Goal: Task Accomplishment & Management: Use online tool/utility

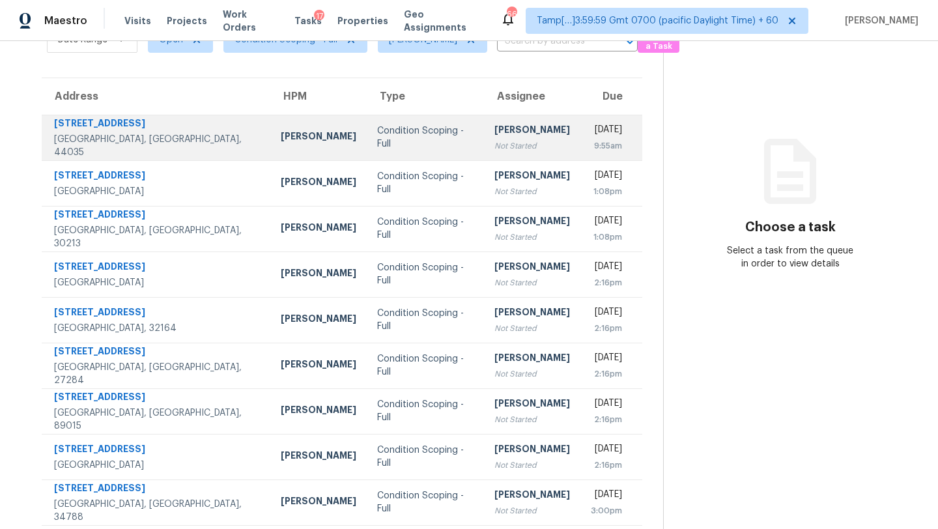
scroll to position [22, 0]
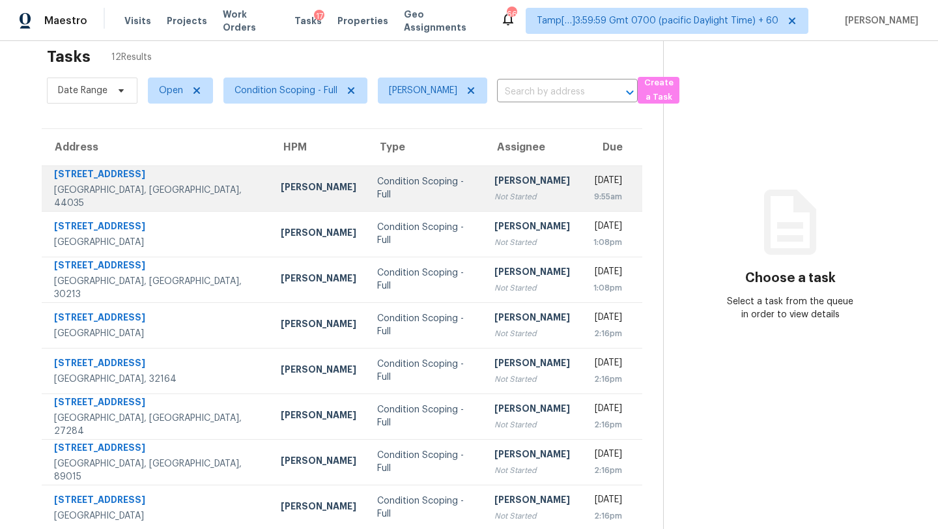
click at [438, 186] on td "Condition Scoping - Full" at bounding box center [425, 188] width 117 height 46
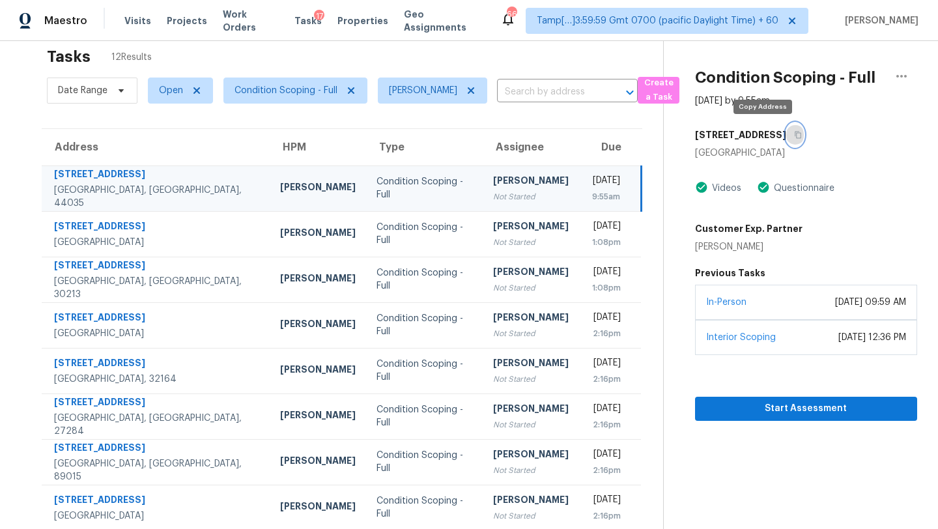
click at [794, 137] on icon "button" at bounding box center [797, 135] width 7 height 7
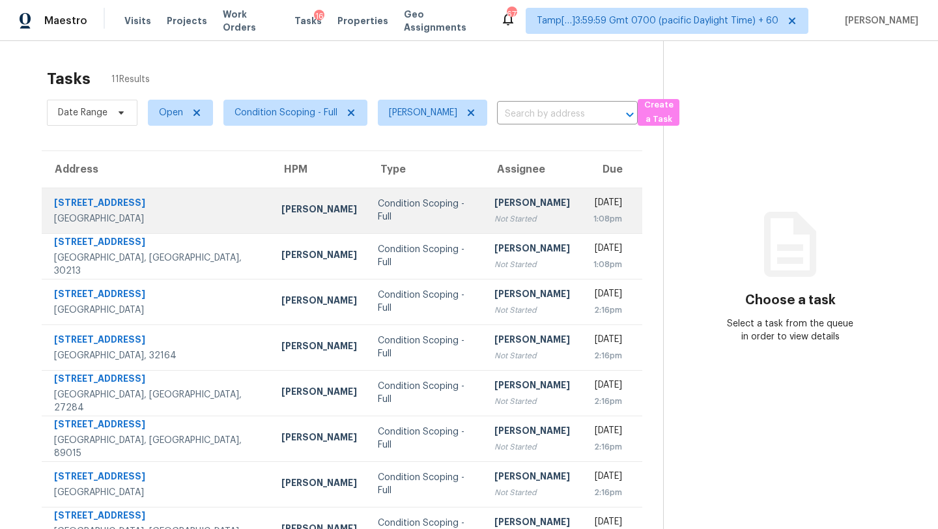
click at [501, 216] on td "Rajesh M Not Started" at bounding box center [532, 211] width 96 height 46
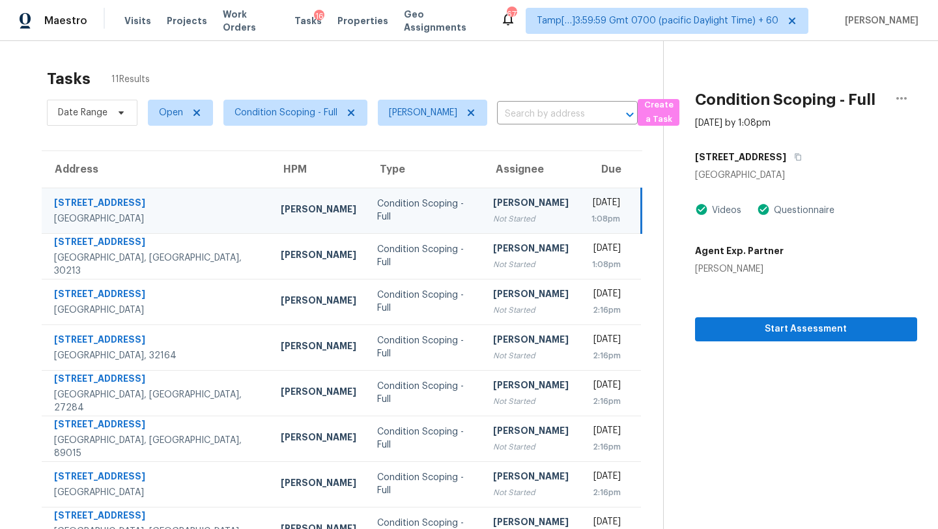
click at [497, 218] on td "Rajesh M Not Started" at bounding box center [530, 211] width 96 height 46
click at [794, 156] on icon "button" at bounding box center [798, 157] width 8 height 8
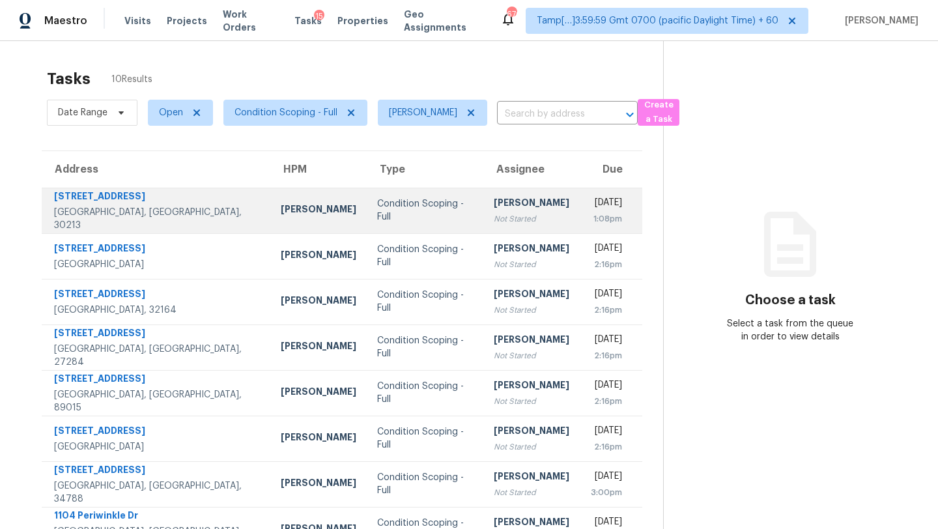
click at [483, 214] on td "[PERSON_NAME] Not Started" at bounding box center [531, 211] width 96 height 46
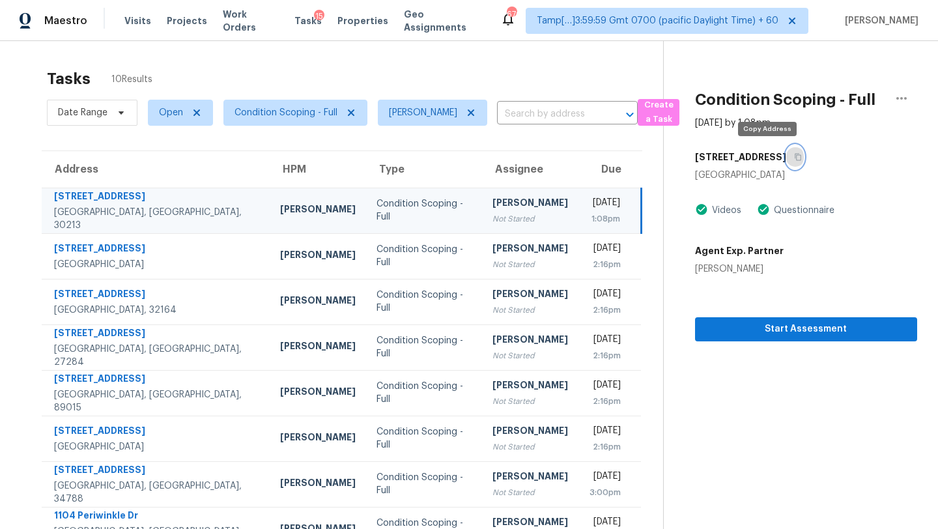
click at [786, 154] on button "button" at bounding box center [795, 156] width 18 height 23
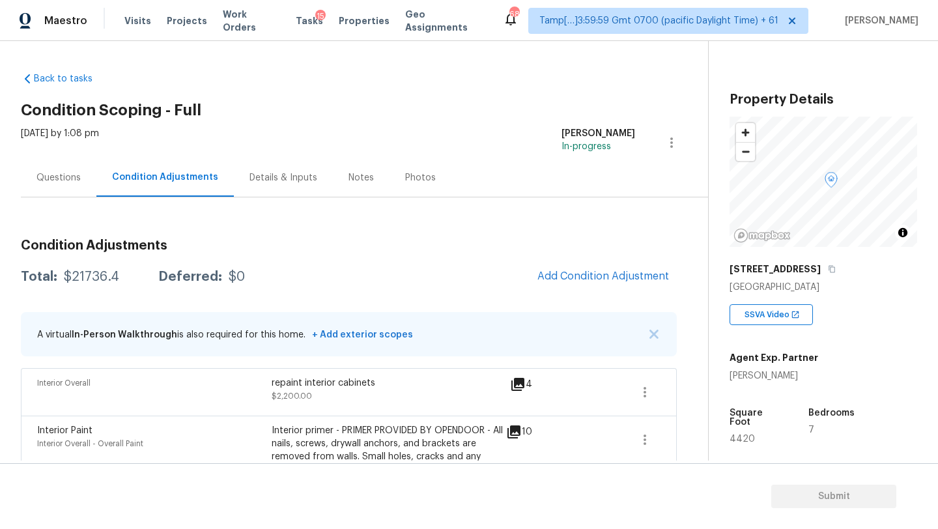
scroll to position [29, 0]
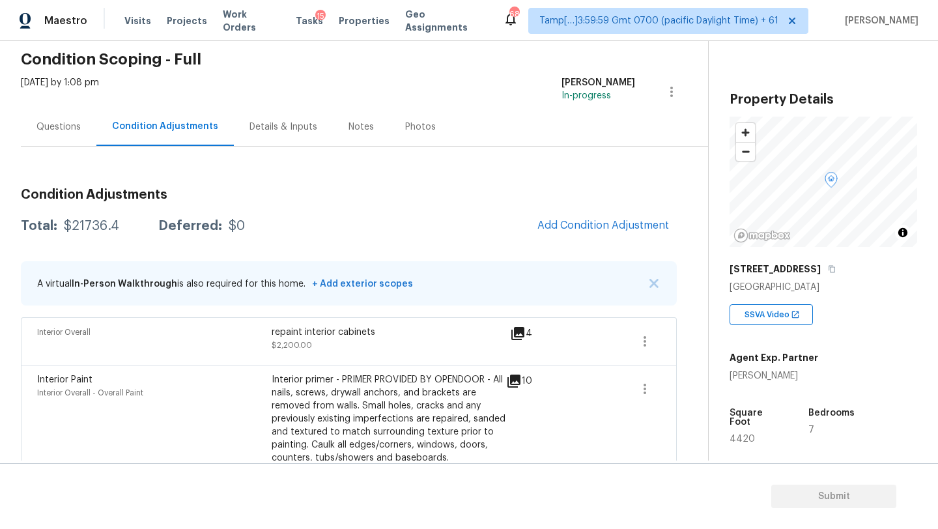
scroll to position [49, 0]
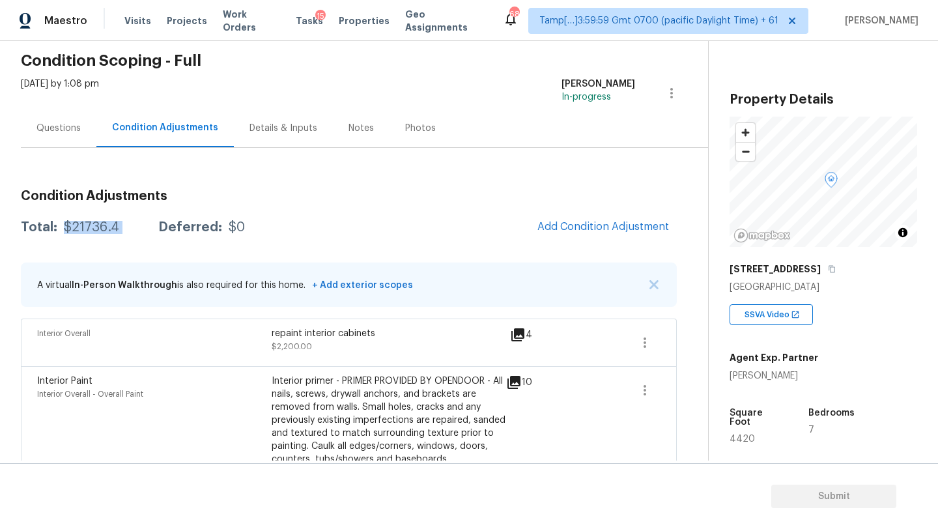
drag, startPoint x: 64, startPoint y: 222, endPoint x: 143, endPoint y: 230, distance: 79.2
click at [143, 230] on div "Total: $21736.4 Deferred: $0" at bounding box center [133, 227] width 224 height 13
copy div "$21736.4"
click at [61, 133] on div "Questions" at bounding box center [58, 128] width 44 height 13
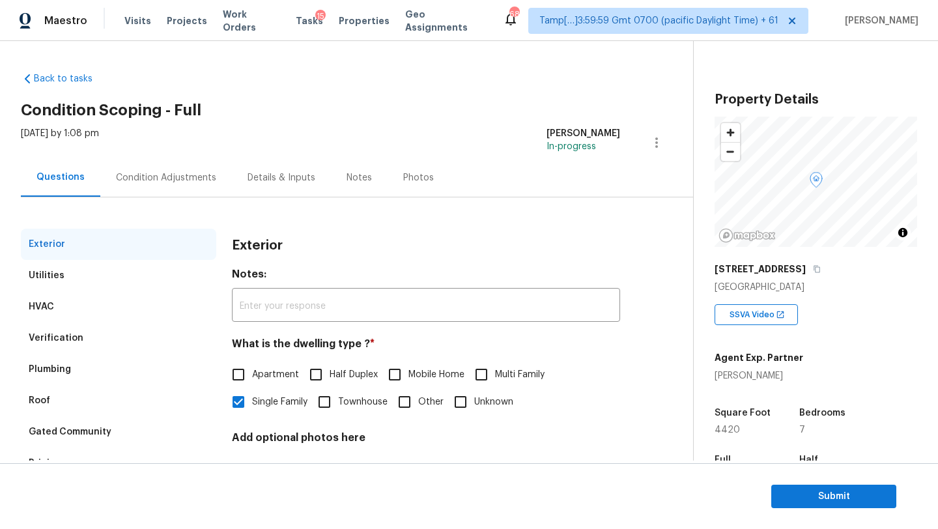
click at [109, 301] on div "HVAC" at bounding box center [118, 306] width 195 height 31
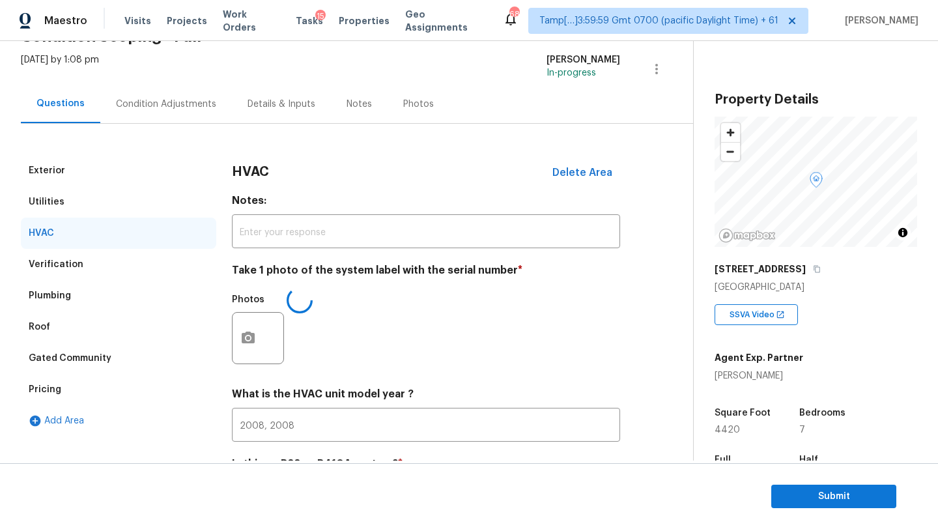
scroll to position [141, 0]
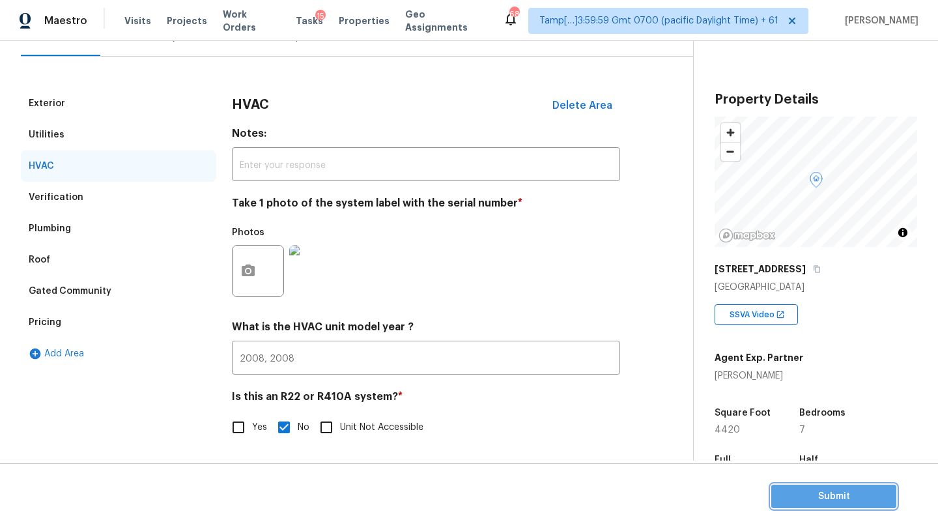
click at [838, 503] on span "Submit" at bounding box center [833, 496] width 104 height 16
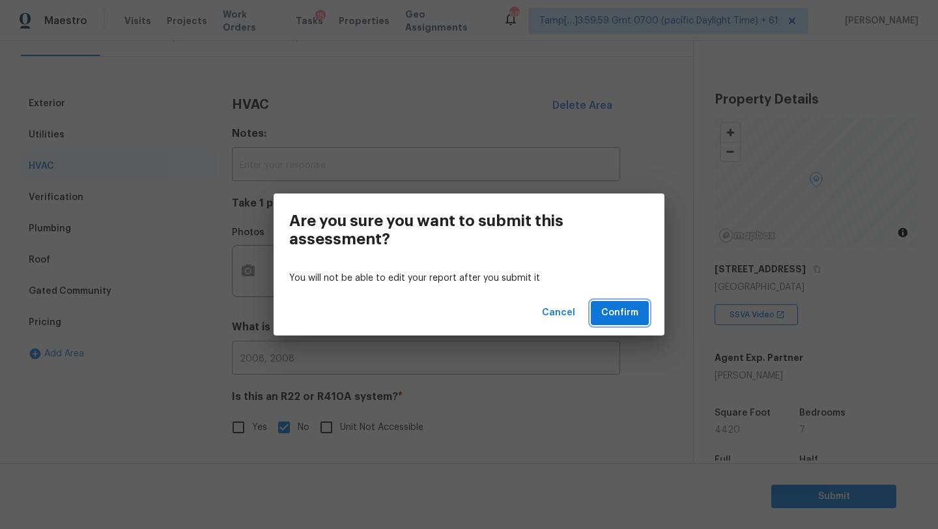
click at [615, 313] on span "Confirm" at bounding box center [619, 313] width 37 height 16
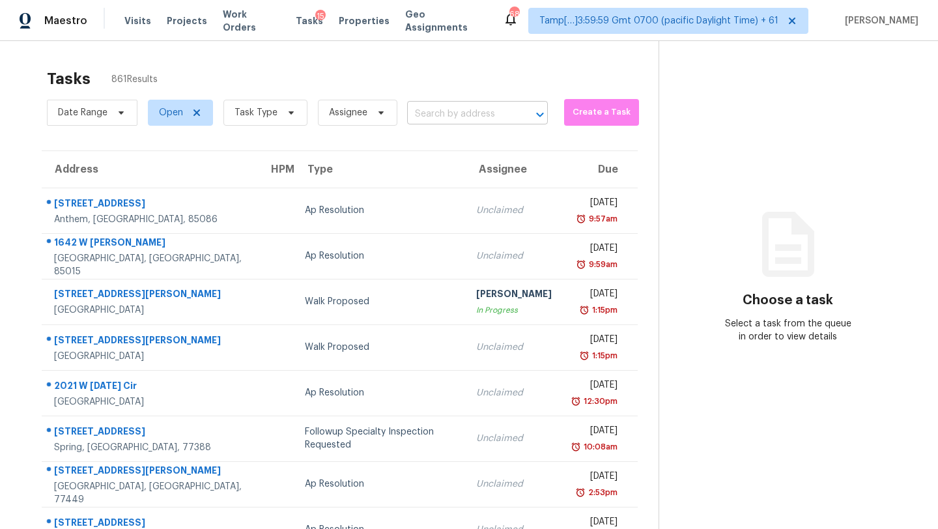
click at [454, 115] on input "text" at bounding box center [459, 114] width 104 height 20
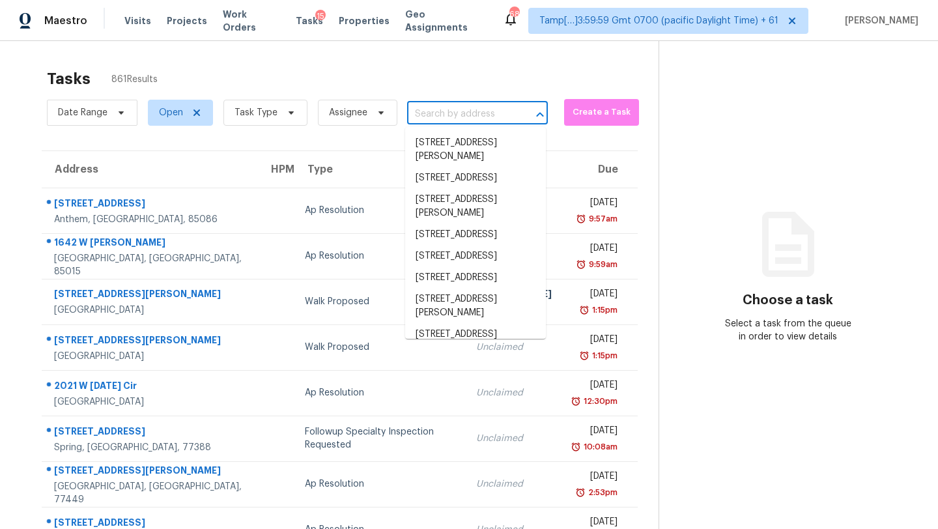
paste input "5711 Chanta Ln, Powder Springs, GA 30127"
type input "5711 Chanta Ln, Powder Springs, GA 30127"
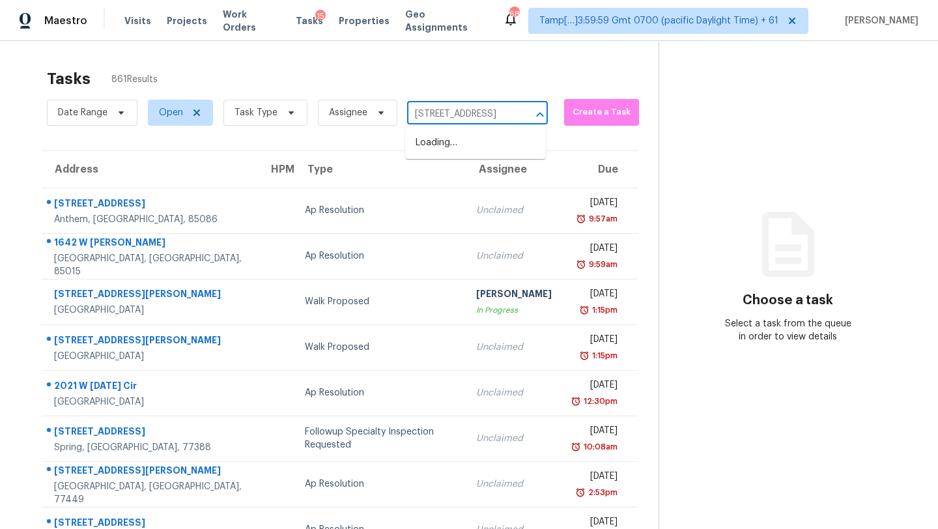
scroll to position [0, 84]
click at [458, 144] on li "5711 Chanta Ln, Powder Springs, GA 30127" at bounding box center [475, 142] width 141 height 21
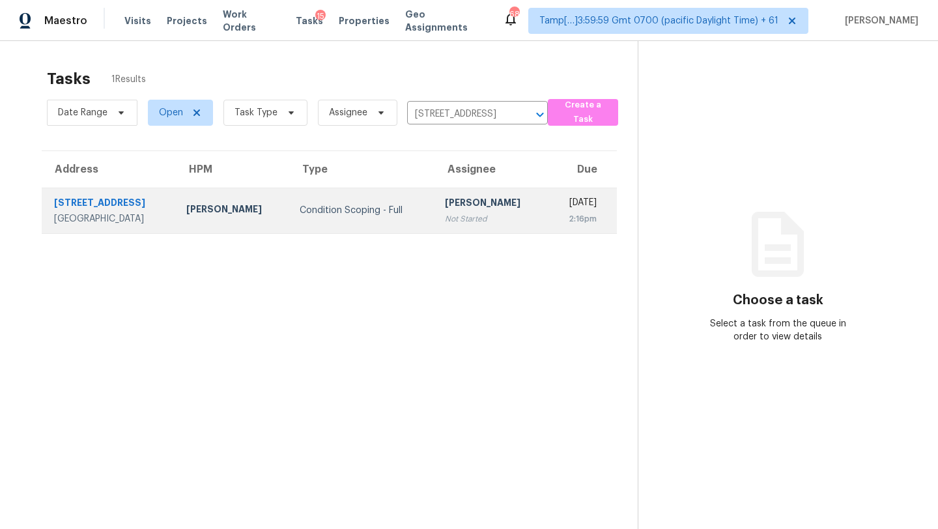
click at [558, 212] on div "2:16pm" at bounding box center [577, 218] width 38 height 13
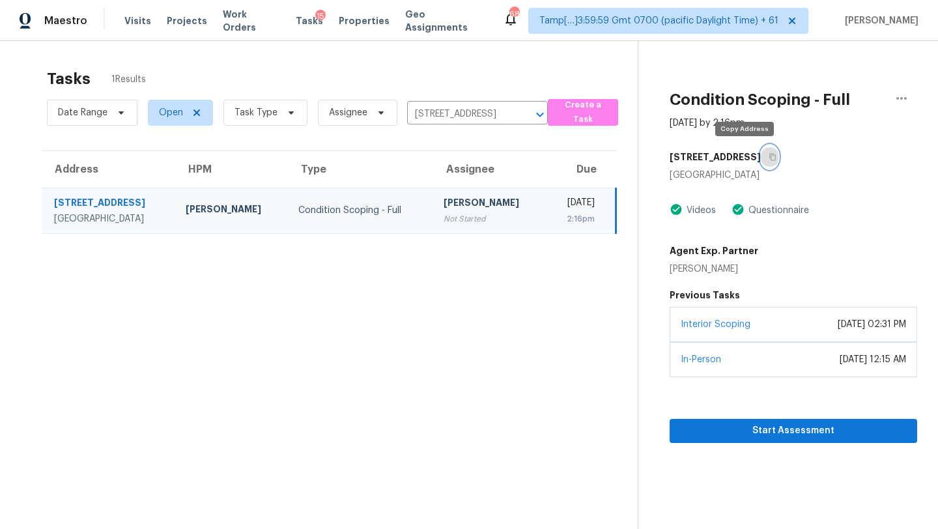
click at [768, 158] on icon "button" at bounding box center [772, 157] width 8 height 8
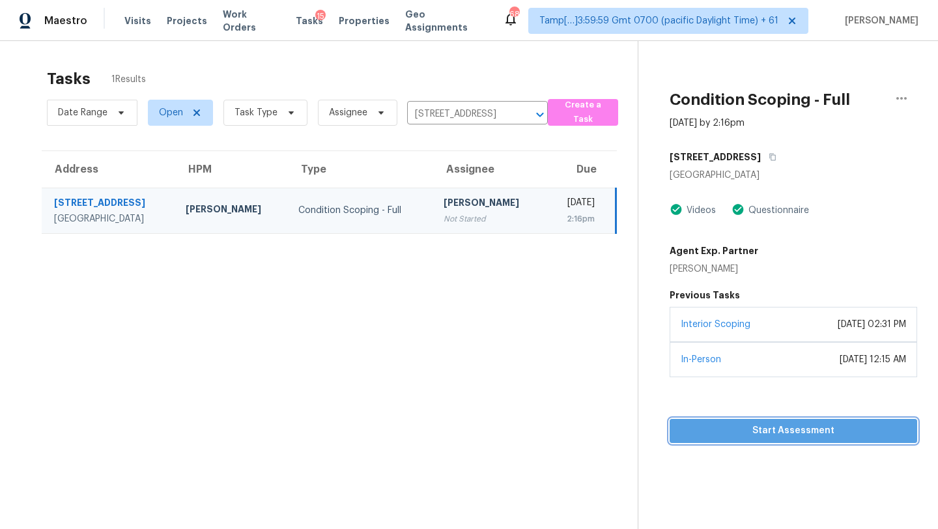
click at [755, 423] on span "Start Assessment" at bounding box center [793, 431] width 227 height 16
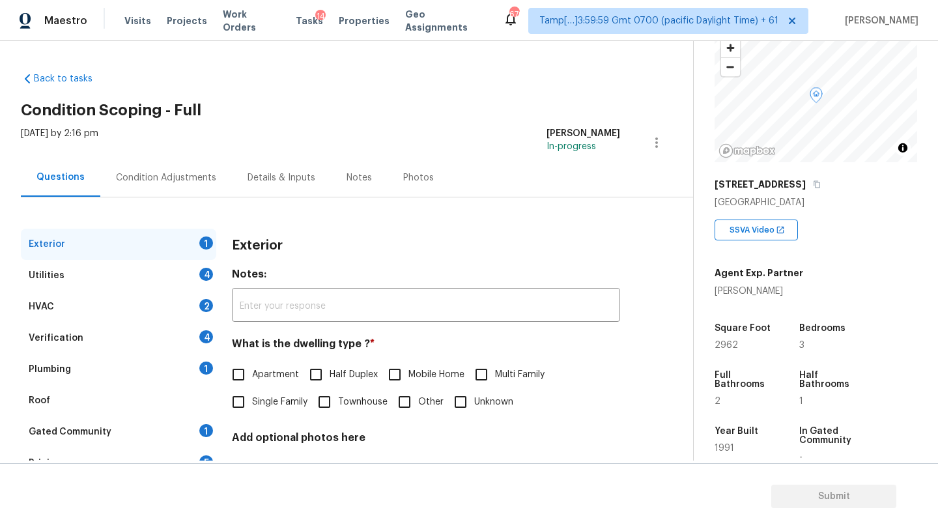
scroll to position [255, 0]
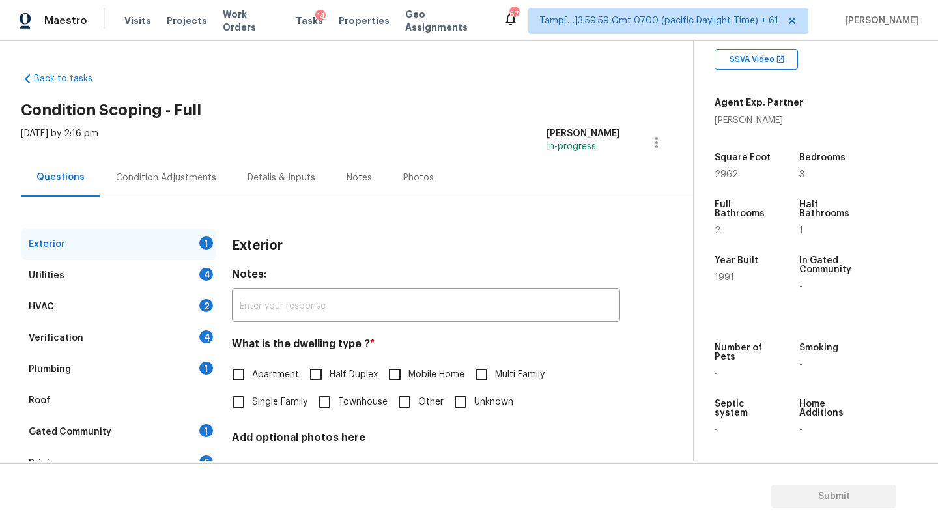
click at [140, 344] on div "Verification 4" at bounding box center [118, 337] width 195 height 31
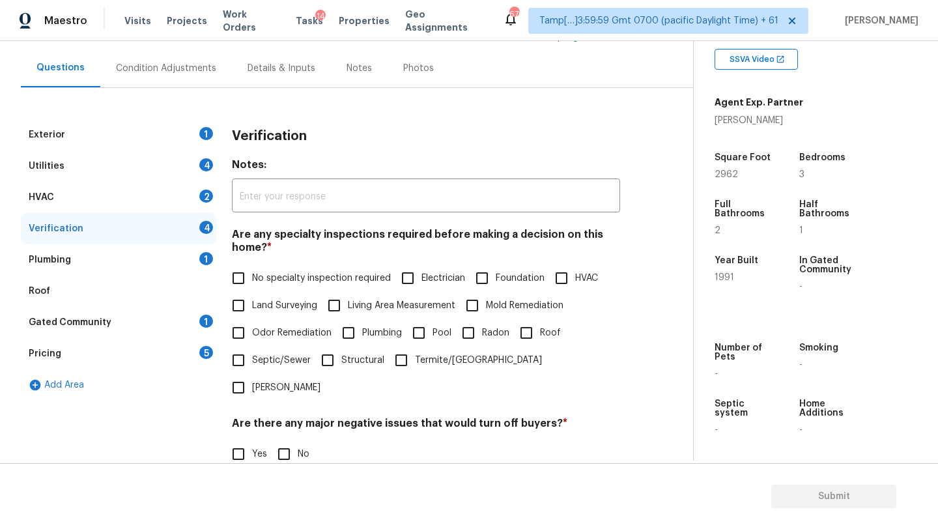
scroll to position [244, 0]
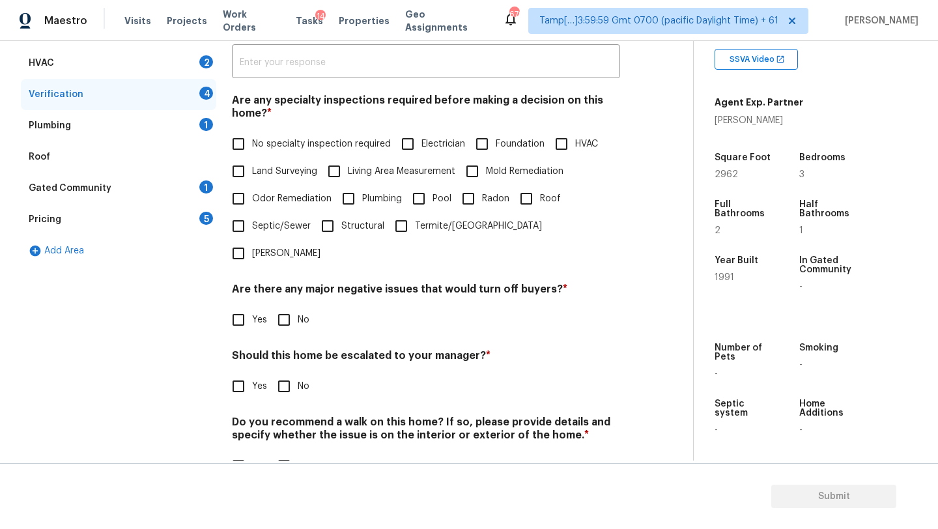
click at [62, 191] on div "Gated Community" at bounding box center [70, 188] width 83 height 13
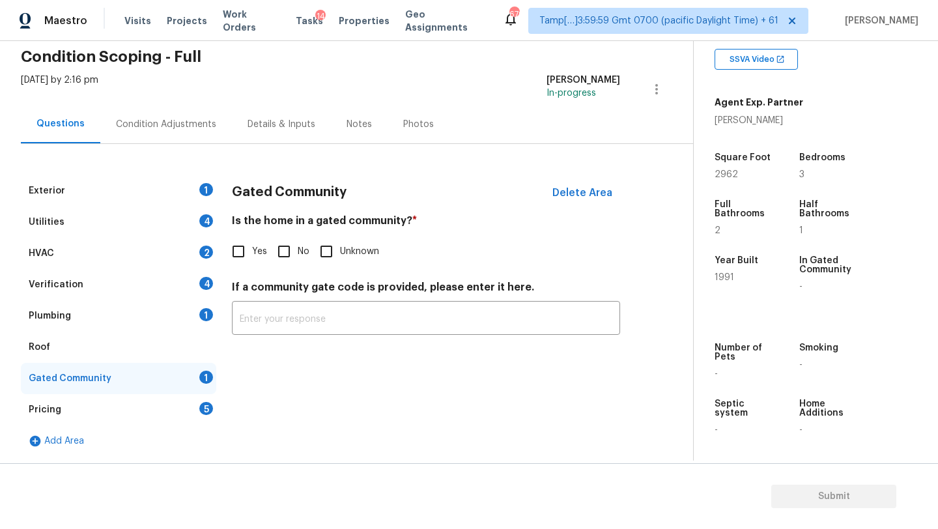
scroll to position [53, 0]
click at [287, 250] on input "No" at bounding box center [283, 251] width 27 height 27
checkbox input "true"
click at [64, 349] on div "Roof" at bounding box center [118, 346] width 195 height 31
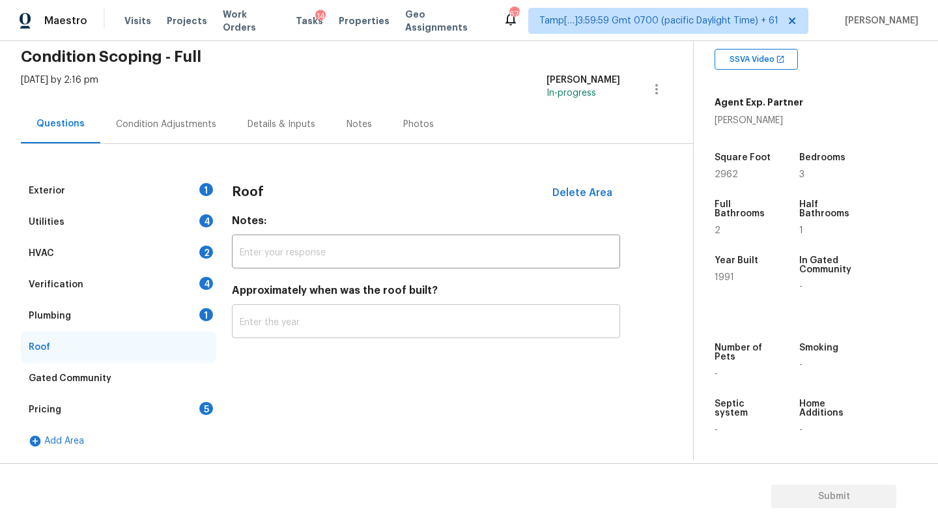
drag, startPoint x: 229, startPoint y: 331, endPoint x: 258, endPoint y: 331, distance: 29.3
click at [258, 331] on input "text" at bounding box center [426, 322] width 388 height 31
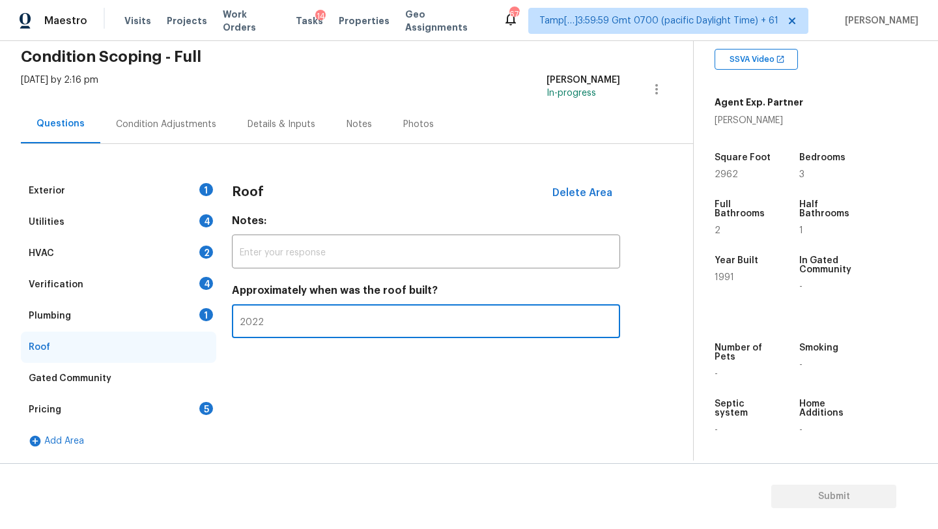
type input "2022"
click at [108, 312] on div "Plumbing 1" at bounding box center [118, 315] width 195 height 31
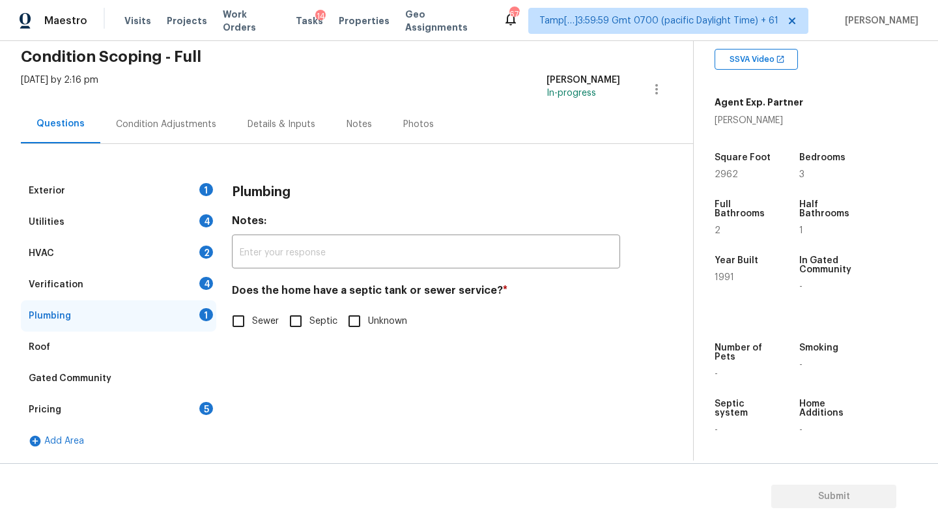
click at [234, 322] on input "Sewer" at bounding box center [238, 320] width 27 height 27
checkbox input "true"
click at [301, 323] on input "Septic" at bounding box center [295, 322] width 27 height 27
checkbox input "true"
checkbox input "false"
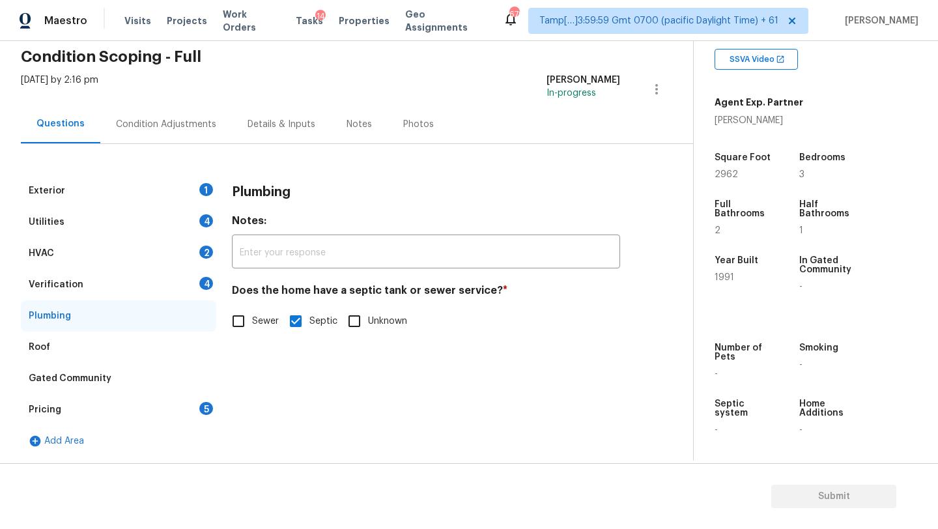
click at [126, 285] on div "Verification 4" at bounding box center [118, 284] width 195 height 31
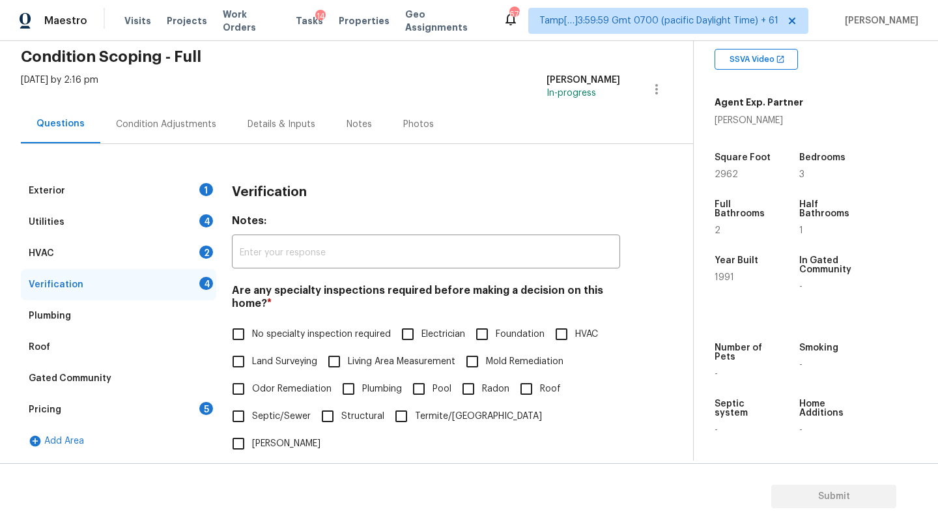
click at [245, 335] on input "No specialty inspection required" at bounding box center [238, 333] width 27 height 27
checkbox input "true"
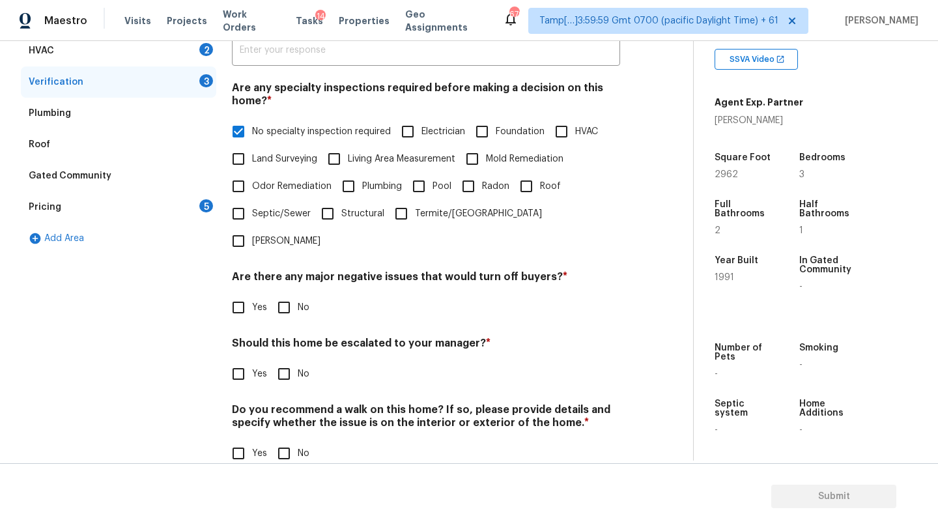
scroll to position [255, 0]
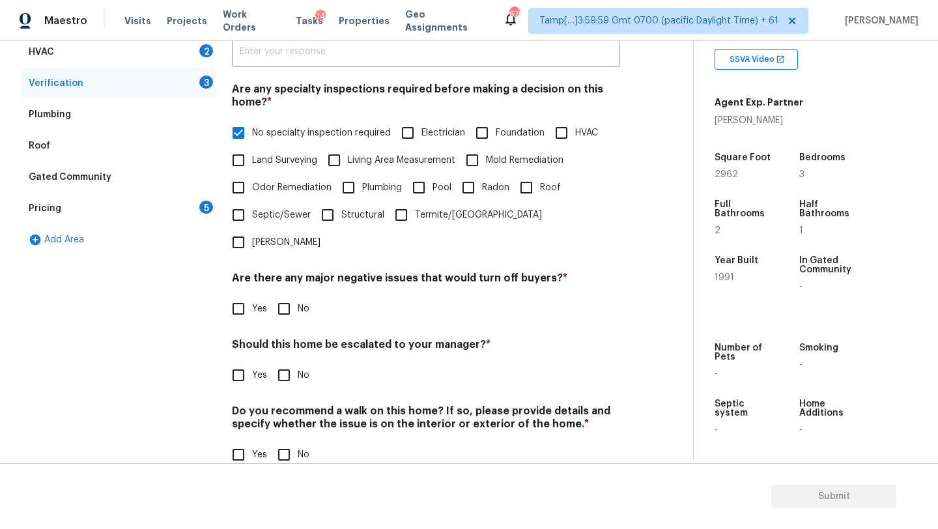
click at [290, 295] on input "No" at bounding box center [283, 308] width 27 height 27
checkbox input "true"
click at [290, 363] on input "No" at bounding box center [283, 376] width 27 height 27
checkbox input "true"
click at [290, 449] on div "Verification Notes: ​ Are any specialty inspections required before making a de…" at bounding box center [426, 229] width 388 height 511
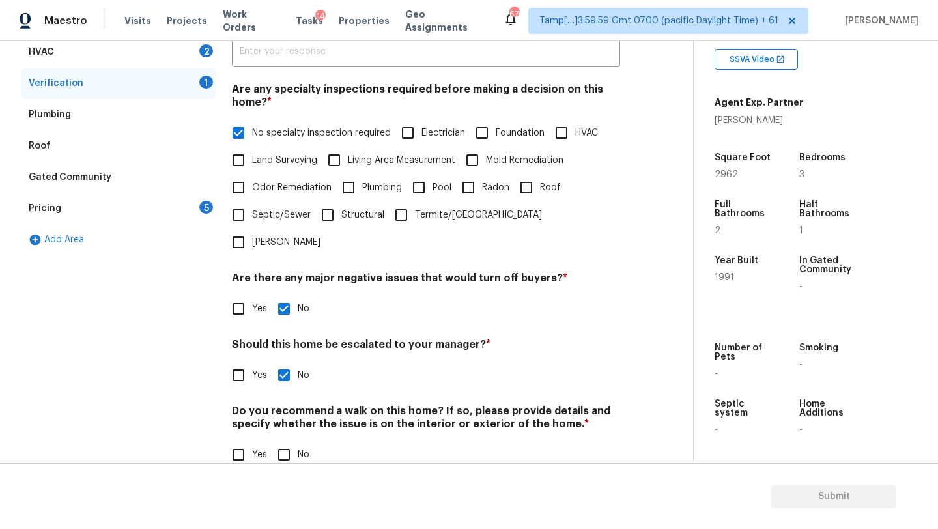
click at [290, 441] on input "No" at bounding box center [283, 454] width 27 height 27
checkbox input "true"
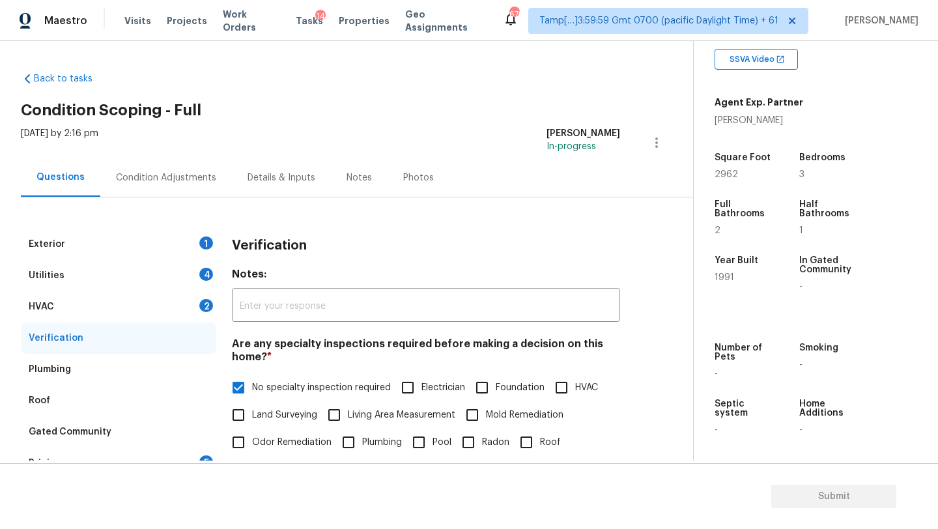
click at [91, 292] on div "HVAC 2" at bounding box center [118, 306] width 195 height 31
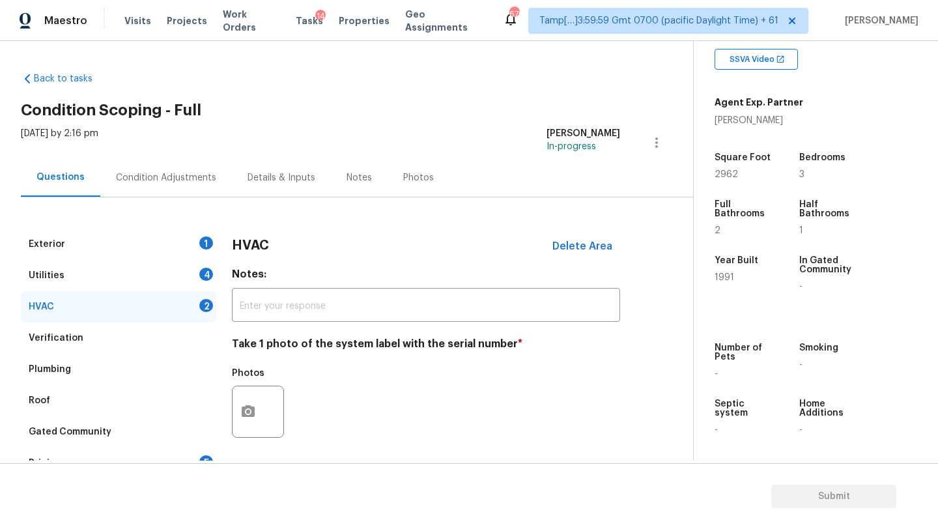
scroll to position [141, 0]
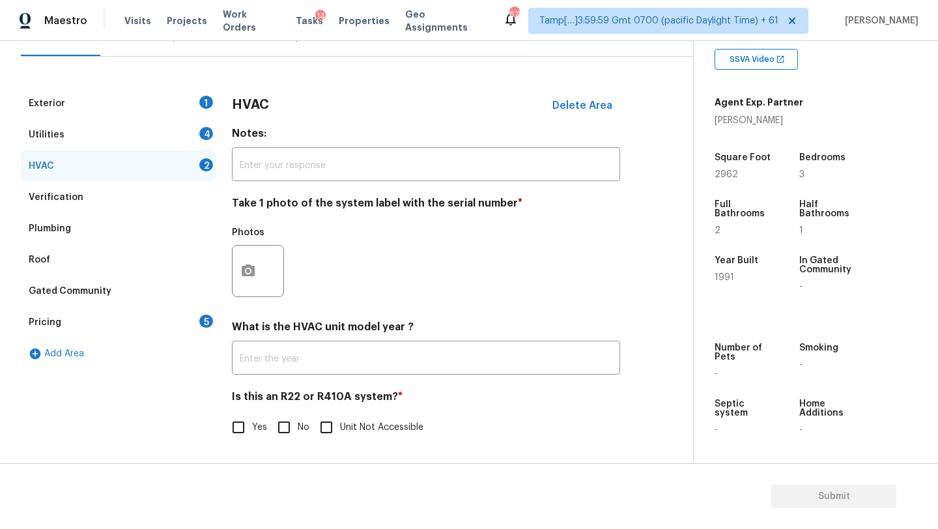
click at [314, 341] on div "What is the HVAC unit model year ? ​" at bounding box center [426, 347] width 388 height 54
click at [314, 349] on input "text" at bounding box center [426, 359] width 388 height 31
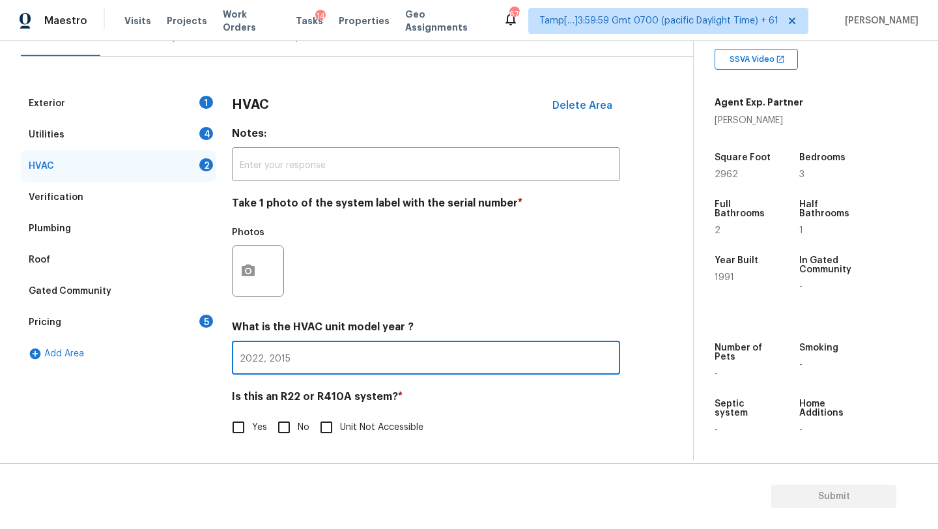
type input "2022, 2015"
click at [292, 436] on input "No" at bounding box center [283, 426] width 27 height 27
checkbox input "true"
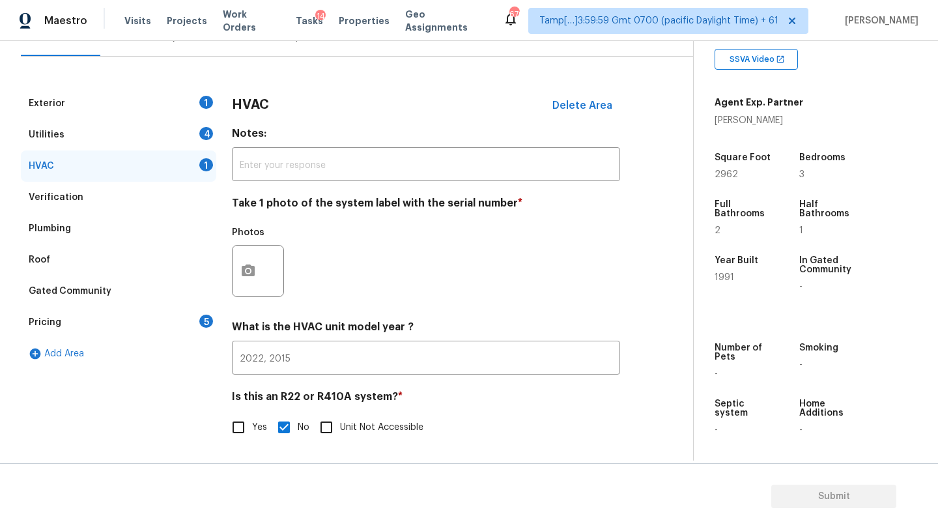
click at [145, 132] on div "Utilities 4" at bounding box center [118, 134] width 195 height 31
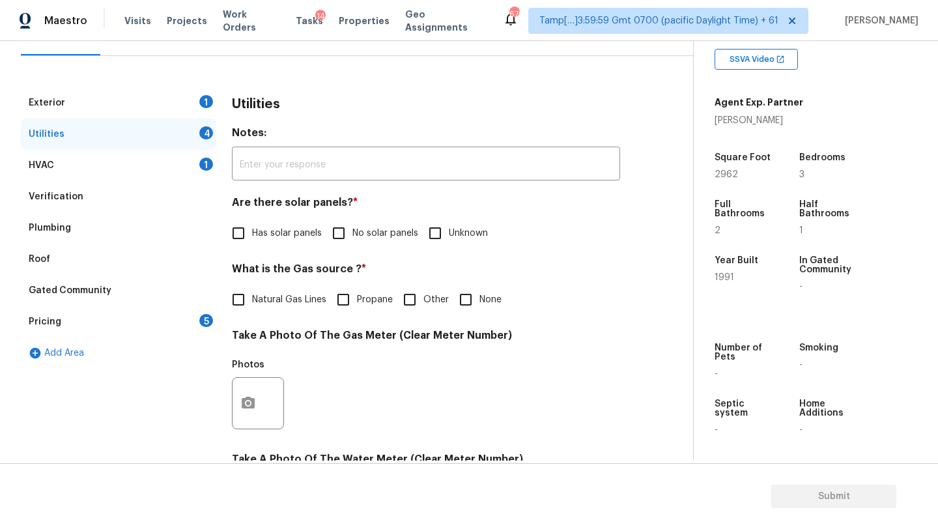
click at [346, 225] on input "No solar panels" at bounding box center [338, 232] width 27 height 27
checkbox input "true"
click at [294, 303] on span "Natural Gas Lines" at bounding box center [289, 301] width 74 height 14
click at [252, 303] on input "Natural Gas Lines" at bounding box center [238, 300] width 27 height 27
checkbox input "true"
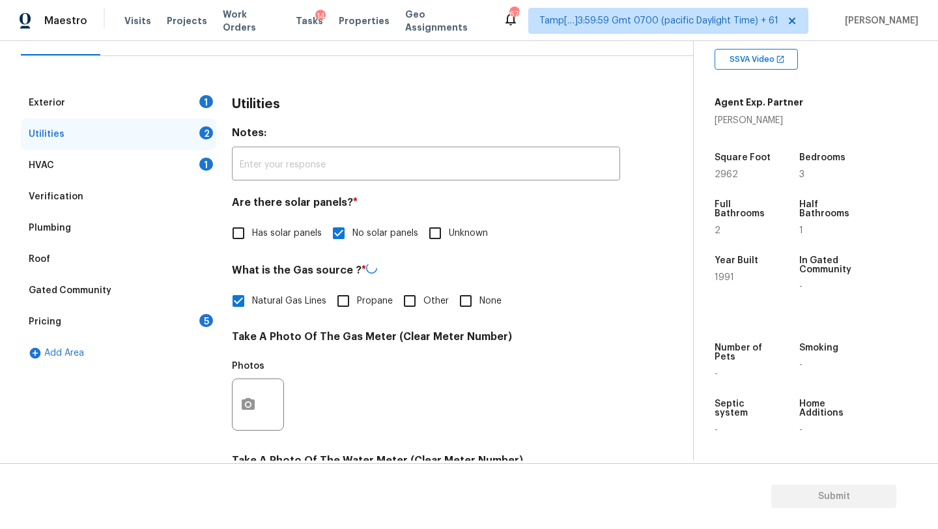
scroll to position [451, 0]
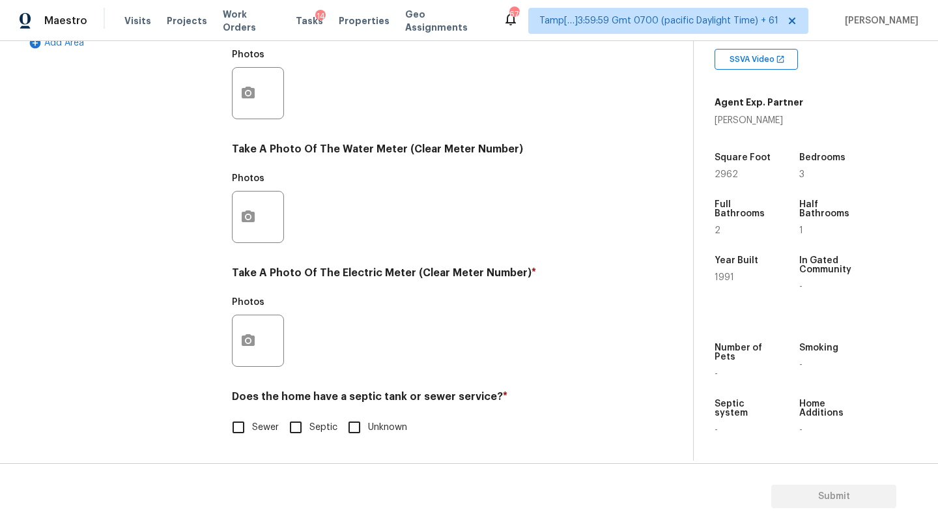
click at [262, 443] on div "Utilities Notes: ​ Are there solar panels? * Has solar panels No solar panels U…" at bounding box center [426, 116] width 388 height 679
click at [296, 430] on input "Septic" at bounding box center [295, 426] width 27 height 27
checkbox input "true"
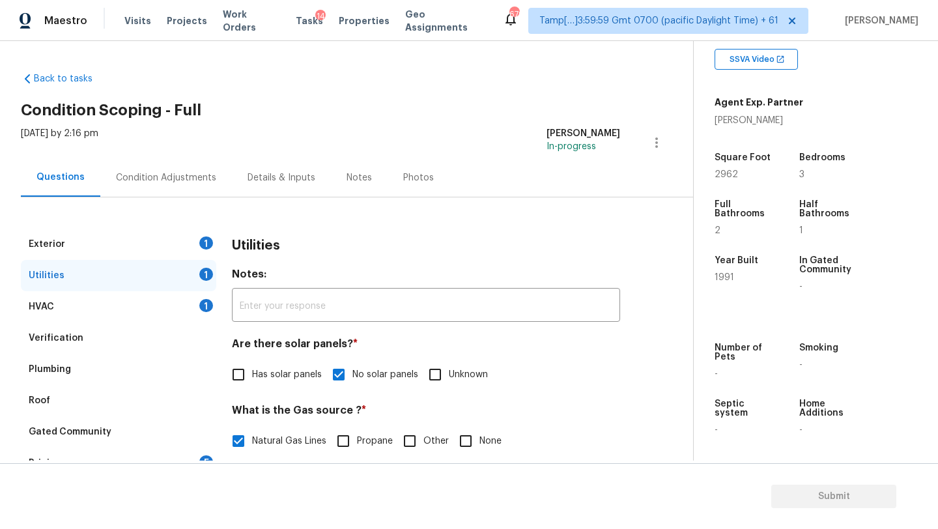
click at [76, 238] on div "Exterior 1" at bounding box center [118, 244] width 195 height 31
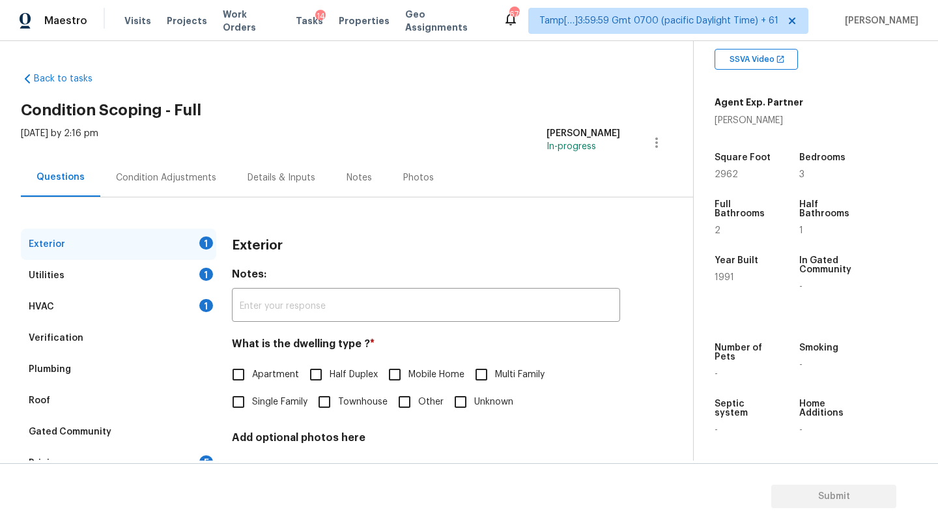
click at [253, 416] on div "Exterior Notes: ​ What is the dwelling type ? * Apartment Half Duplex Mobile Ho…" at bounding box center [426, 392] width 388 height 326
click at [261, 402] on span "Single Family" at bounding box center [279, 402] width 55 height 14
click at [252, 402] on input "Single Family" at bounding box center [238, 401] width 27 height 27
checkbox input "true"
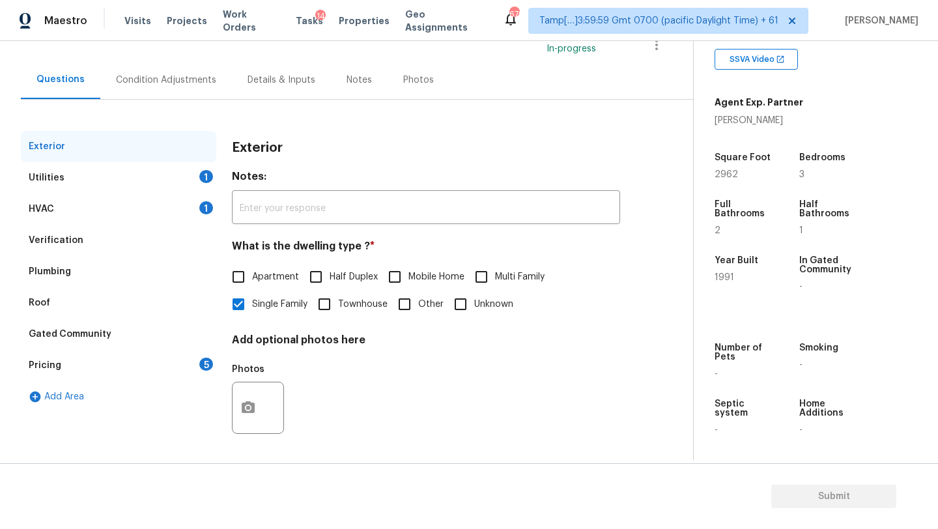
scroll to position [98, 0]
click at [201, 372] on div "Pricing 5" at bounding box center [118, 364] width 195 height 31
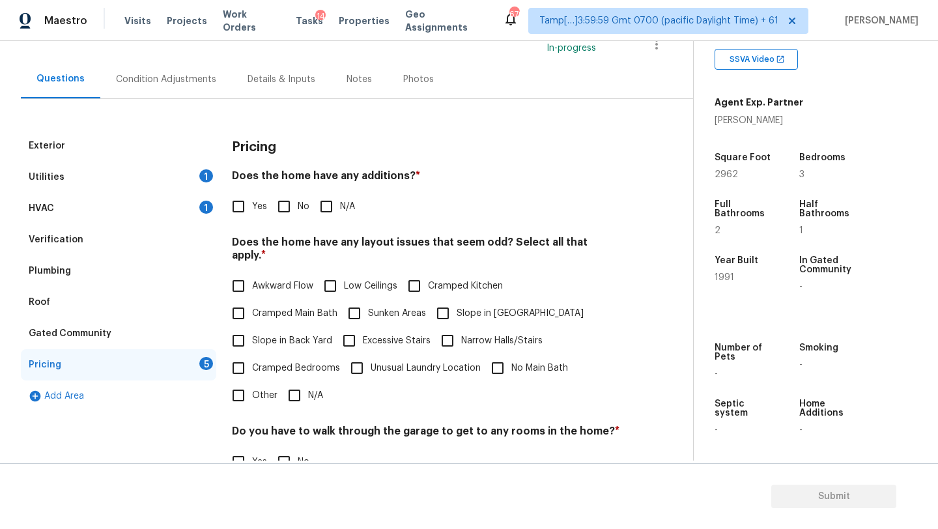
click at [287, 213] on input "No" at bounding box center [283, 206] width 27 height 27
checkbox input "true"
click at [450, 302] on input "Slope in Front Yard" at bounding box center [442, 313] width 27 height 27
checkbox input "true"
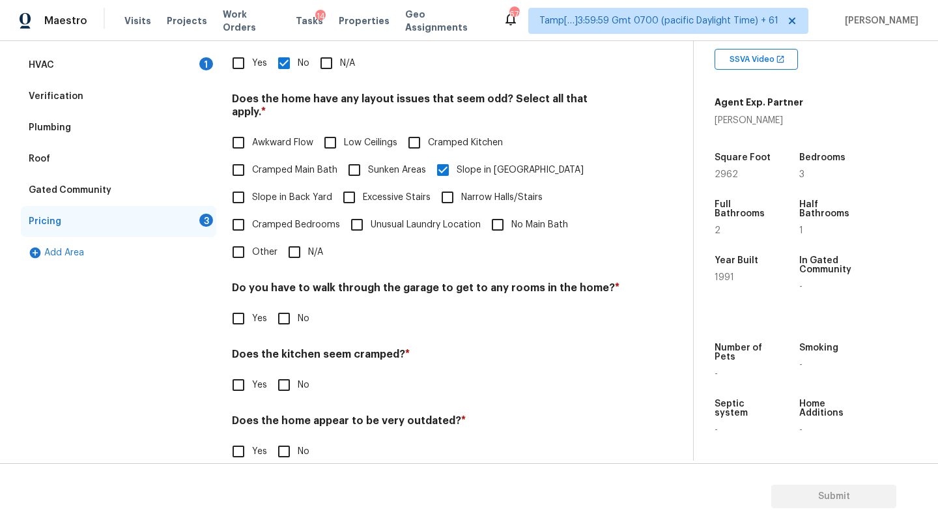
click at [281, 305] on input "No" at bounding box center [283, 318] width 27 height 27
checkbox input "true"
click at [284, 372] on input "No" at bounding box center [283, 384] width 27 height 27
checkbox input "true"
click at [285, 441] on input "No" at bounding box center [283, 451] width 27 height 27
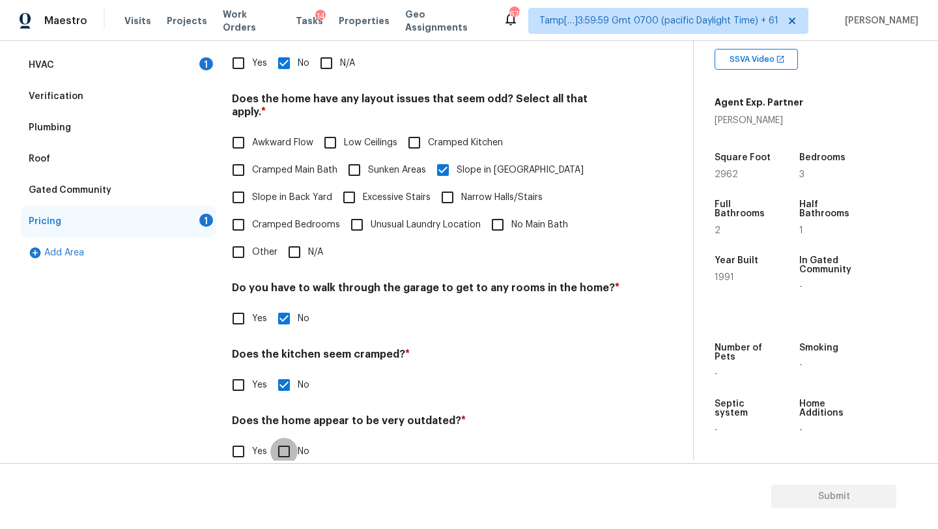
checkbox input "true"
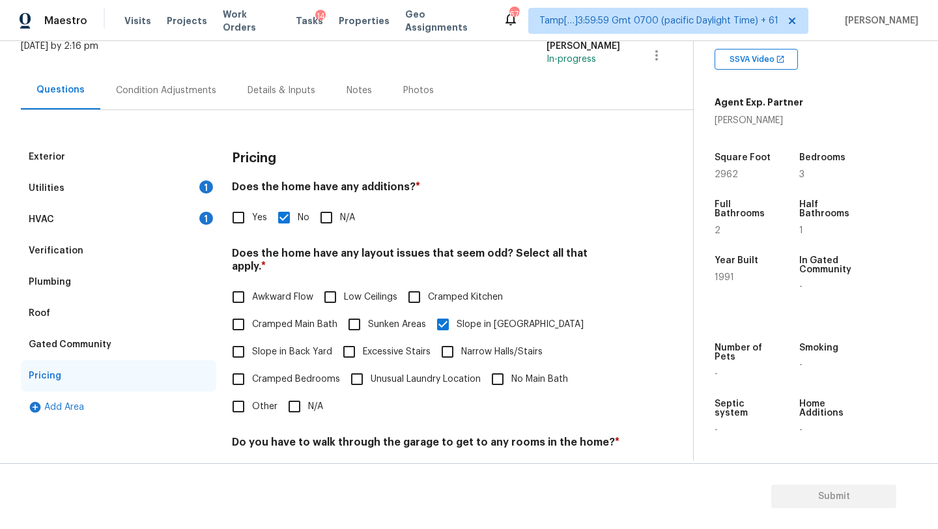
scroll to position [0, 0]
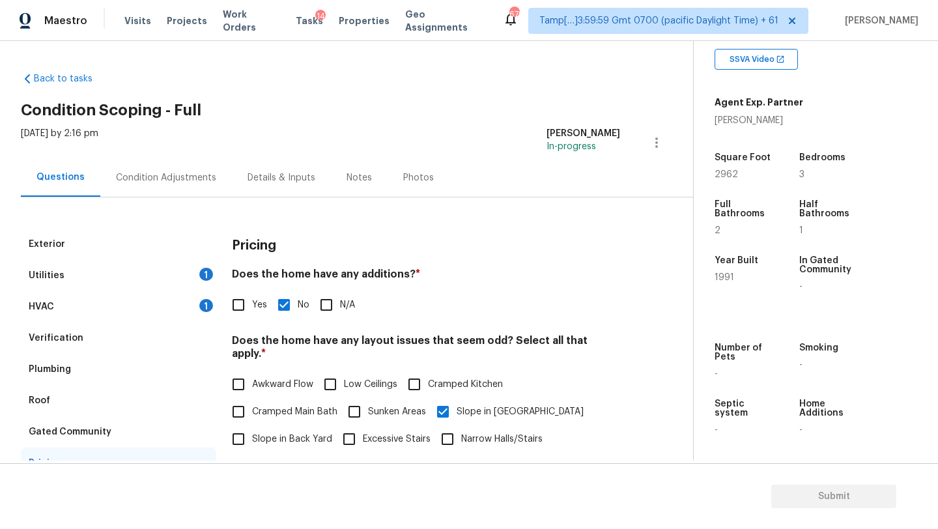
click at [173, 178] on div "Condition Adjustments" at bounding box center [166, 177] width 100 height 13
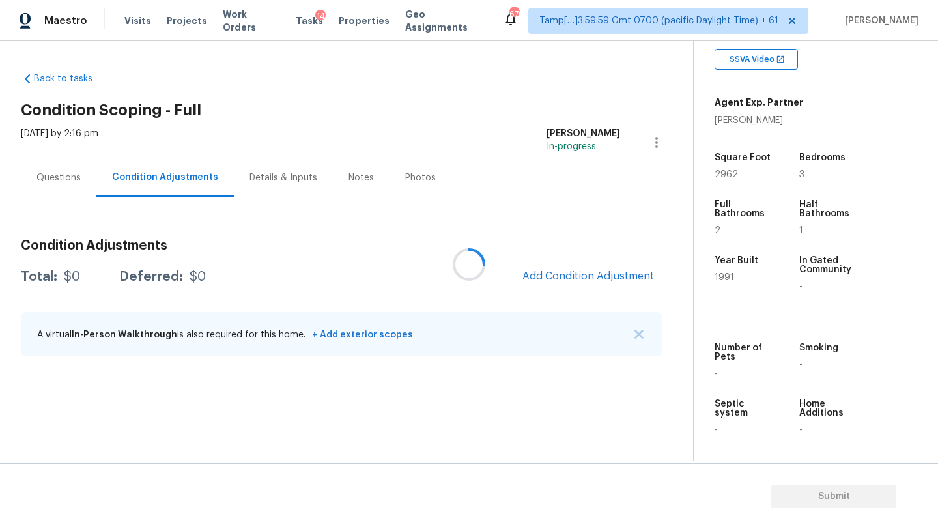
click at [585, 279] on div at bounding box center [469, 264] width 938 height 529
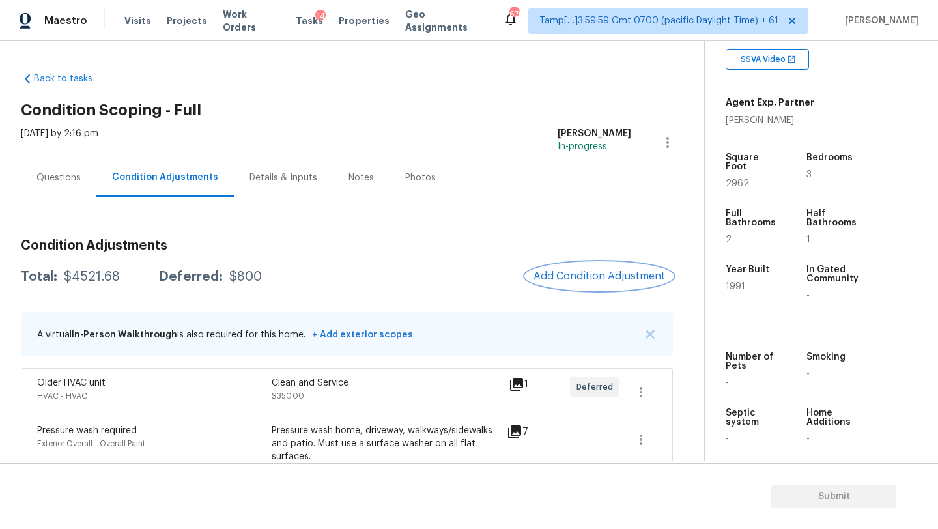
click at [585, 279] on span "Add Condition Adjustment" at bounding box center [599, 276] width 132 height 12
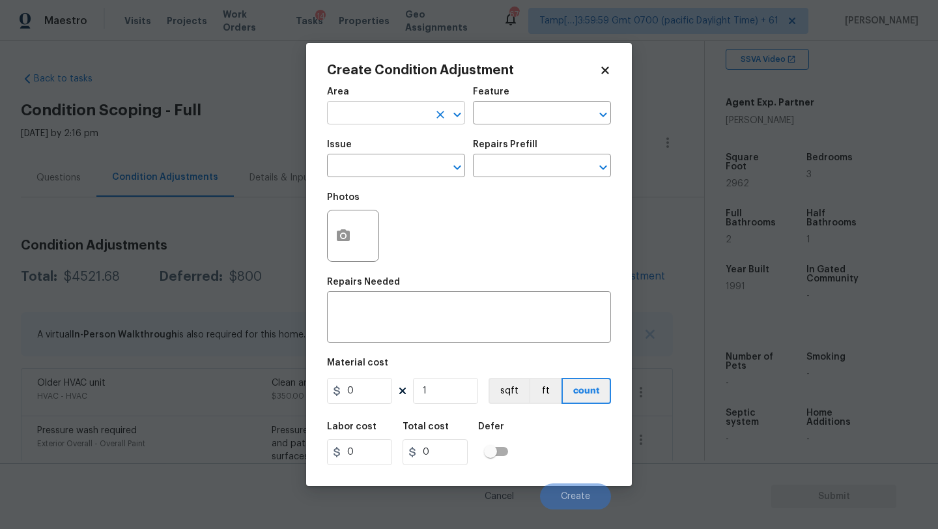
click at [352, 115] on input "text" at bounding box center [378, 114] width 102 height 20
type input "e"
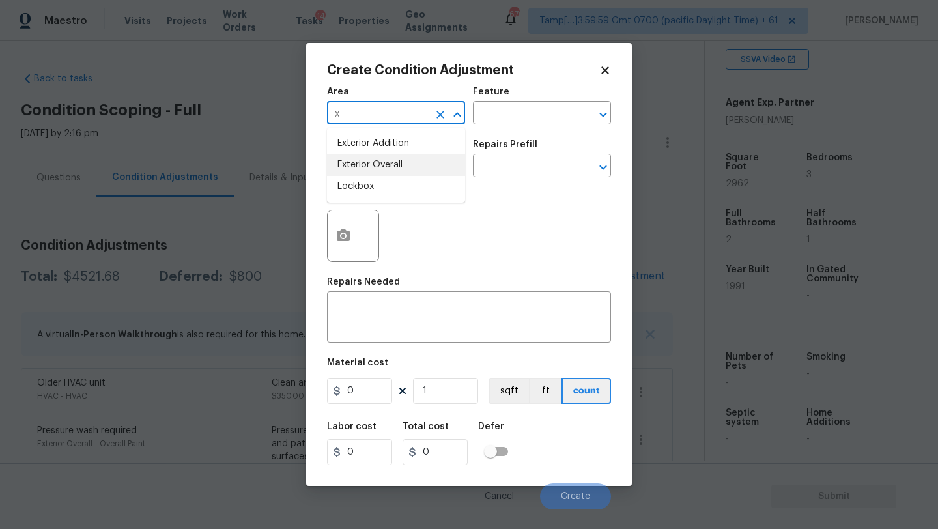
click at [367, 164] on li "Exterior Overall" at bounding box center [396, 164] width 138 height 21
type input "Exterior Overall"
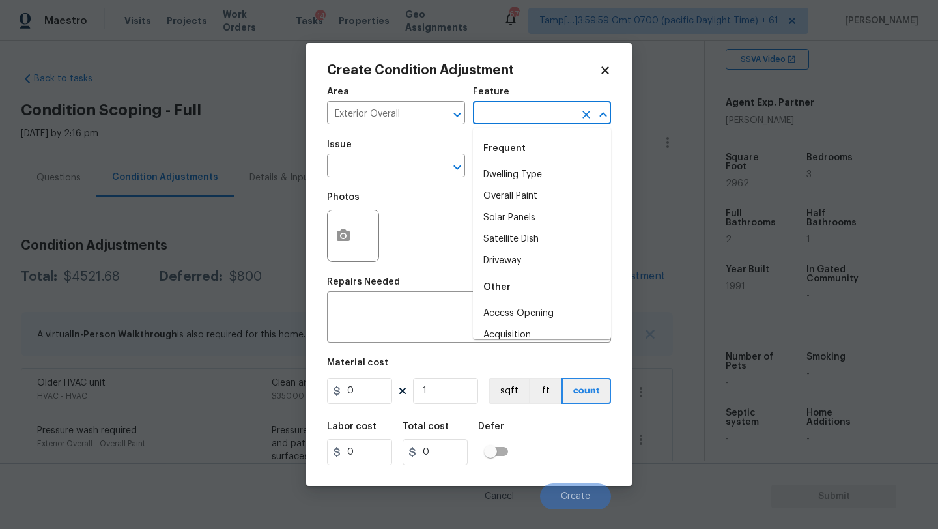
click at [535, 116] on input "text" at bounding box center [524, 114] width 102 height 20
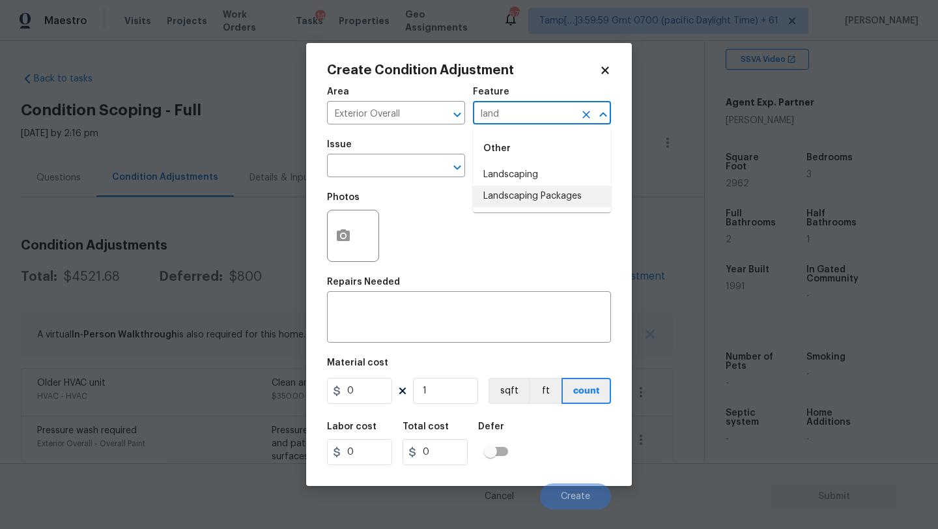
drag, startPoint x: 528, startPoint y: 195, endPoint x: 422, endPoint y: 185, distance: 106.6
click at [515, 193] on li "Landscaping Packages" at bounding box center [542, 196] width 138 height 21
type input "Landscaping Packages"
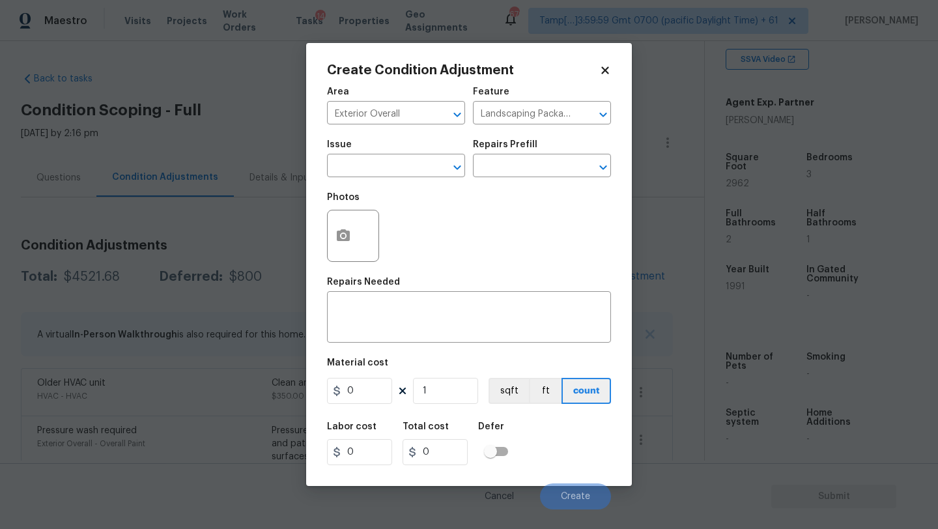
click at [421, 185] on span "Issue ​" at bounding box center [396, 158] width 138 height 53
click at [420, 181] on span "Issue ​" at bounding box center [396, 158] width 138 height 53
click at [416, 177] on input "text" at bounding box center [378, 167] width 102 height 20
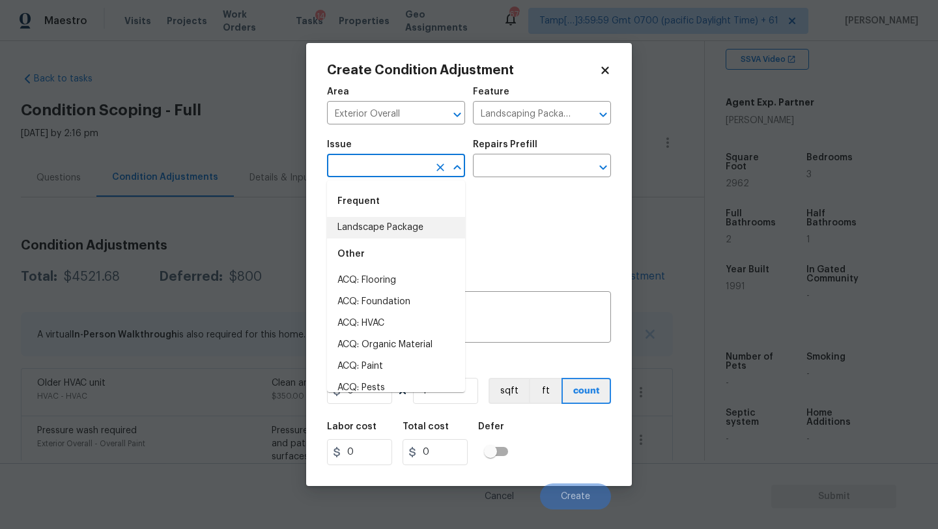
click at [416, 221] on li "Landscape Package" at bounding box center [396, 227] width 138 height 21
type input "Landscape Package"
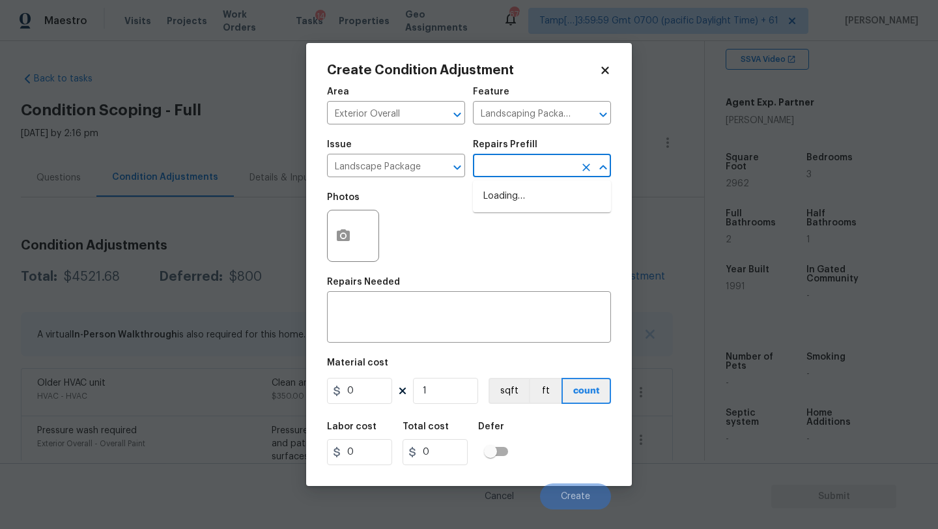
click at [561, 163] on input "text" at bounding box center [524, 167] width 102 height 20
click at [541, 206] on li "Initial landscaping package $70.00" at bounding box center [542, 203] width 138 height 35
type input "Home Readiness Packages"
type textarea "Mowing of grass up to 6" in height. Mow, edge along driveways & sidewalks, trim…"
type input "70"
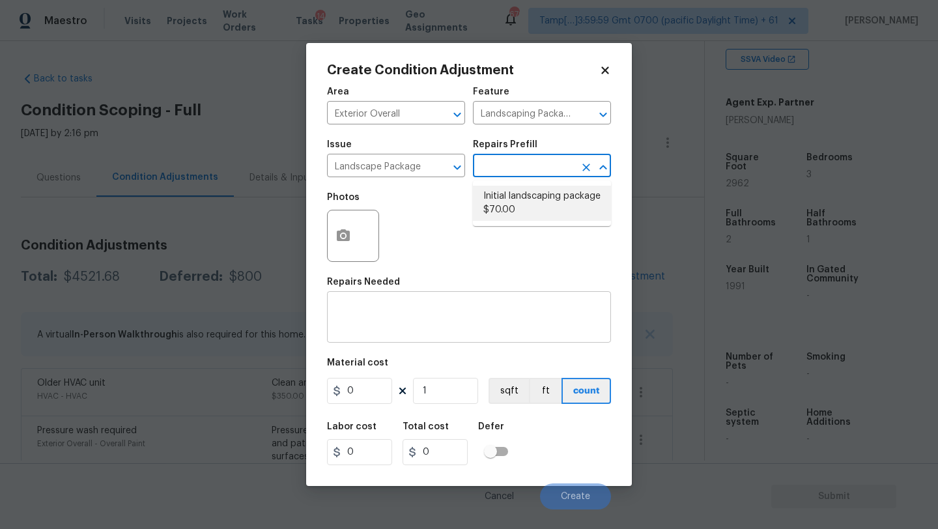
type input "70"
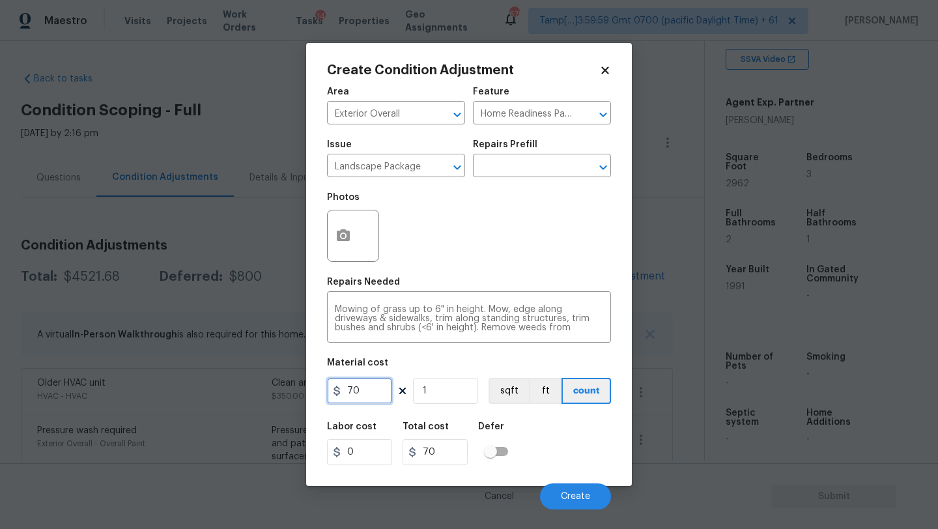
click at [368, 394] on input "70" at bounding box center [359, 391] width 65 height 26
type input "300"
click at [337, 244] on button "button" at bounding box center [343, 235] width 31 height 51
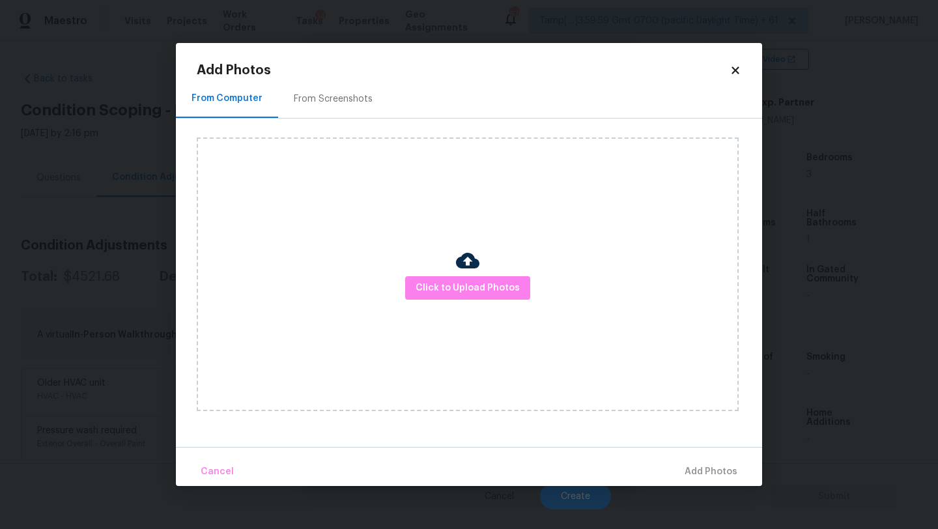
click at [282, 91] on div "From Screenshots" at bounding box center [333, 98] width 110 height 38
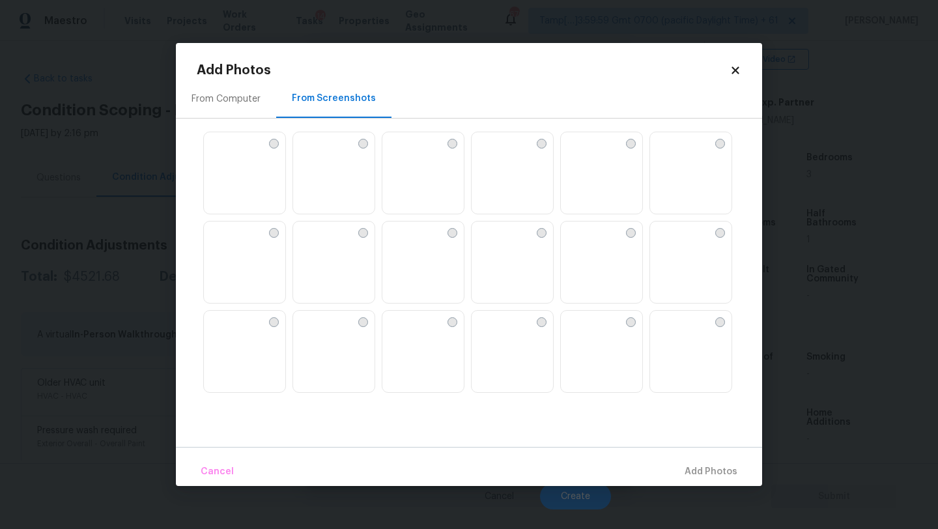
click at [671, 153] on img at bounding box center [660, 142] width 21 height 21
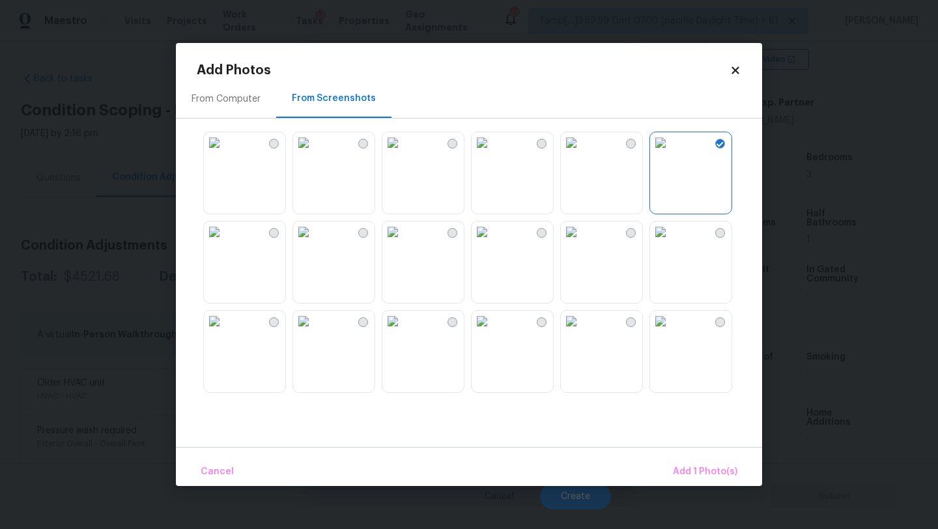
click at [671, 242] on img at bounding box center [660, 231] width 21 height 21
click at [581, 331] on img at bounding box center [571, 321] width 21 height 21
click at [492, 331] on img at bounding box center [481, 321] width 21 height 21
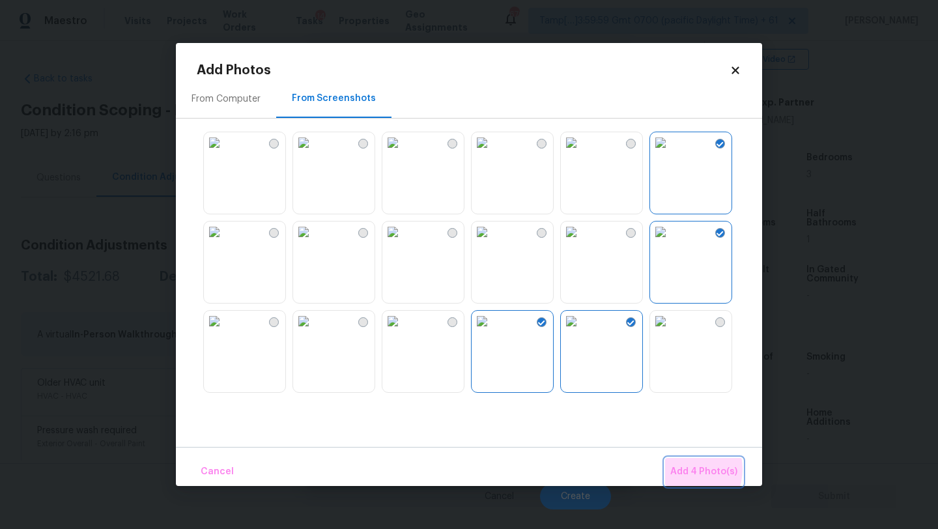
click at [685, 469] on span "Add 4 Photo(s)" at bounding box center [703, 472] width 67 height 16
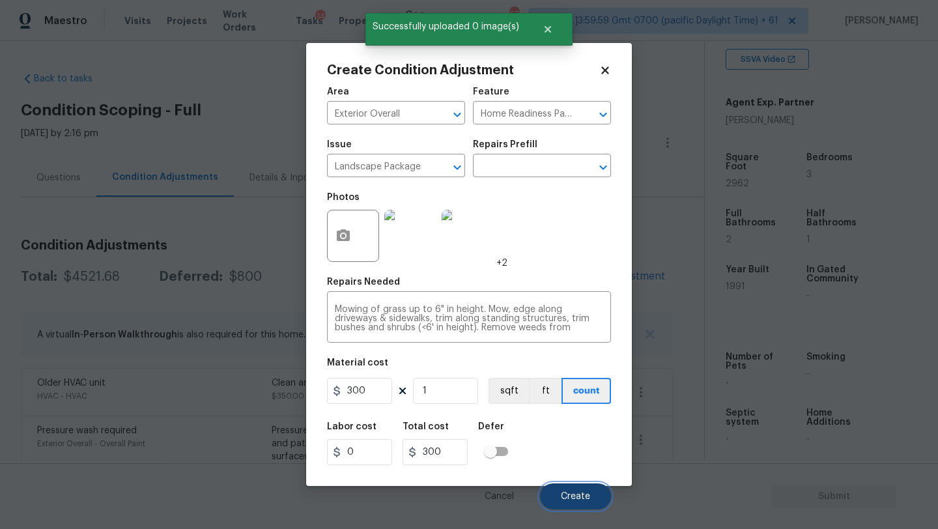
click at [576, 502] on button "Create" at bounding box center [575, 496] width 71 height 26
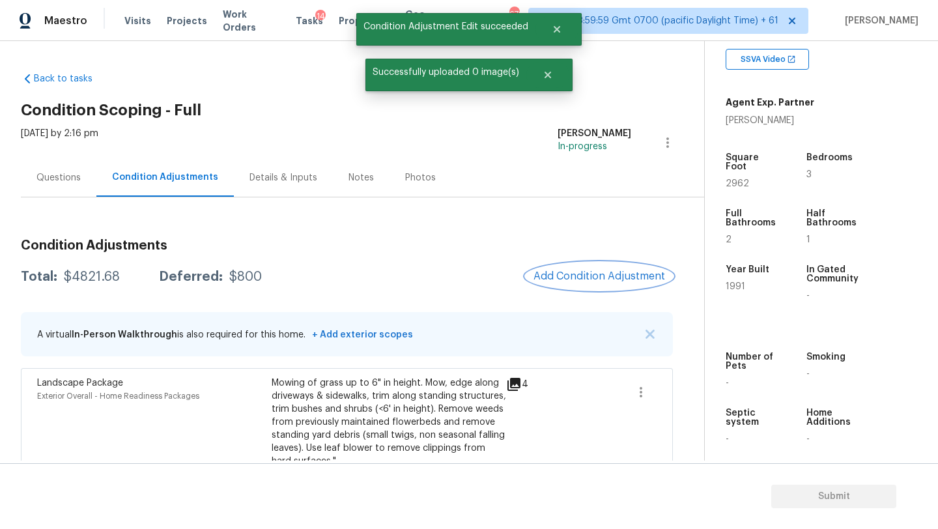
click at [589, 275] on span "Add Condition Adjustment" at bounding box center [599, 276] width 132 height 12
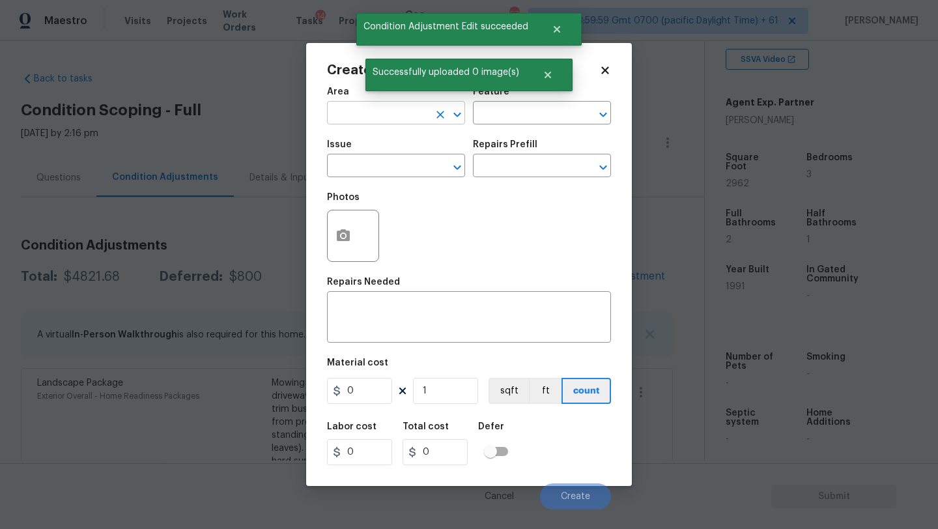
click at [361, 114] on input "text" at bounding box center [378, 114] width 102 height 20
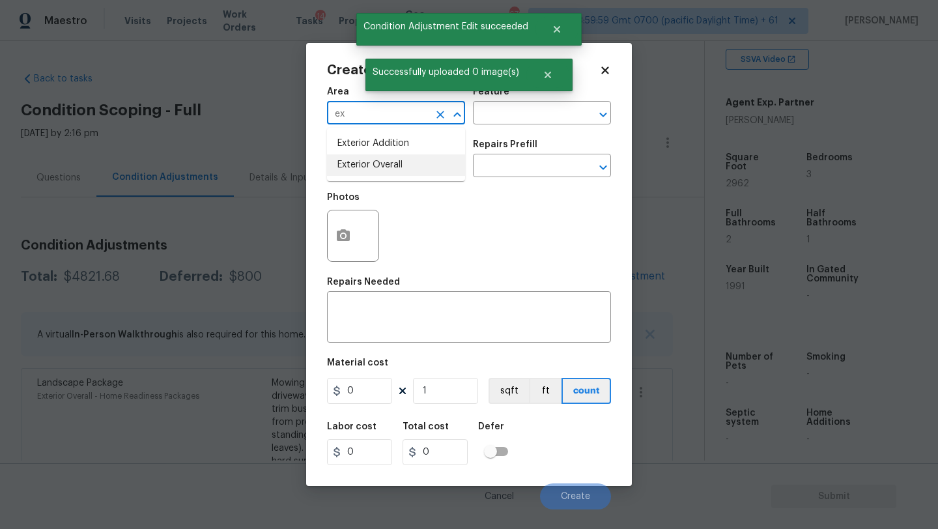
click at [369, 173] on li "Exterior Overall" at bounding box center [396, 164] width 138 height 21
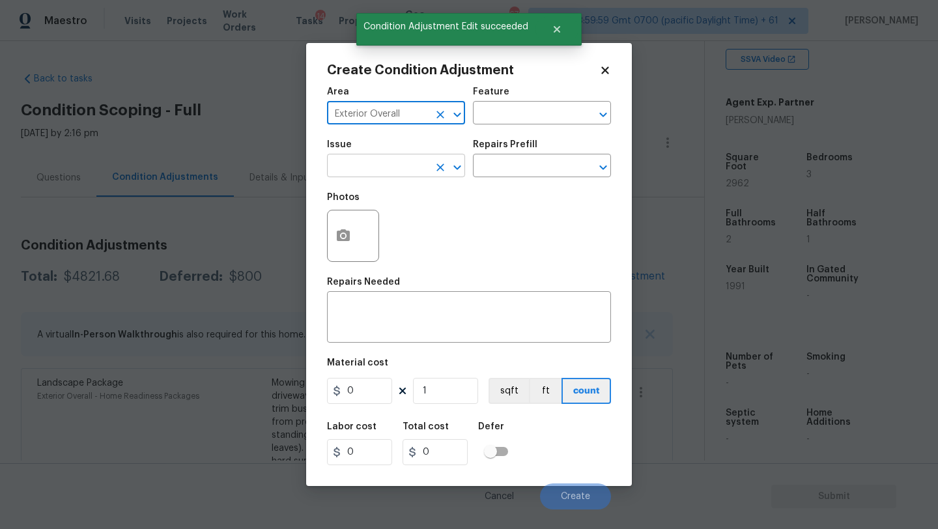
type input "Exterior Overall"
click at [378, 173] on input "text" at bounding box center [378, 167] width 102 height 20
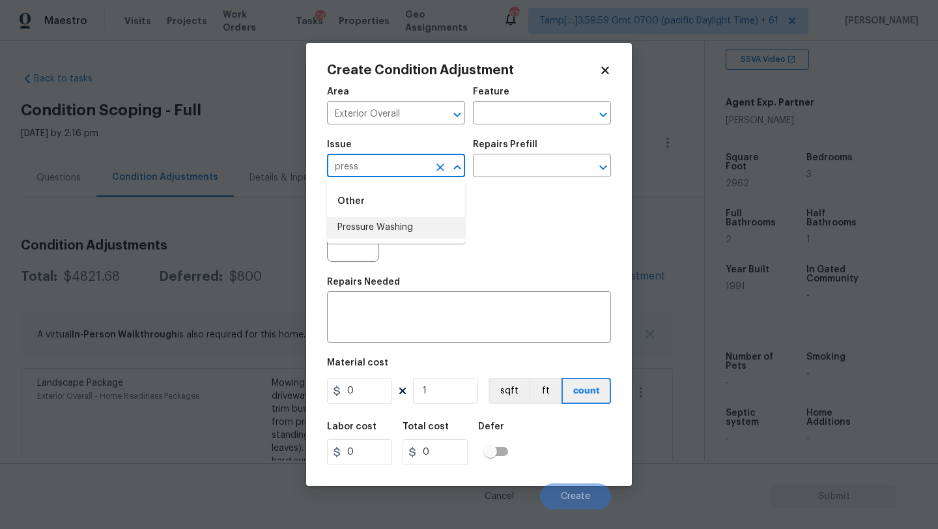
click at [376, 227] on li "Pressure Washing" at bounding box center [396, 227] width 138 height 21
type input "Pressure Washing"
click at [376, 317] on textarea at bounding box center [469, 318] width 268 height 27
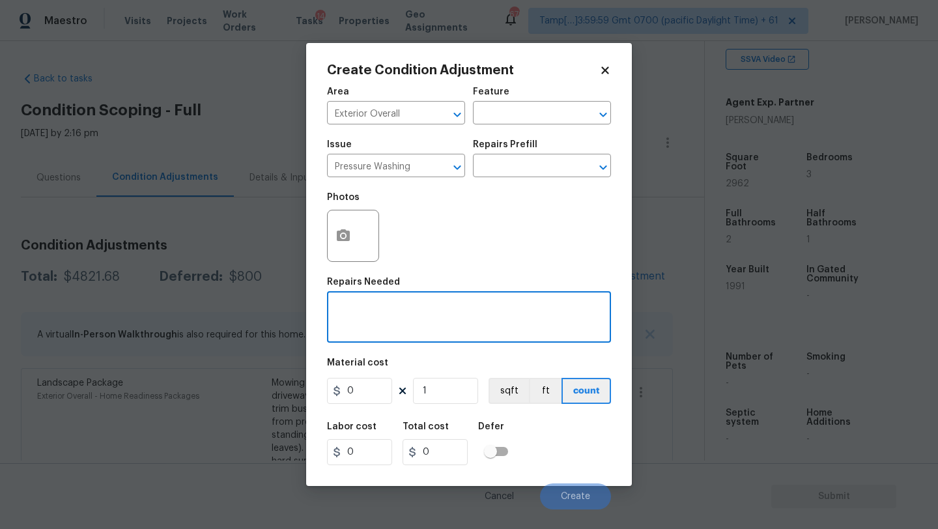
click at [403, 306] on textarea at bounding box center [469, 318] width 268 height 27
paste textarea "Pressure wash home, driveway, walkways/sidewalks and patio. Must use a surface …"
type textarea "Pressure wash home, driveway, walkways/sidewalks and patio. Must use a surface …"
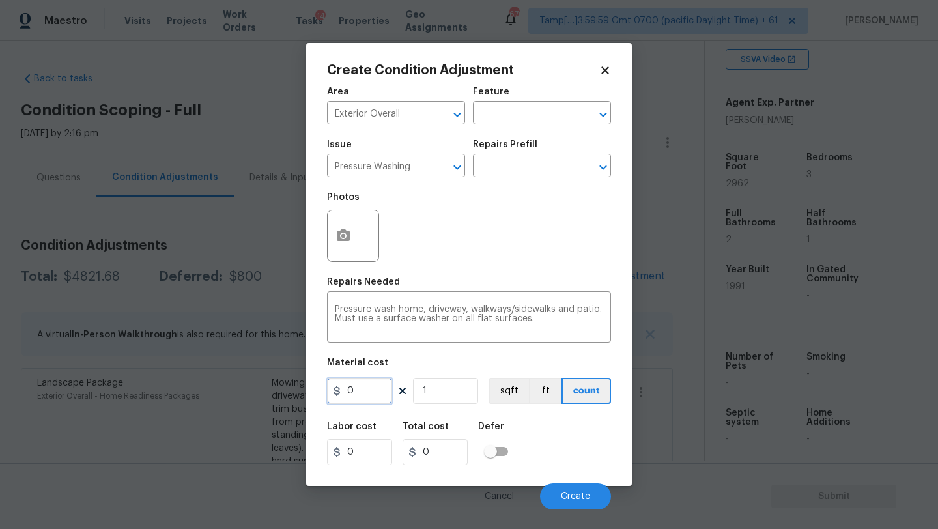
click at [354, 396] on input "0" at bounding box center [359, 391] width 65 height 26
type input "400"
click at [585, 497] on span "Create" at bounding box center [575, 497] width 29 height 10
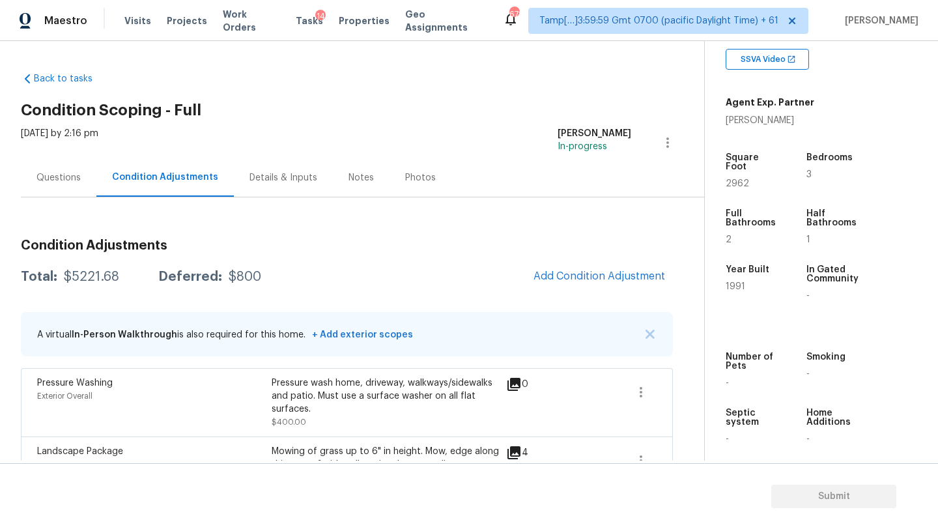
click at [61, 185] on div "Questions" at bounding box center [59, 177] width 76 height 38
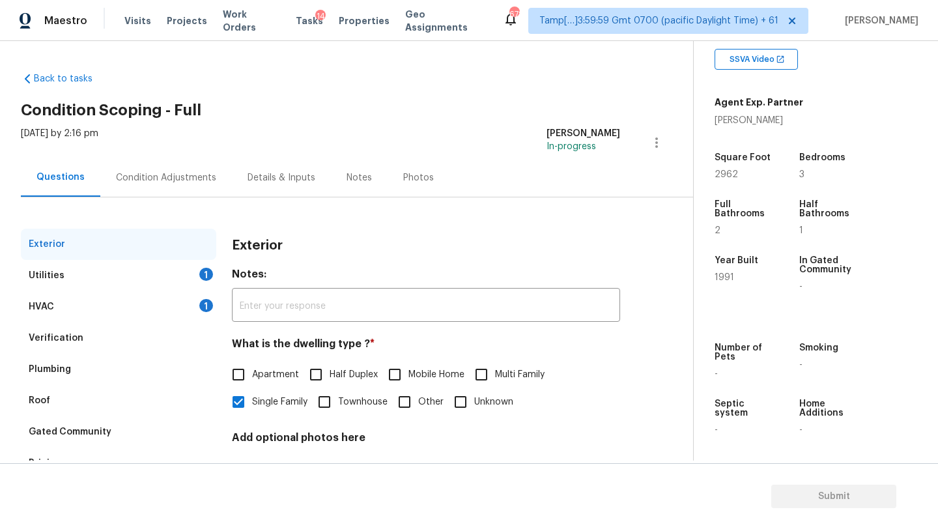
scroll to position [98, 0]
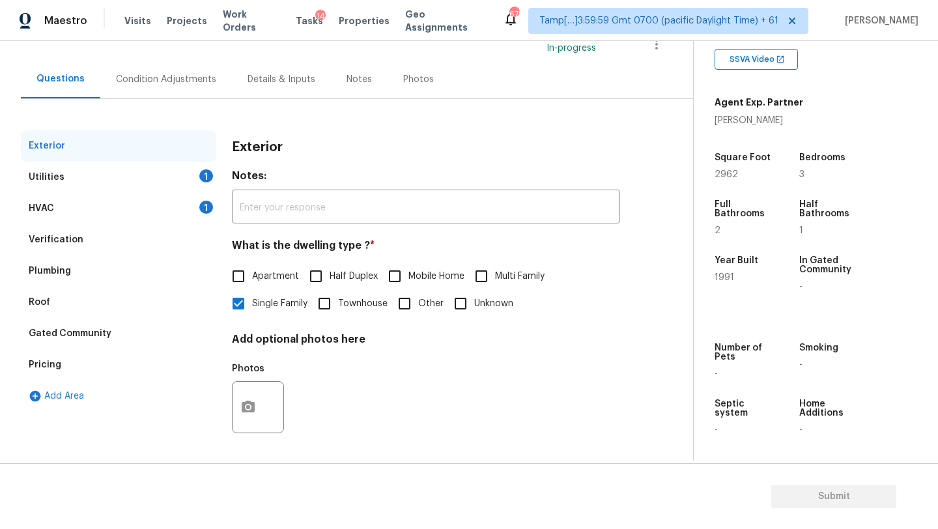
click at [58, 353] on div "Pricing" at bounding box center [118, 364] width 195 height 31
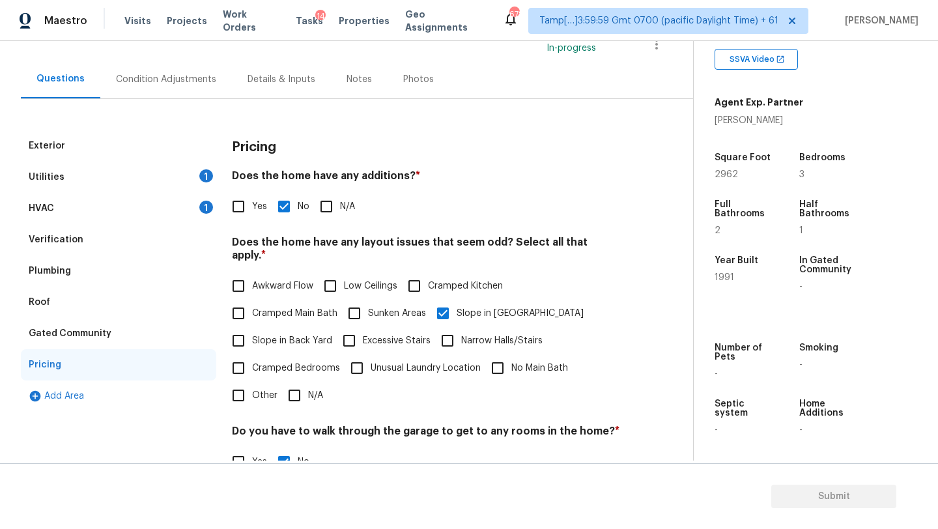
click at [262, 334] on span "Slope in Back Yard" at bounding box center [292, 341] width 80 height 14
click at [252, 333] on input "Slope in Back Yard" at bounding box center [238, 340] width 27 height 27
checkbox input "true"
click at [148, 85] on div "Condition Adjustments" at bounding box center [166, 79] width 132 height 38
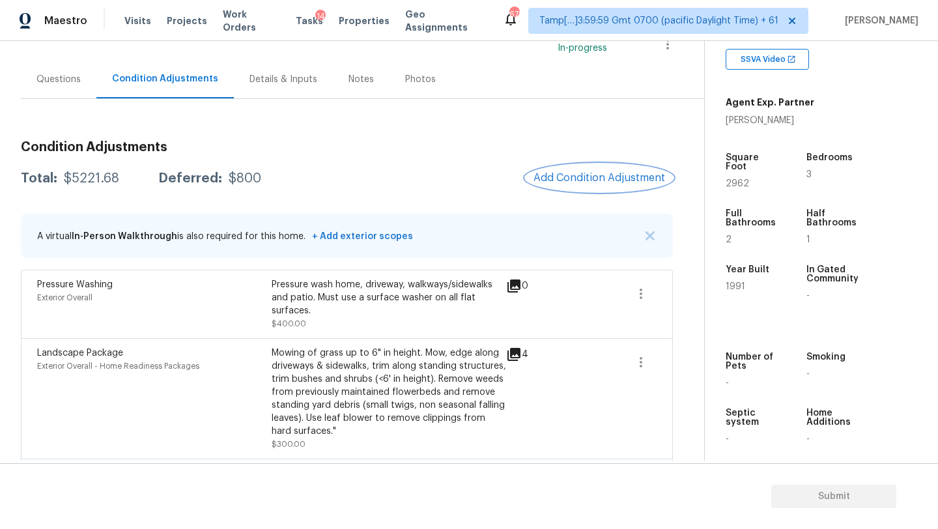
click at [587, 188] on button "Add Condition Adjustment" at bounding box center [598, 177] width 147 height 27
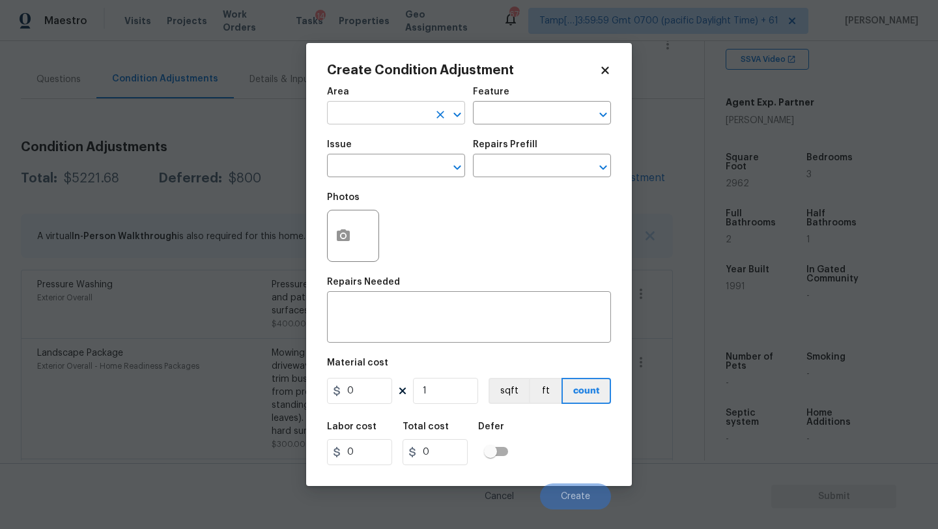
click at [359, 111] on input "text" at bounding box center [378, 114] width 102 height 20
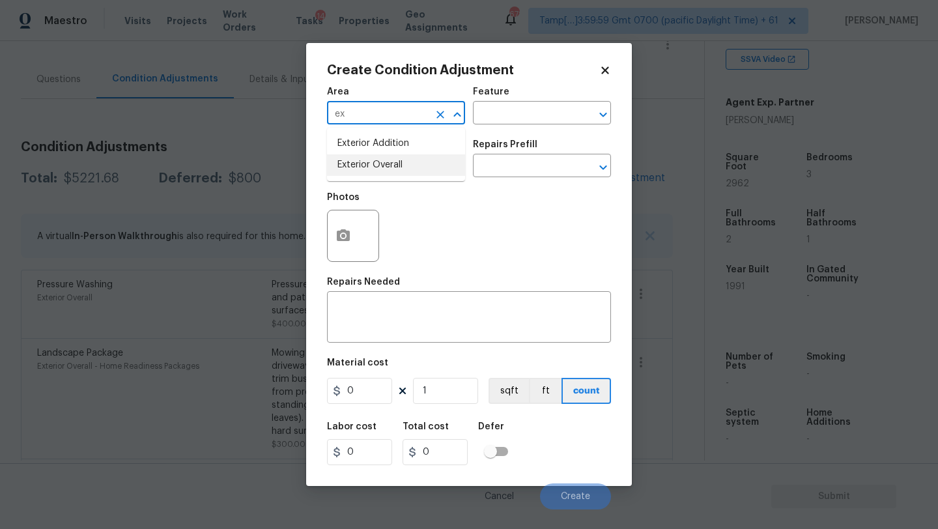
click at [376, 173] on li "Exterior Overall" at bounding box center [396, 164] width 138 height 21
type input "Exterior Overall"
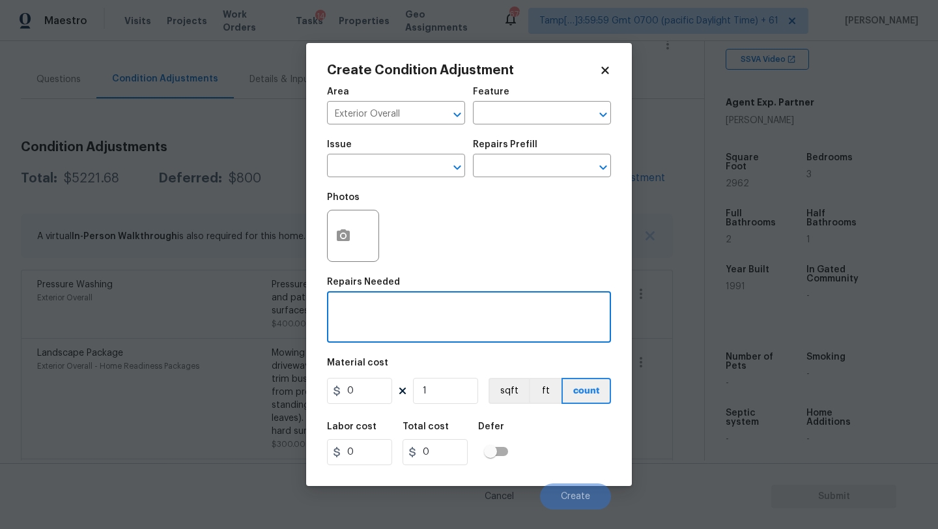
click at [376, 318] on textarea at bounding box center [469, 318] width 268 height 27
type textarea "debris removal"
click at [382, 393] on input "0" at bounding box center [359, 391] width 65 height 26
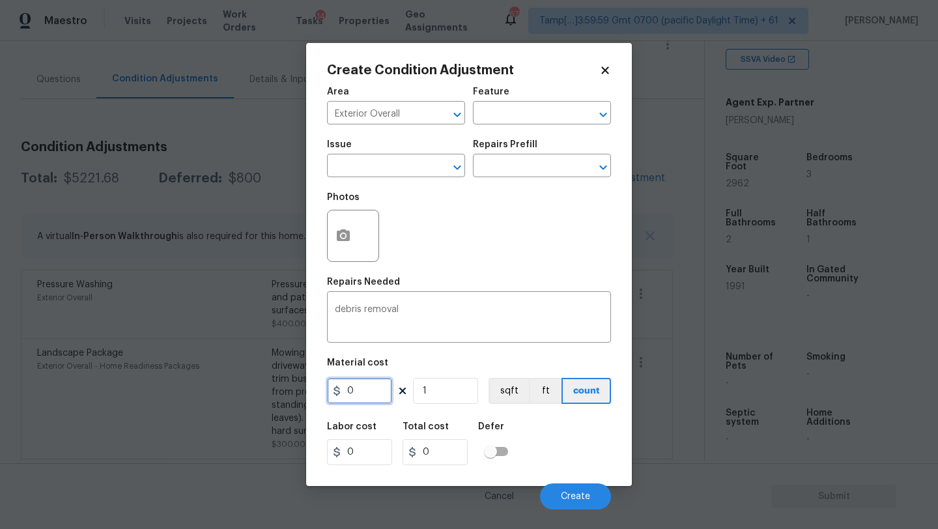
click at [382, 393] on input "0" at bounding box center [359, 391] width 65 height 26
type input "300"
click at [350, 233] on icon "button" at bounding box center [343, 236] width 16 height 16
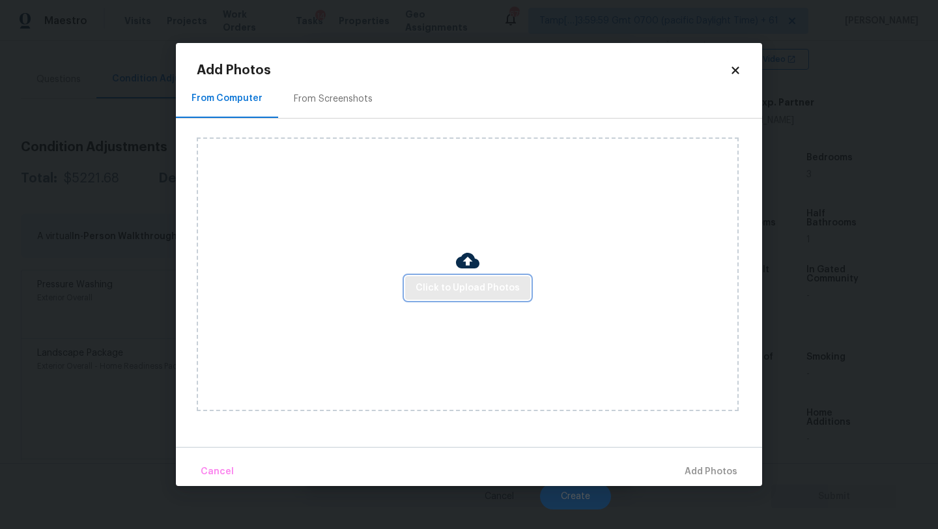
click at [481, 288] on span "Click to Upload Photos" at bounding box center [467, 288] width 104 height 16
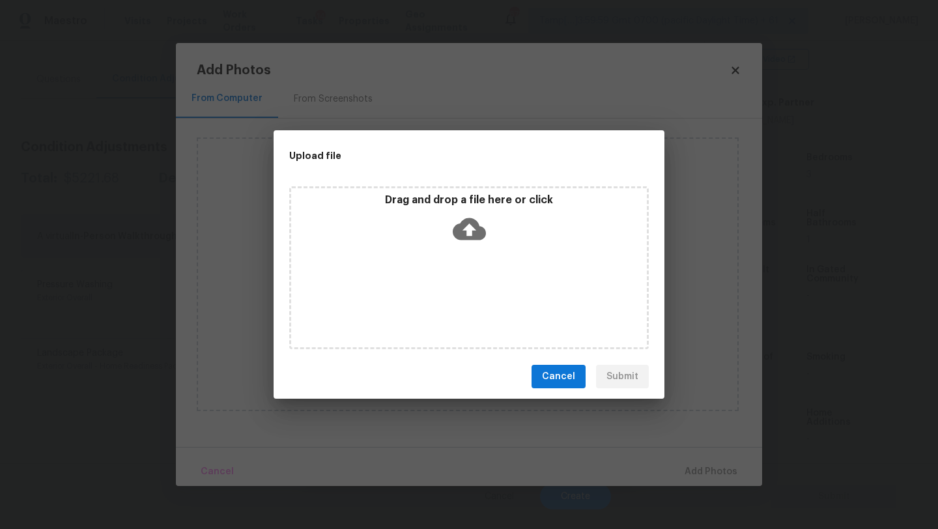
click at [477, 266] on div "Drag and drop a file here or click" at bounding box center [468, 267] width 359 height 163
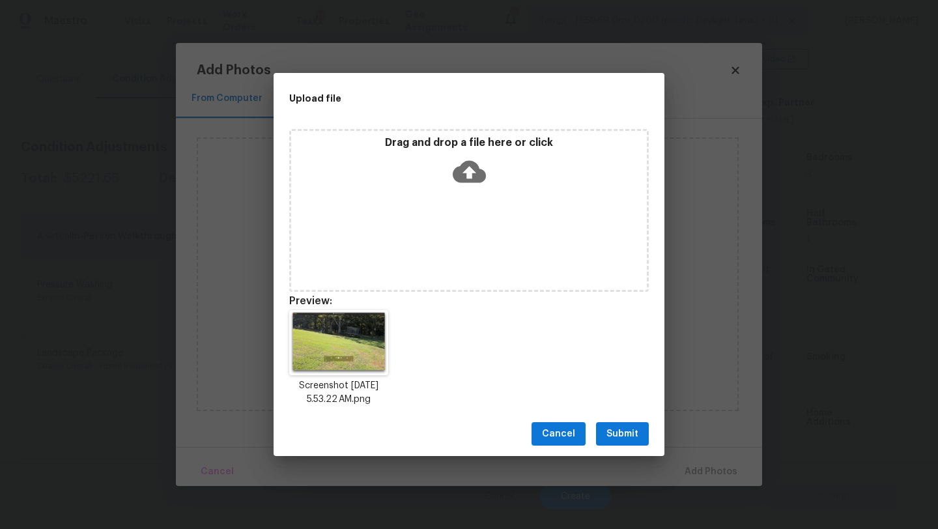
click at [626, 415] on div "Cancel Submit" at bounding box center [468, 434] width 391 height 45
click at [626, 423] on button "Submit" at bounding box center [622, 434] width 53 height 24
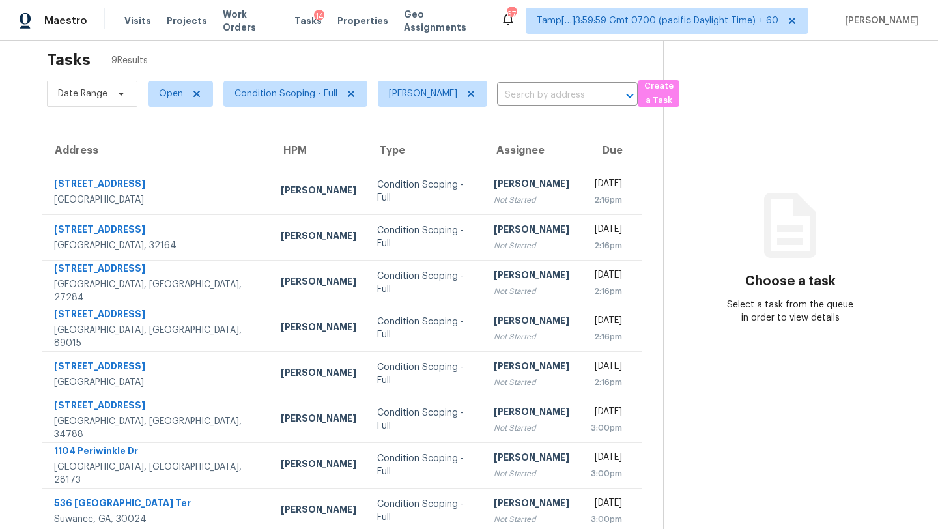
scroll to position [14, 0]
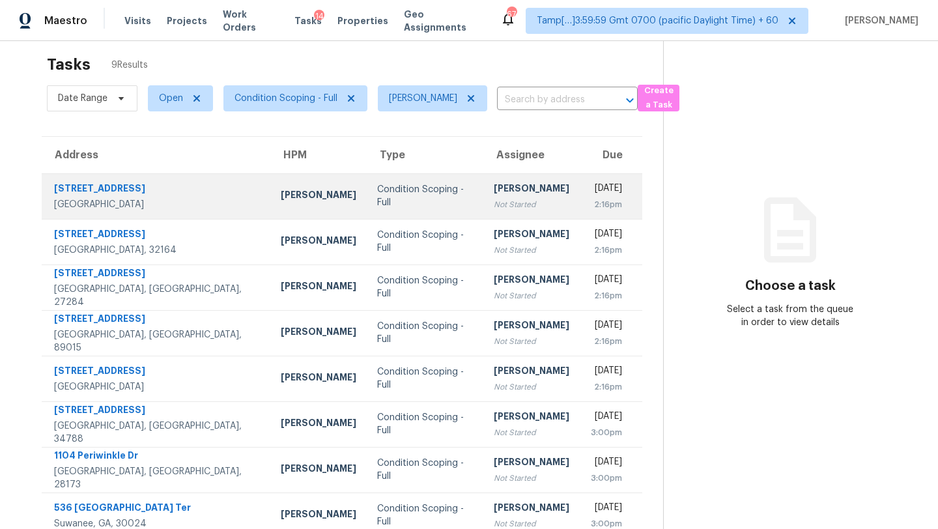
click at [494, 190] on div "[PERSON_NAME]" at bounding box center [532, 190] width 76 height 16
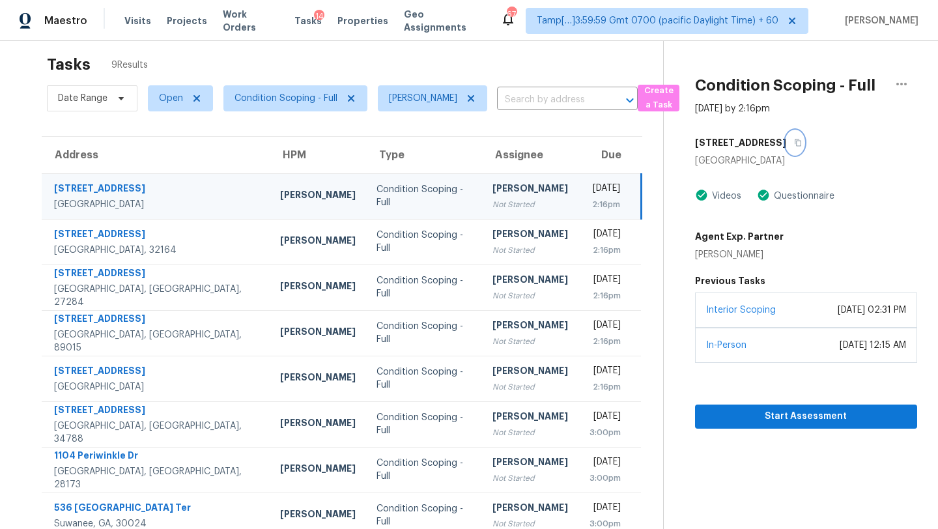
click at [794, 144] on icon "button" at bounding box center [798, 143] width 8 height 8
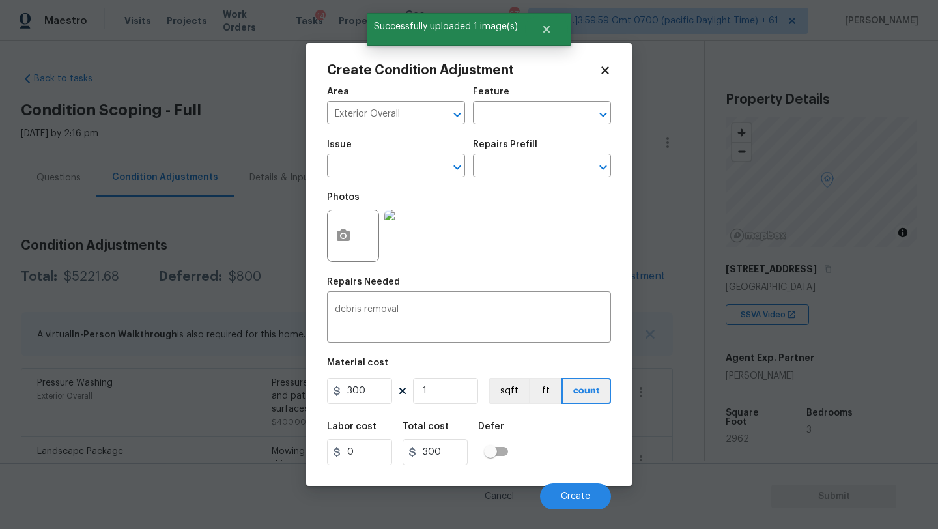
scroll to position [255, 0]
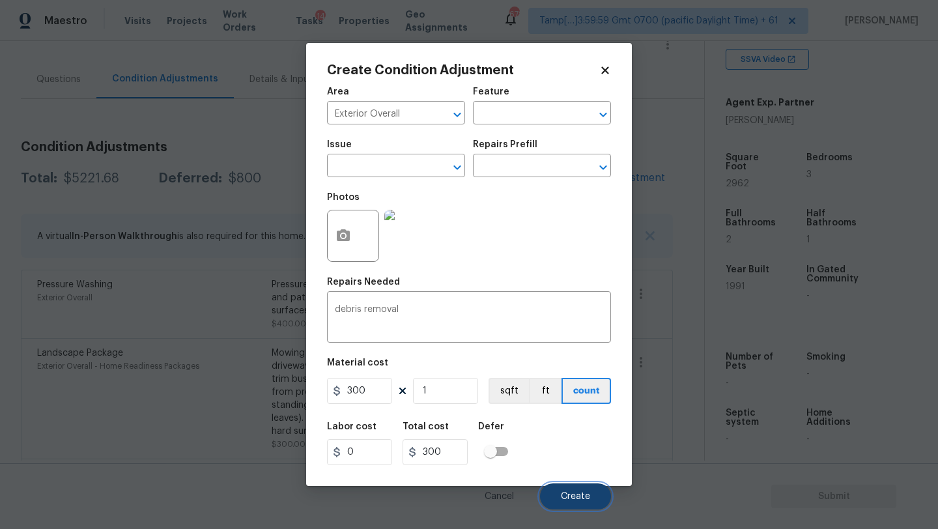
click at [566, 501] on span "Create" at bounding box center [575, 497] width 29 height 10
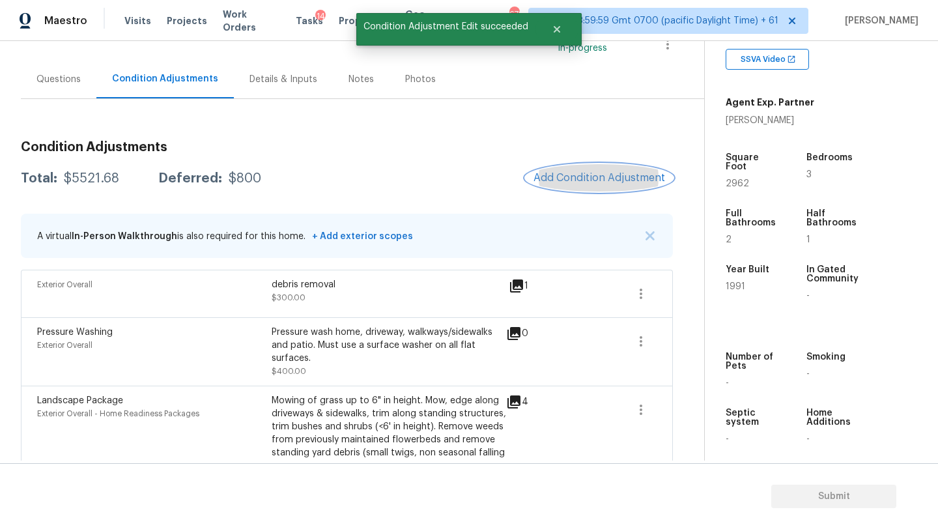
click at [547, 175] on span "Add Condition Adjustment" at bounding box center [599, 178] width 132 height 12
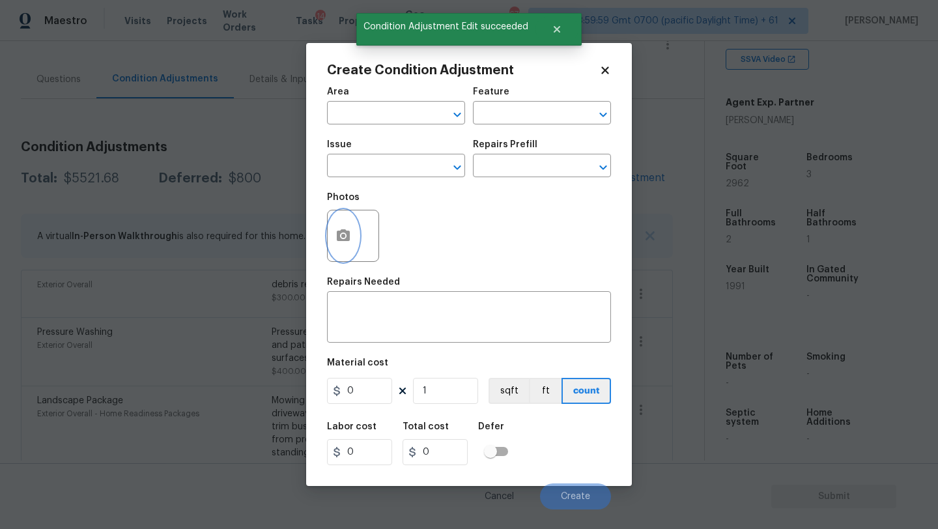
click at [337, 232] on icon "button" at bounding box center [343, 235] width 13 height 12
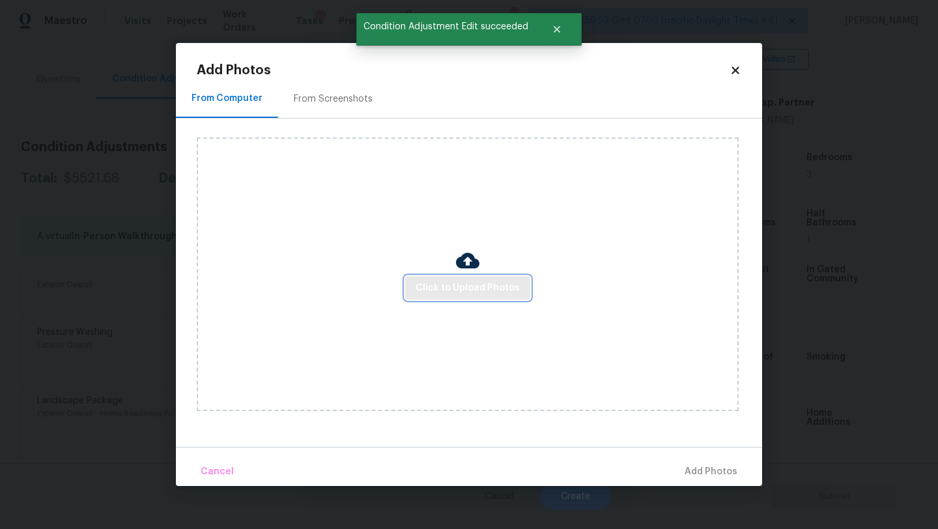
click at [464, 284] on span "Click to Upload Photos" at bounding box center [467, 288] width 104 height 16
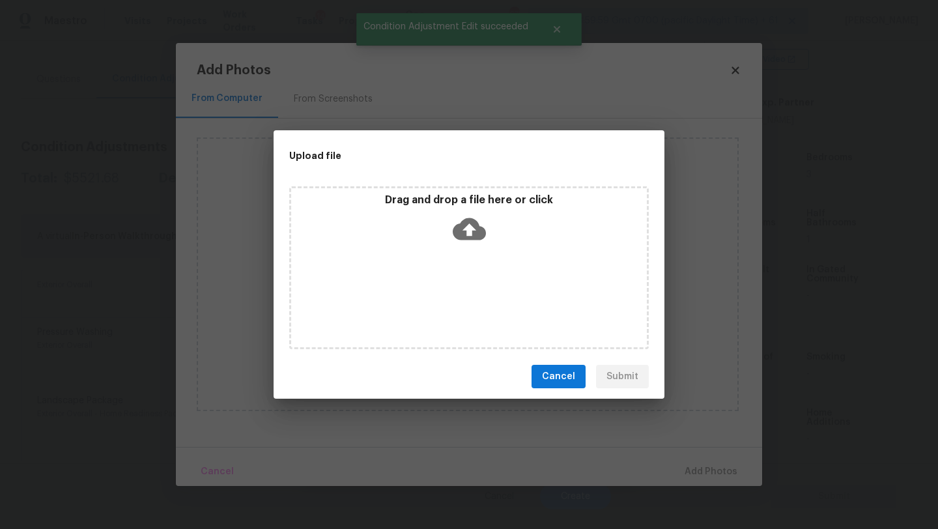
click at [464, 226] on icon at bounding box center [469, 229] width 33 height 22
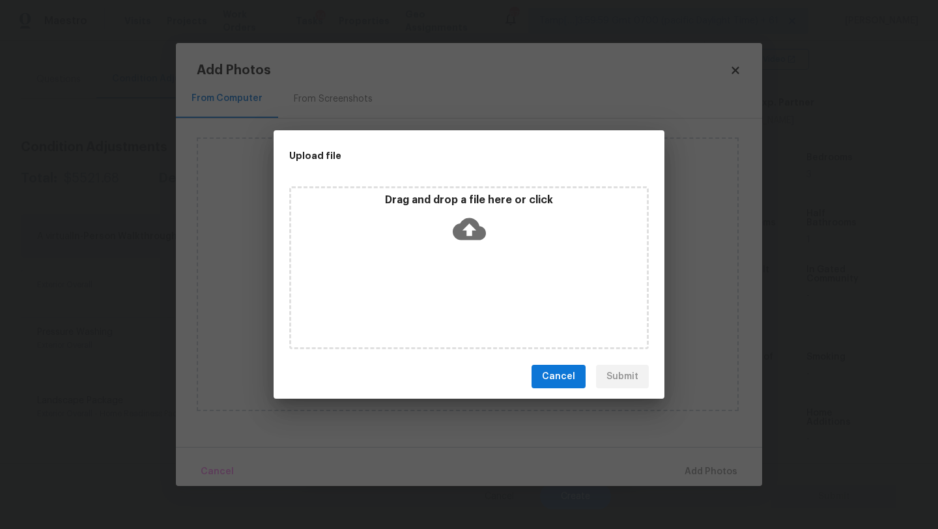
click at [564, 383] on span "Cancel" at bounding box center [558, 377] width 33 height 16
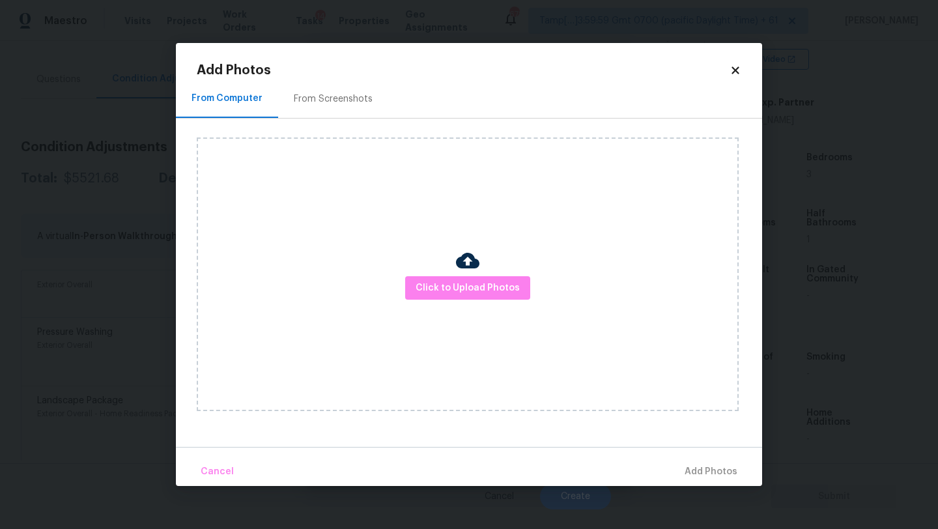
click at [738, 68] on icon at bounding box center [735, 70] width 12 height 12
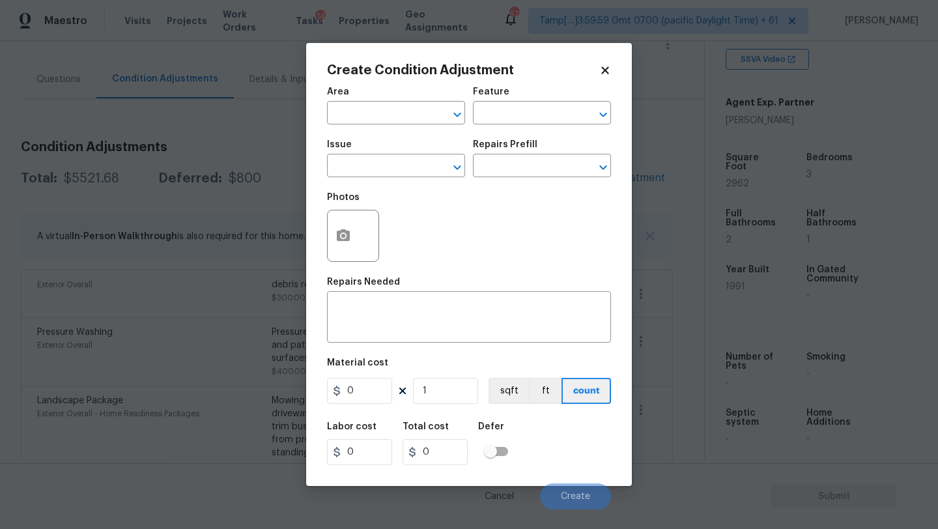
click at [603, 71] on icon at bounding box center [604, 69] width 7 height 7
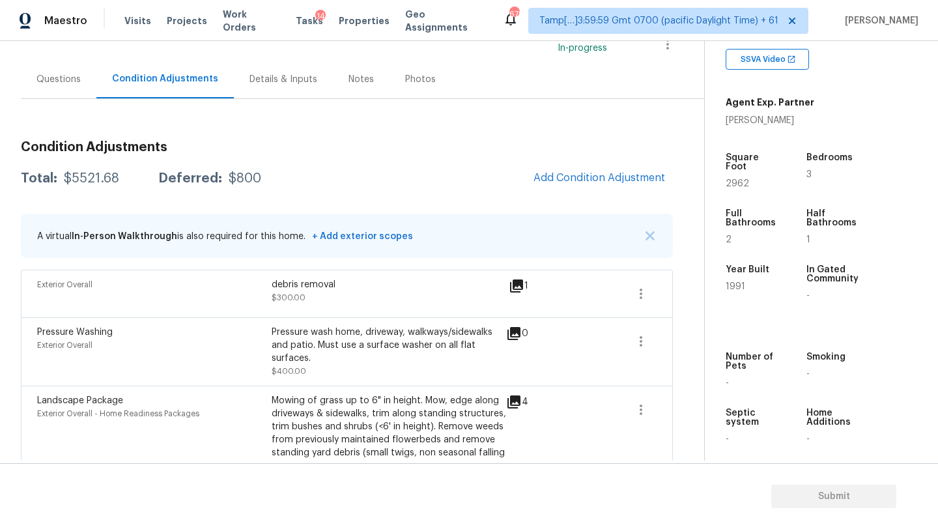
click at [40, 85] on div "Questions" at bounding box center [59, 79] width 76 height 38
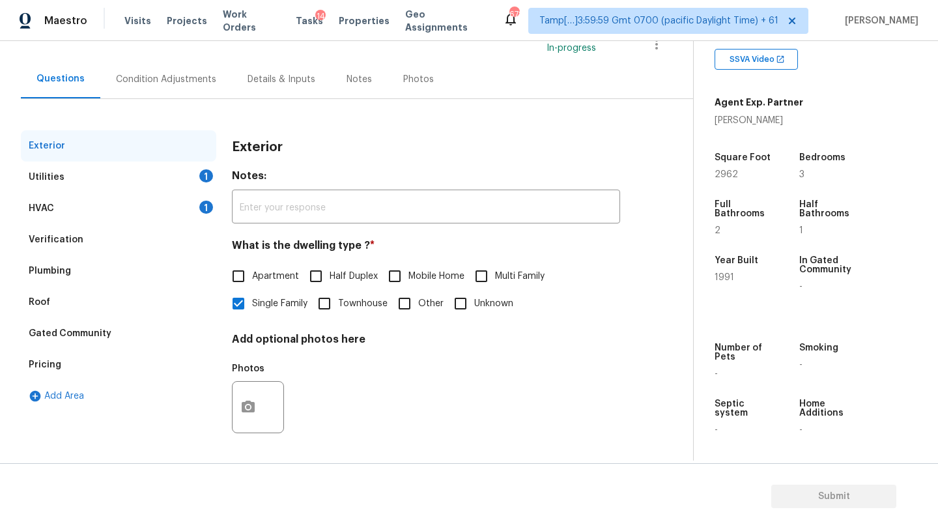
click at [57, 360] on div "Pricing" at bounding box center [45, 364] width 33 height 13
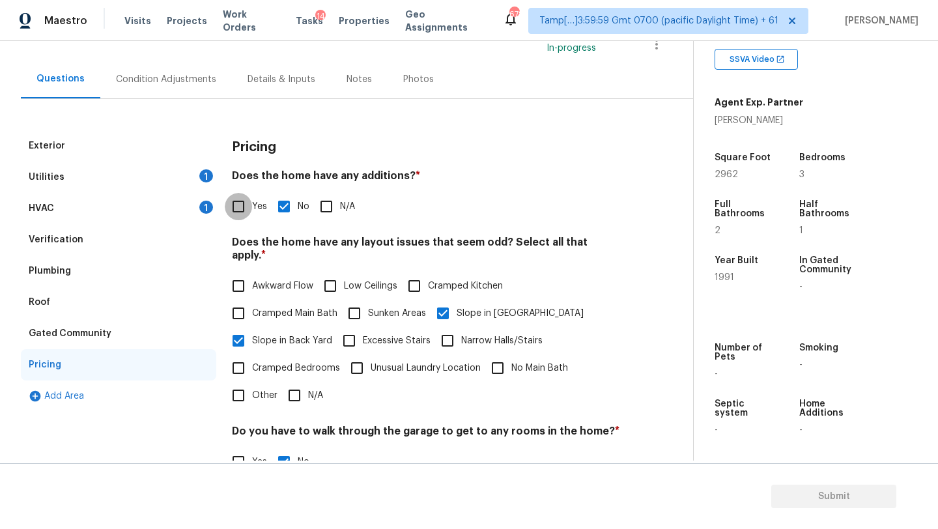
click at [240, 201] on input "Yes" at bounding box center [238, 206] width 27 height 27
checkbox input "true"
checkbox input "false"
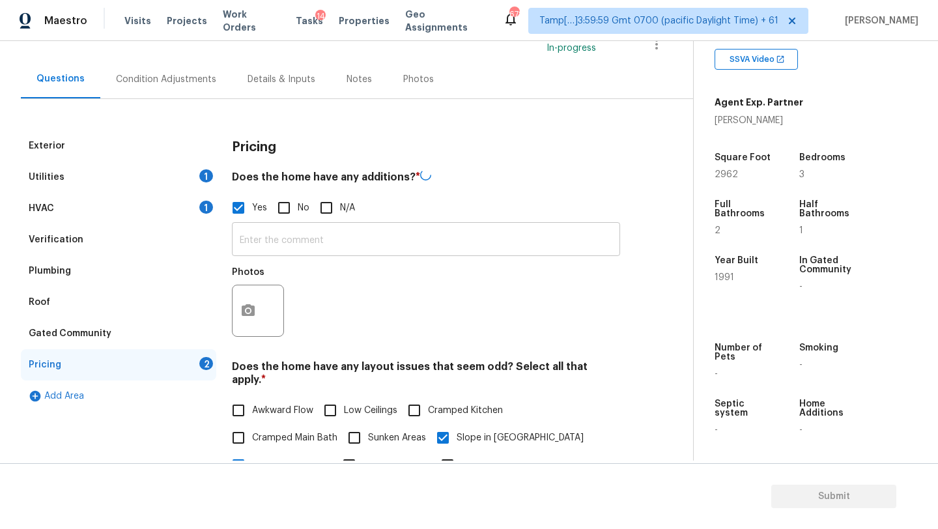
click at [260, 242] on input "text" at bounding box center [426, 240] width 388 height 31
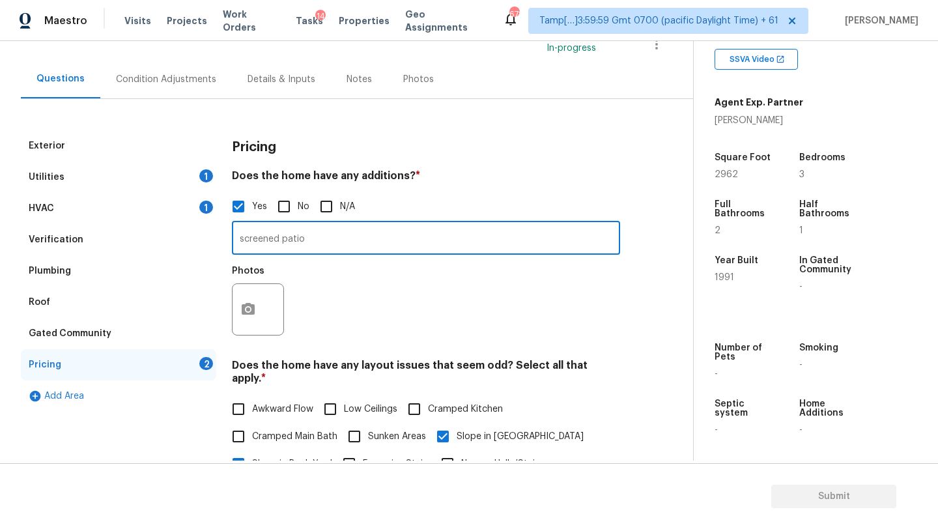
type input "screened patio"
click at [236, 312] on button "button" at bounding box center [247, 309] width 31 height 51
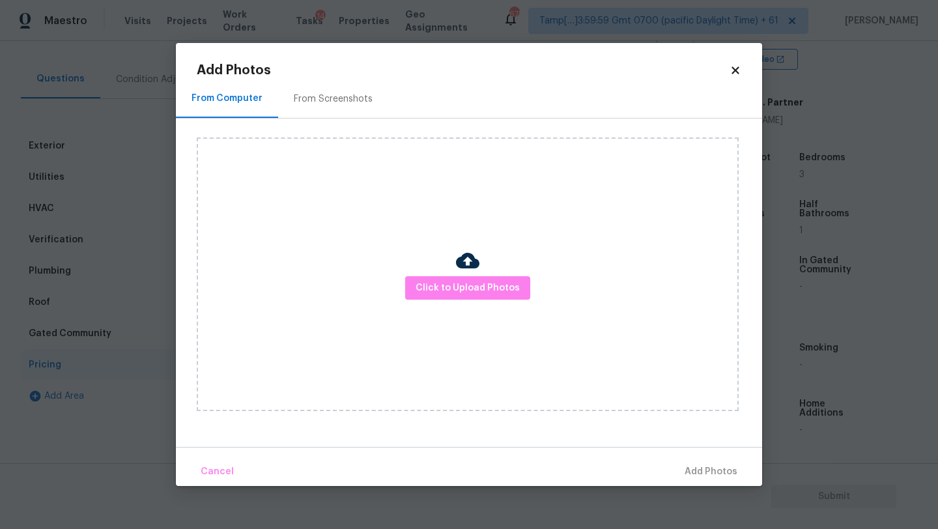
click at [330, 78] on div "Add Photos From Computer From Screenshots Click to Upload Photos Cancel Add Pho…" at bounding box center [469, 275] width 544 height 422
click at [330, 83] on div "From Screenshots" at bounding box center [333, 98] width 110 height 38
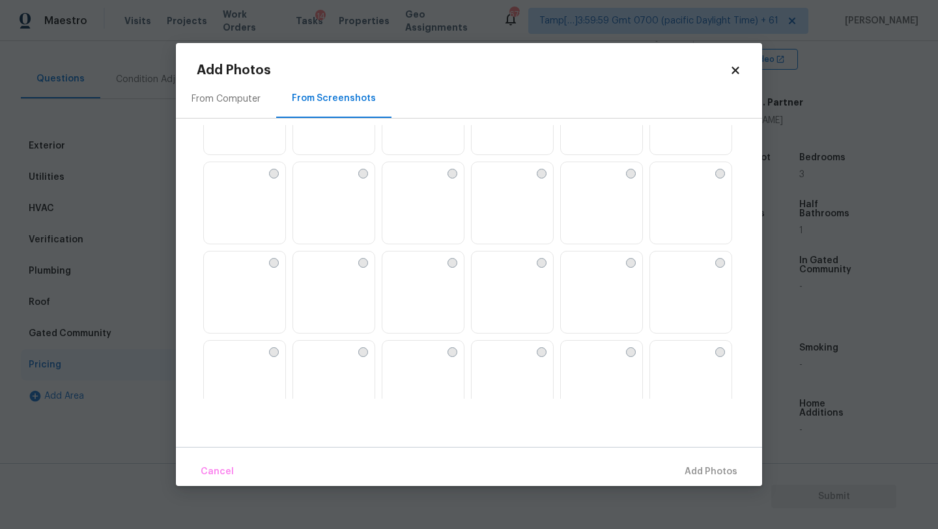
scroll to position [695, 0]
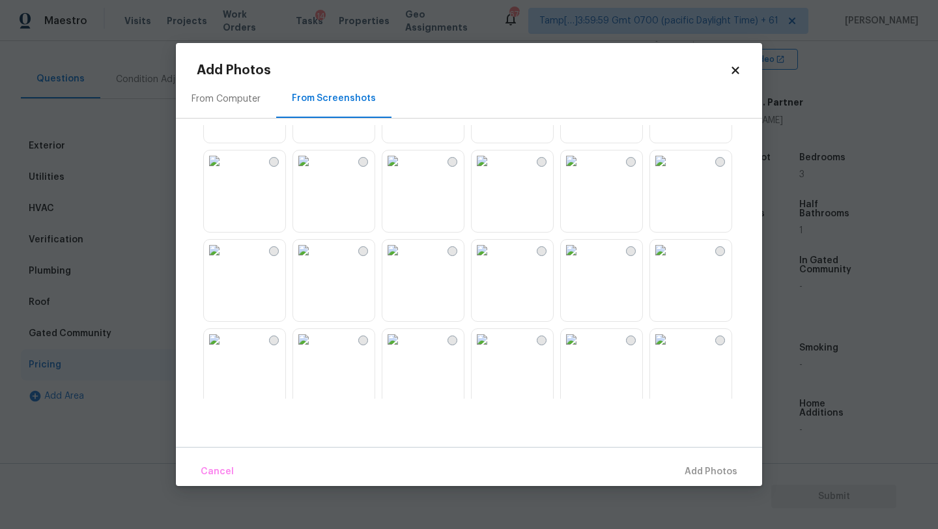
click at [225, 171] on img at bounding box center [214, 160] width 21 height 21
click at [699, 462] on button "Add 1 Photo(s)" at bounding box center [704, 472] width 75 height 28
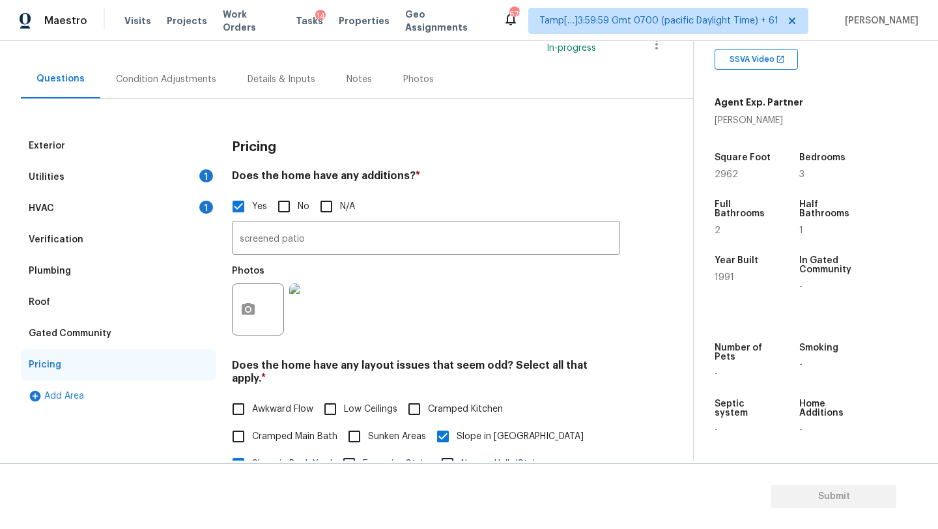
click at [143, 198] on div "HVAC 1" at bounding box center [118, 208] width 195 height 31
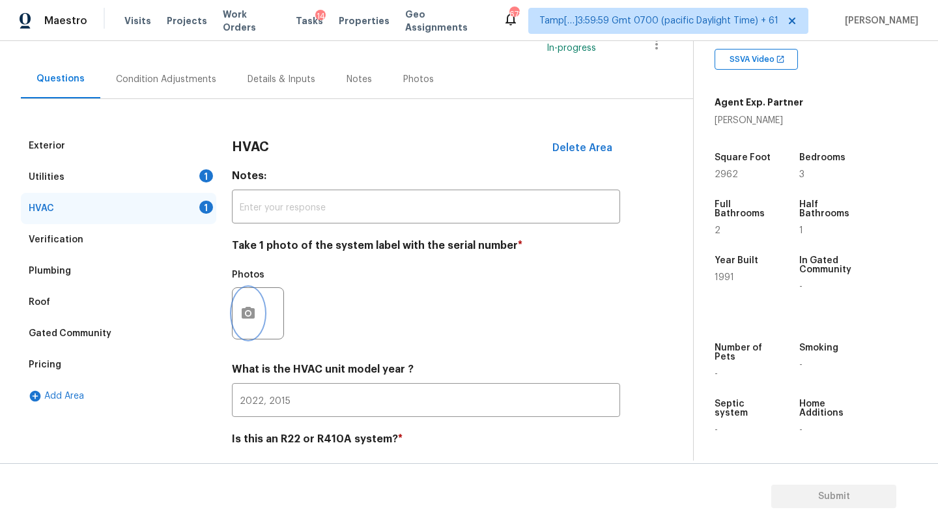
click at [236, 323] on button "button" at bounding box center [247, 313] width 31 height 51
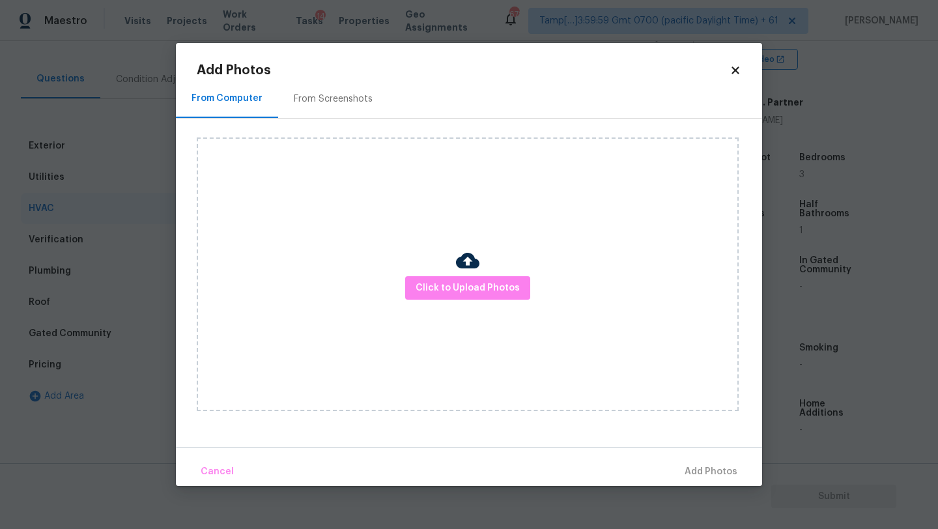
click at [316, 103] on div "From Screenshots" at bounding box center [333, 98] width 79 height 13
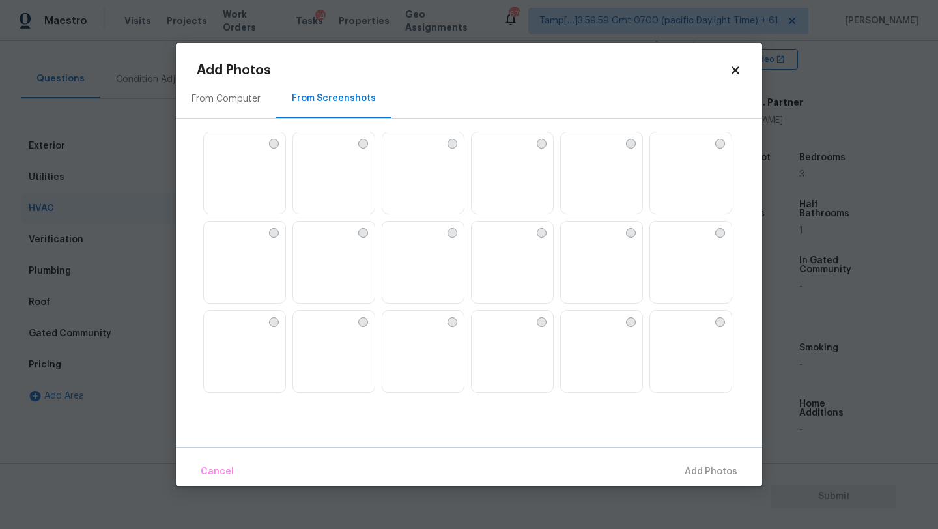
click at [444, 178] on img at bounding box center [422, 173] width 81 height 83
click at [688, 473] on span "Add 1 Photo(s)" at bounding box center [705, 472] width 64 height 16
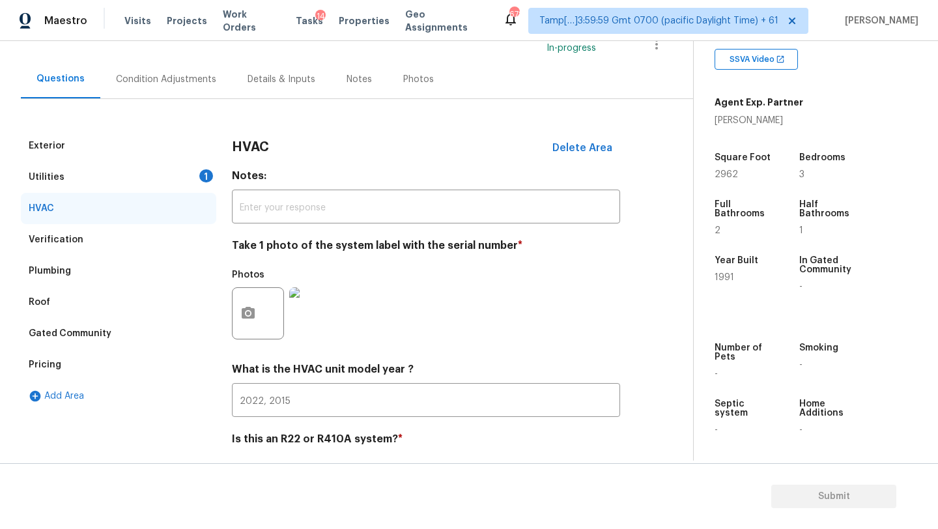
click at [122, 178] on div "Utilities 1" at bounding box center [118, 176] width 195 height 31
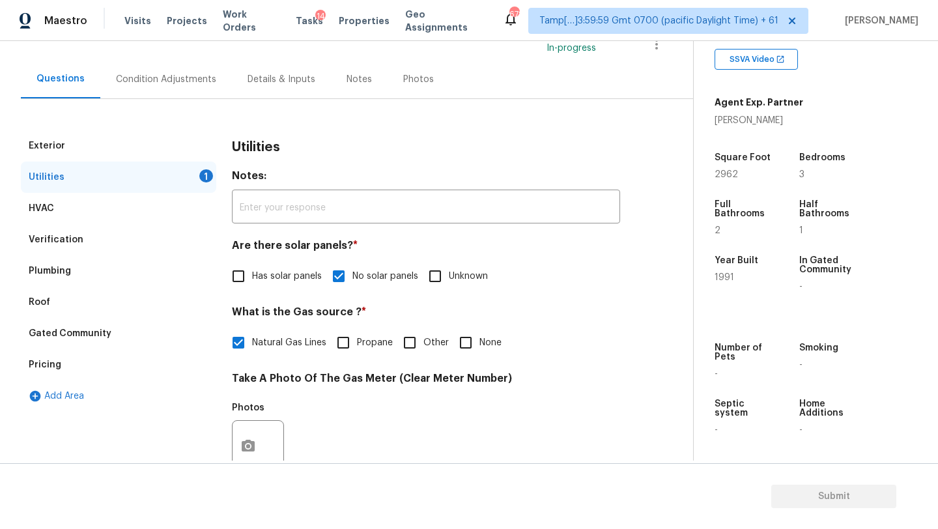
scroll to position [320, 0]
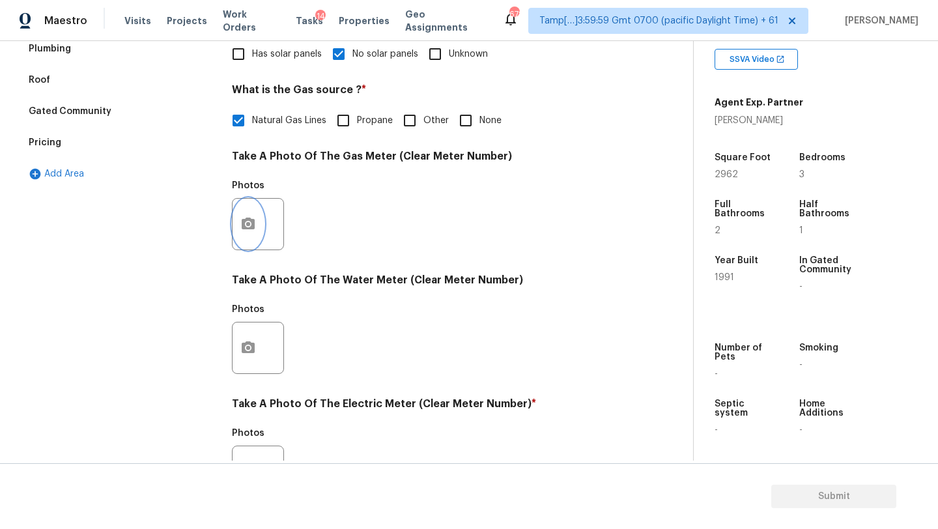
click at [254, 242] on button "button" at bounding box center [247, 224] width 31 height 51
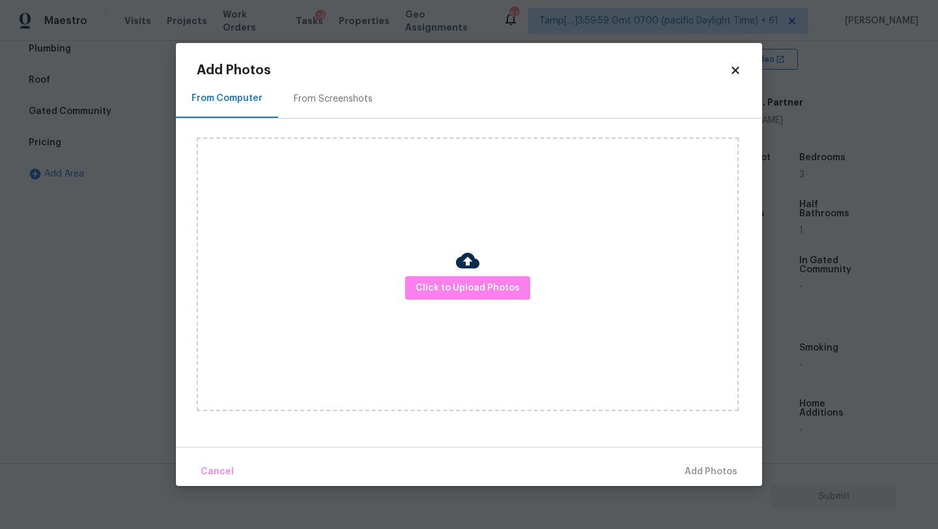
click at [326, 103] on div "From Screenshots" at bounding box center [333, 98] width 79 height 13
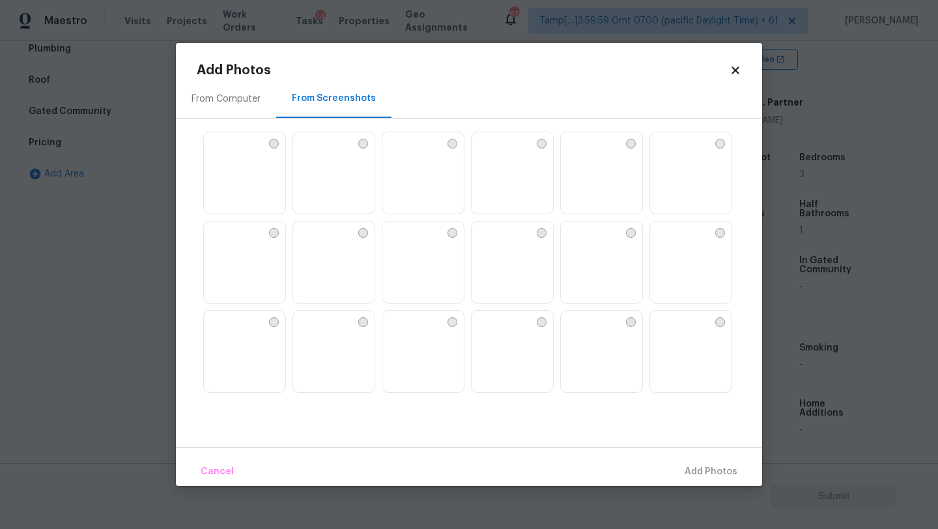
click at [671, 153] on img at bounding box center [660, 142] width 21 height 21
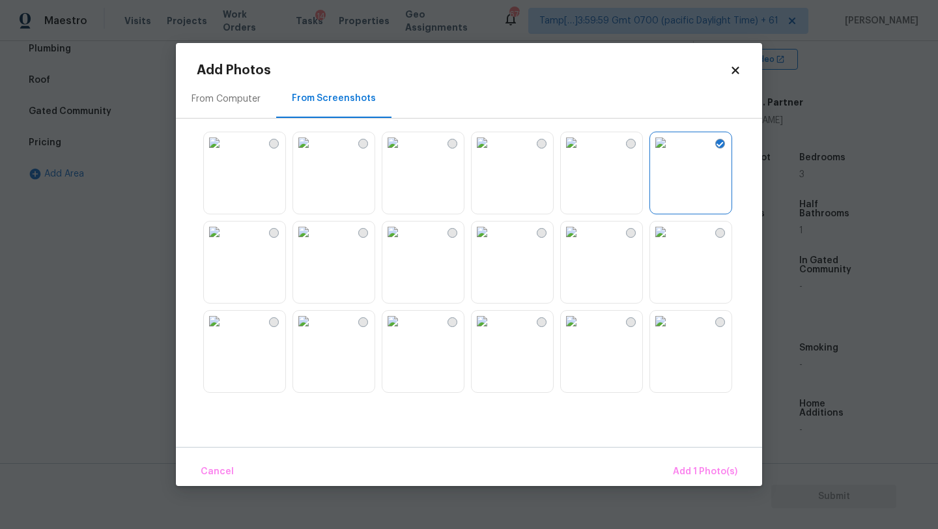
click at [671, 153] on img at bounding box center [660, 142] width 21 height 21
click at [581, 326] on img at bounding box center [571, 321] width 21 height 21
click at [712, 475] on span "Add 1 Photo(s)" at bounding box center [705, 472] width 64 height 16
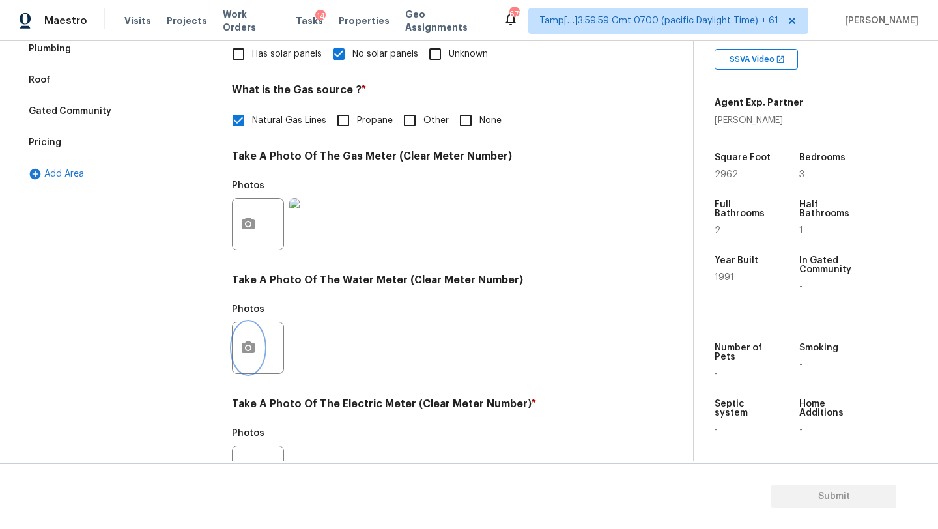
click at [254, 352] on icon "button" at bounding box center [248, 348] width 16 height 16
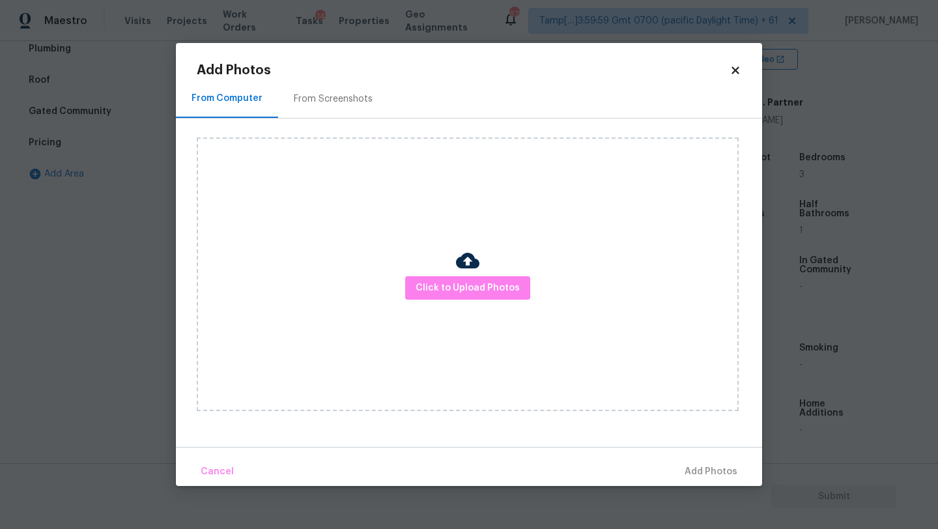
click at [337, 130] on div "Click to Upload Photos" at bounding box center [479, 274] width 565 height 311
click at [337, 115] on div "From Screenshots" at bounding box center [333, 98] width 110 height 38
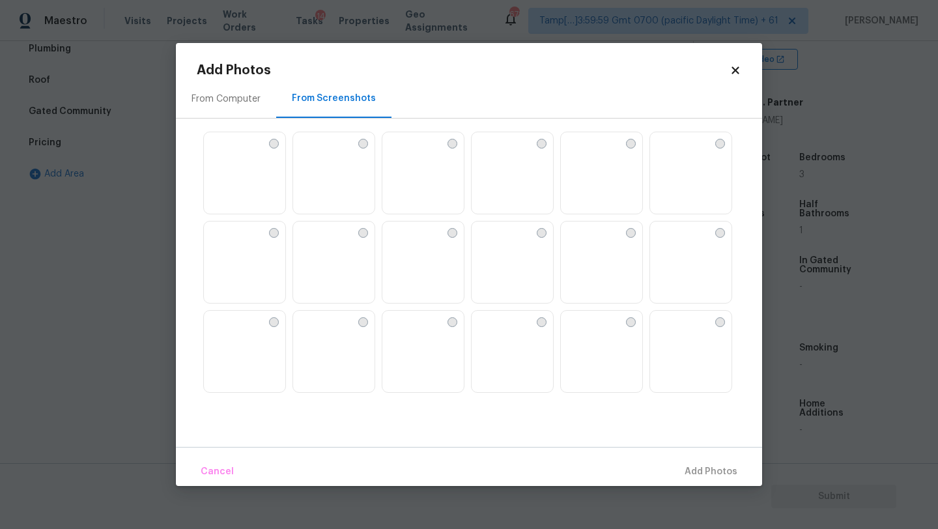
click at [594, 328] on img at bounding box center [601, 352] width 81 height 83
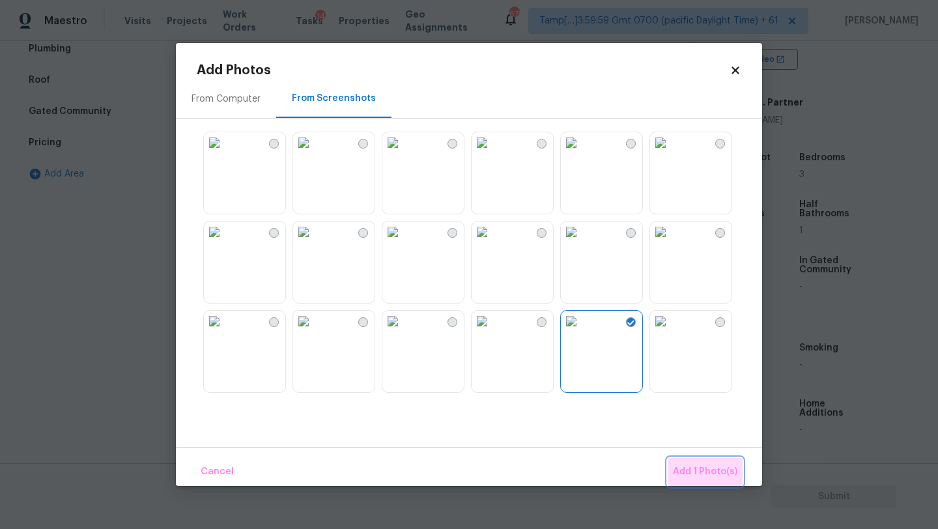
click at [721, 461] on button "Add 1 Photo(s)" at bounding box center [704, 472] width 75 height 28
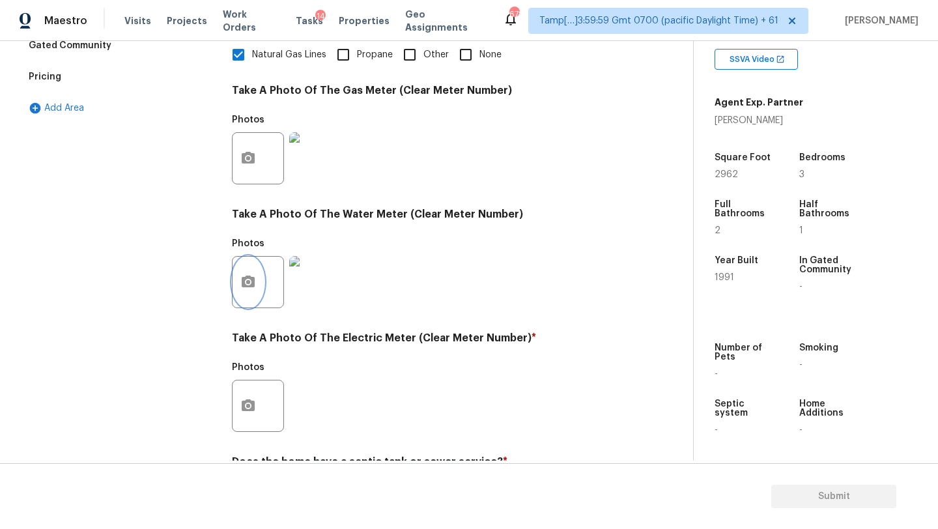
scroll to position [451, 0]
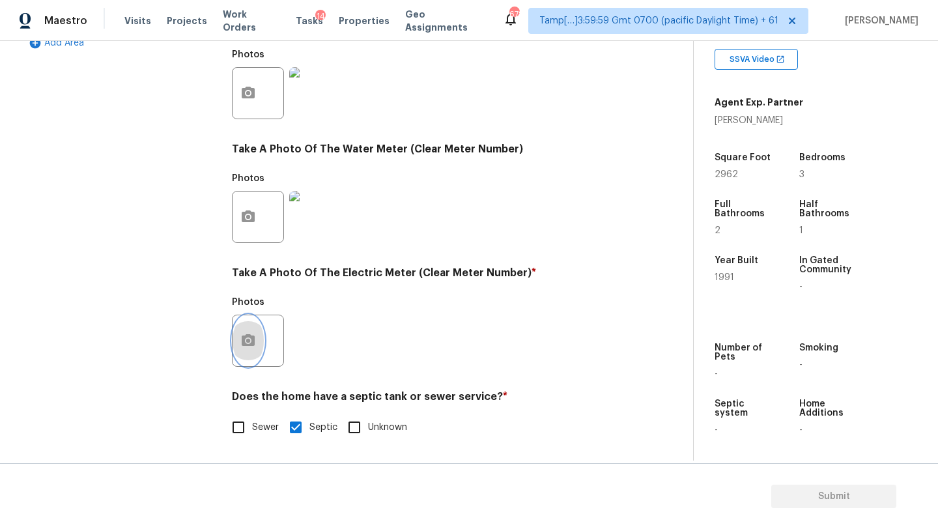
click at [253, 351] on button "button" at bounding box center [247, 340] width 31 height 51
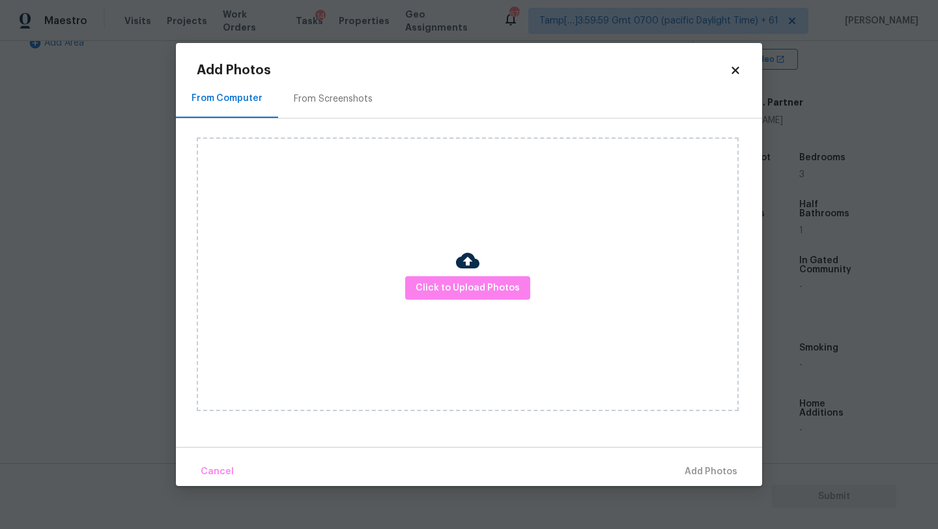
click at [335, 102] on div "From Screenshots" at bounding box center [333, 98] width 79 height 13
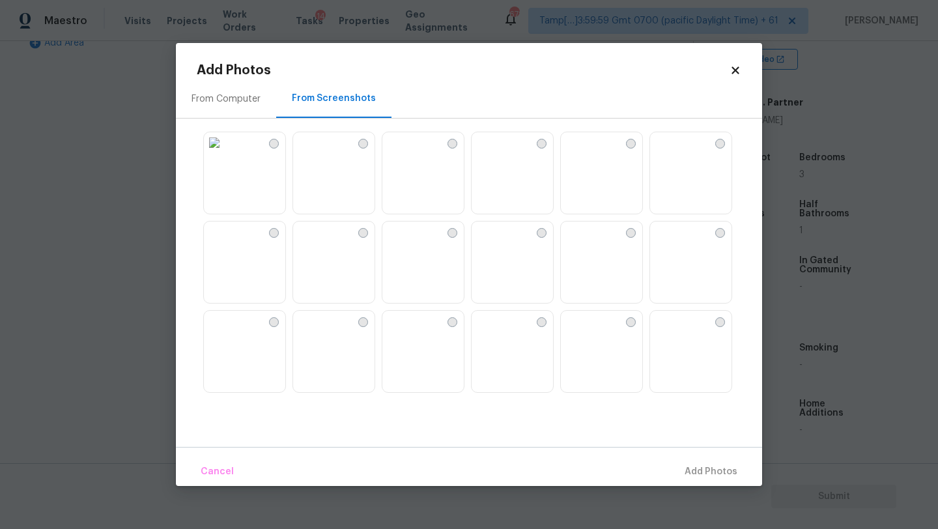
click at [617, 356] on img at bounding box center [601, 352] width 81 height 83
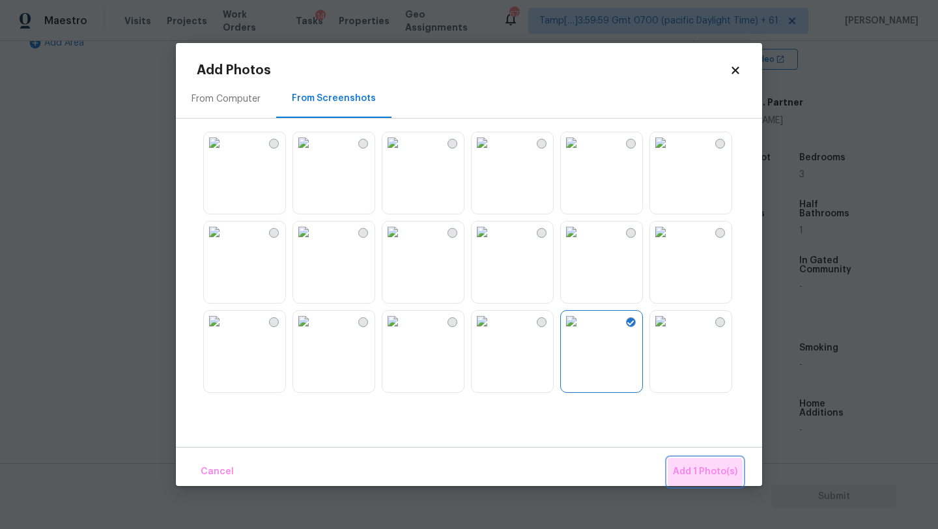
click at [705, 475] on span "Add 1 Photo(s)" at bounding box center [705, 472] width 64 height 16
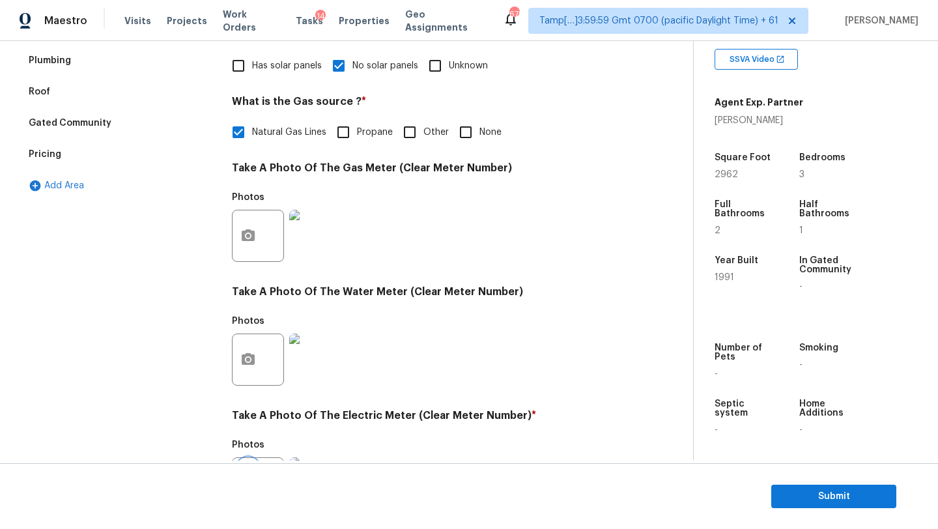
scroll to position [0, 0]
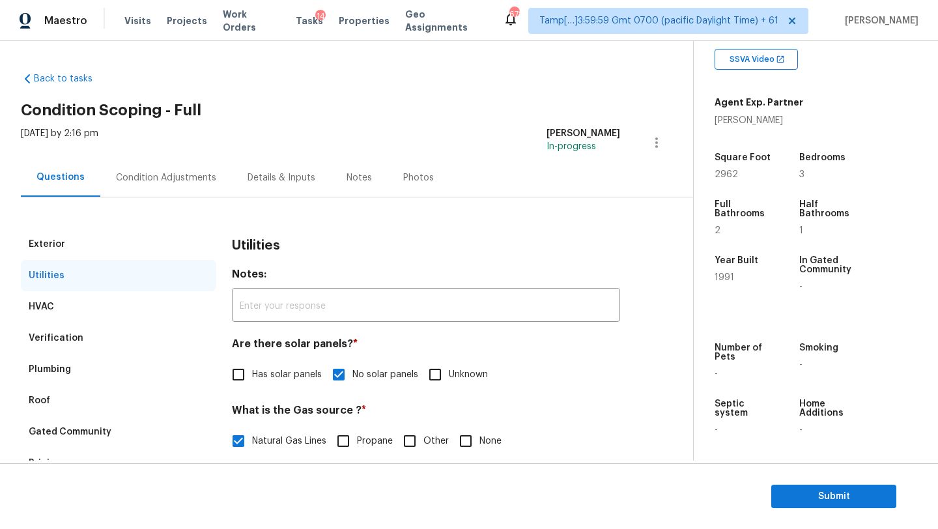
click at [175, 183] on div "Condition Adjustments" at bounding box center [166, 177] width 100 height 13
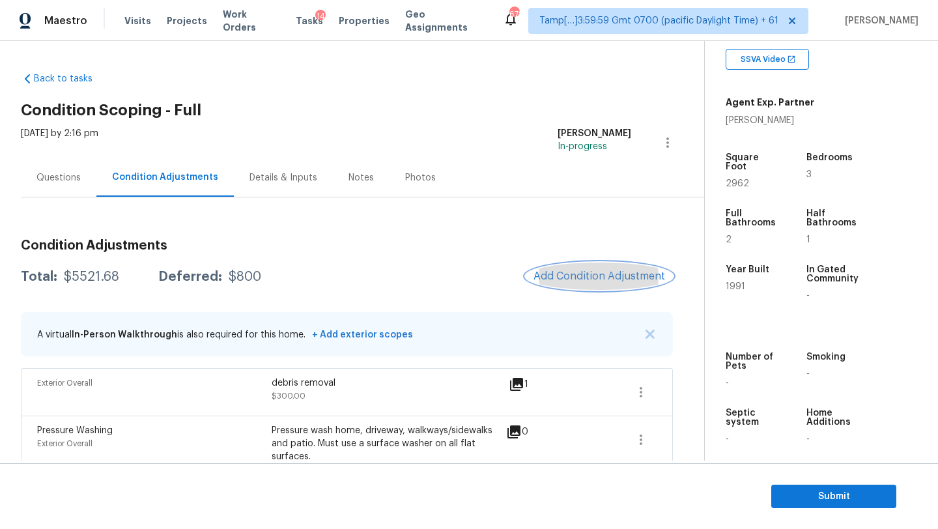
click at [598, 279] on span "Add Condition Adjustment" at bounding box center [599, 276] width 132 height 12
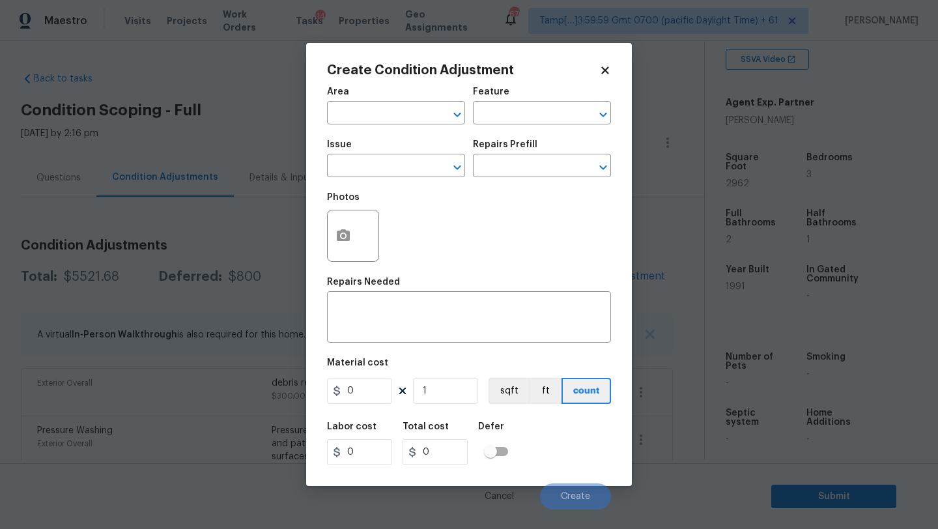
click at [373, 103] on div "Area" at bounding box center [396, 95] width 138 height 17
click at [369, 133] on span "Issue ​" at bounding box center [396, 158] width 138 height 53
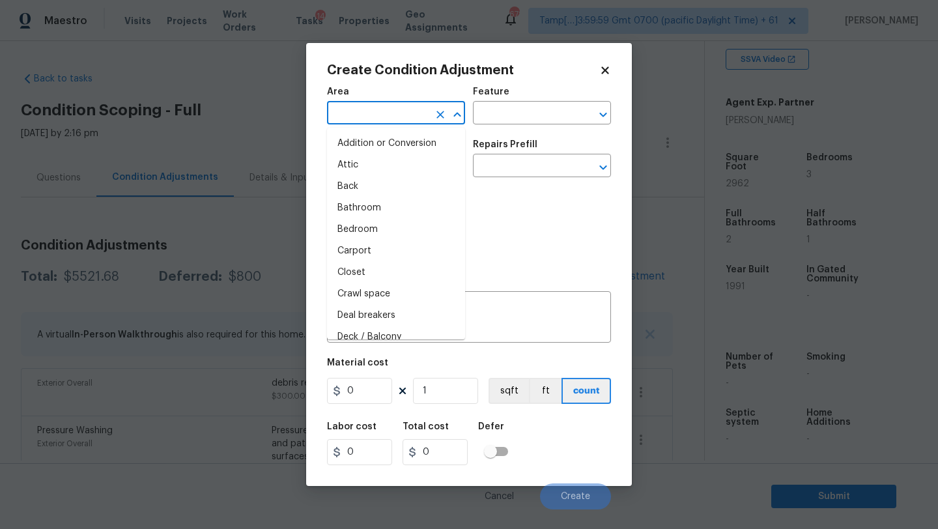
click at [374, 122] on input "text" at bounding box center [378, 114] width 102 height 20
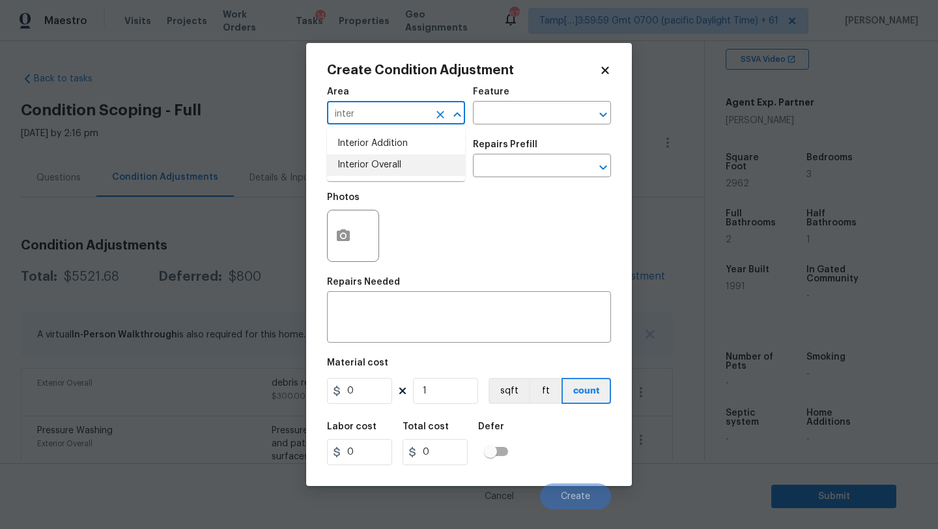
click at [378, 163] on li "Interior Overall" at bounding box center [396, 164] width 138 height 21
type input "Interior Overall"
click at [507, 113] on input "text" at bounding box center [524, 114] width 102 height 20
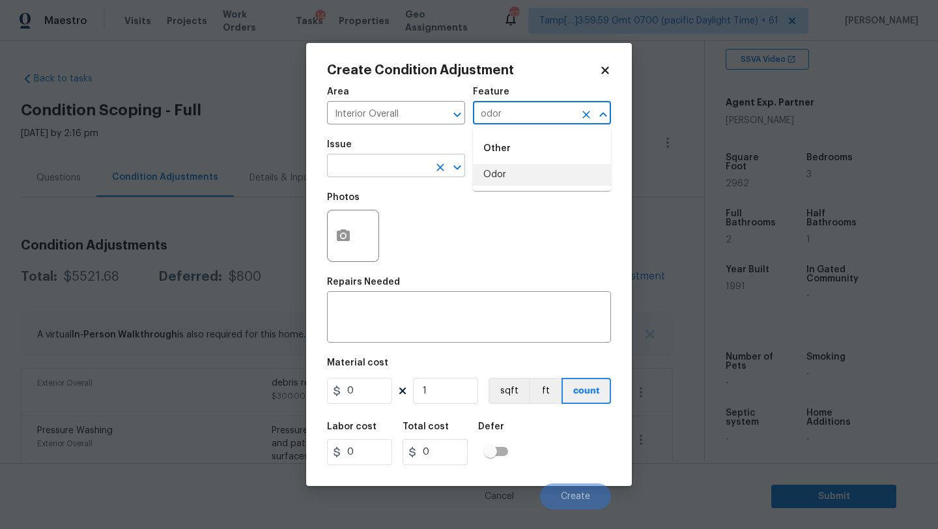
drag, startPoint x: 510, startPoint y: 166, endPoint x: 376, endPoint y: 167, distance: 134.8
click at [510, 167] on li "Odor" at bounding box center [542, 174] width 138 height 21
type input "Odor"
click at [372, 167] on input "text" at bounding box center [378, 167] width 102 height 20
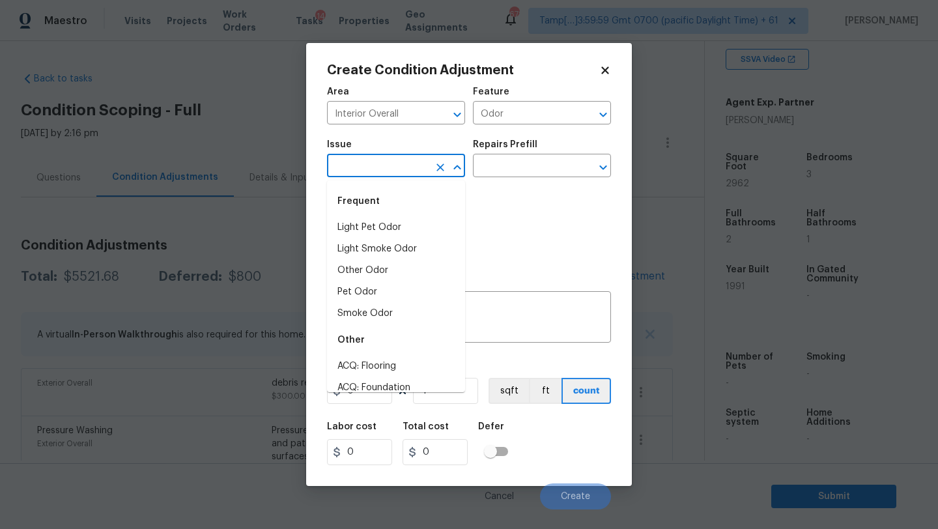
click at [372, 216] on div "Frequent" at bounding box center [396, 201] width 138 height 31
click at [417, 223] on li "Light Pet Odor" at bounding box center [396, 227] width 138 height 21
type input "Light Pet Odor"
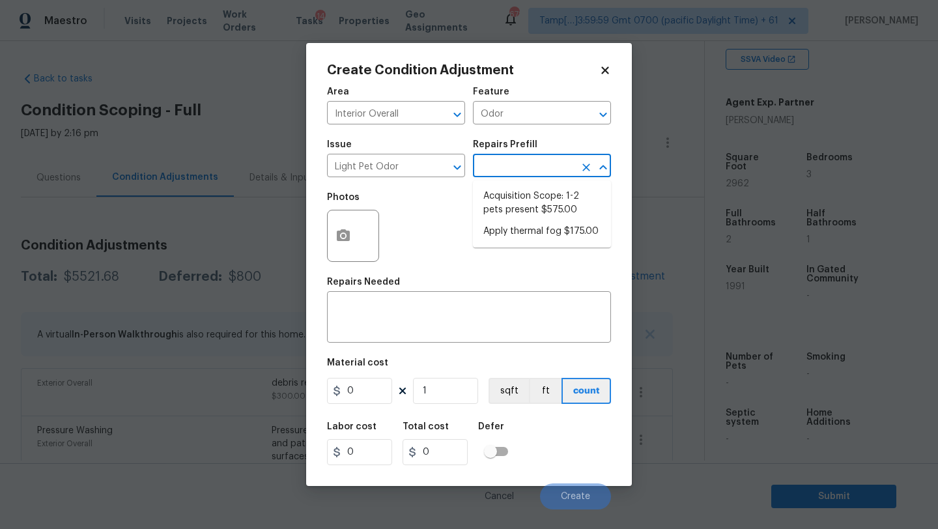
click at [501, 173] on input "text" at bounding box center [524, 167] width 102 height 20
click at [501, 192] on li "Acquisition Scope: 1-2 pets present $575.00" at bounding box center [542, 203] width 138 height 35
type textarea "Acquisition Scope: 1-2 pets present"
type input "575"
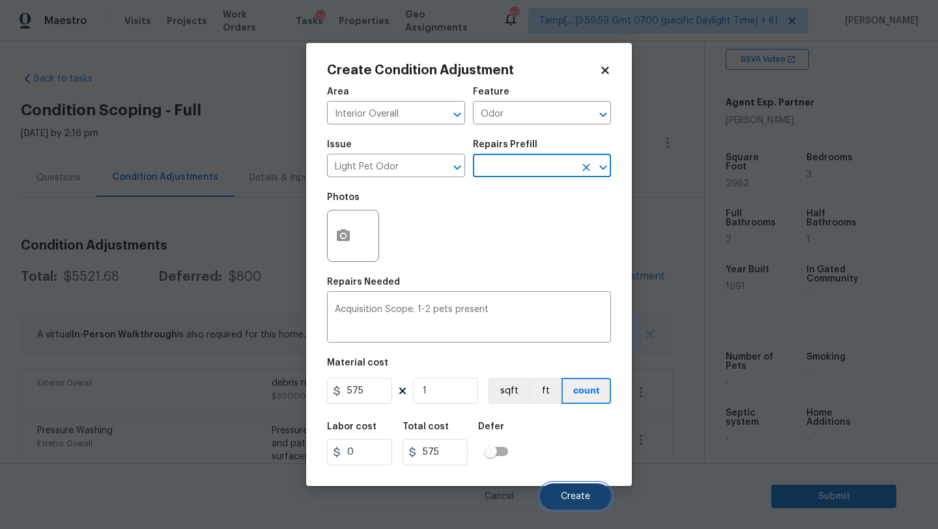
click at [563, 490] on button "Create" at bounding box center [575, 496] width 71 height 26
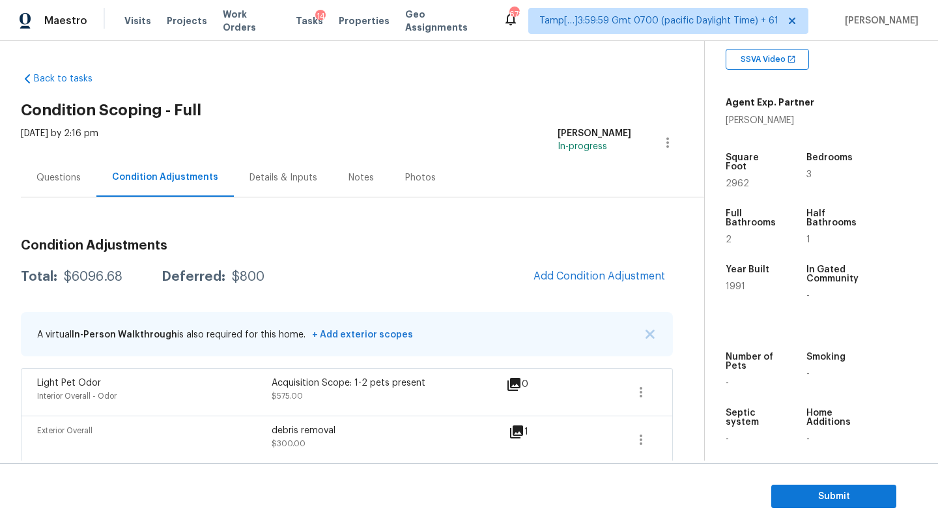
click at [57, 184] on div "Questions" at bounding box center [59, 177] width 76 height 38
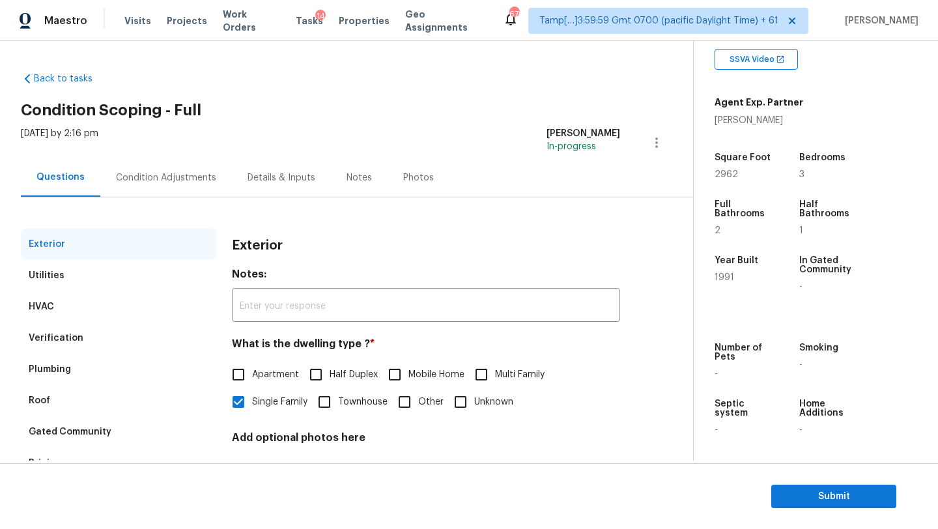
click at [102, 344] on div "Verification" at bounding box center [118, 337] width 195 height 31
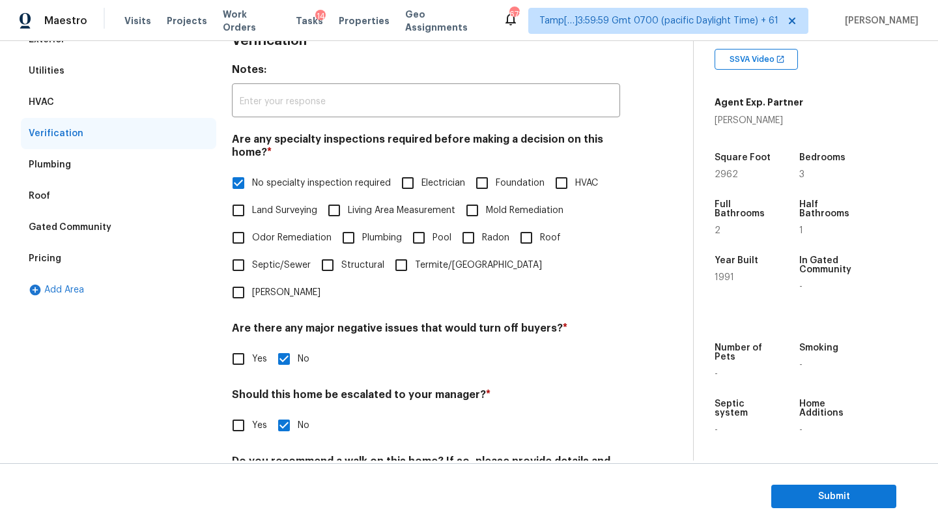
scroll to position [255, 0]
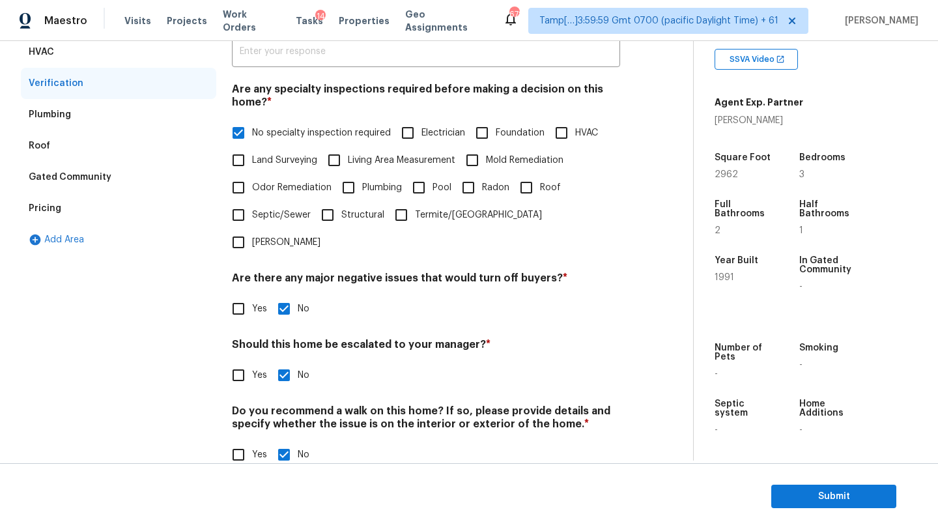
click at [491, 133] on input "Foundation" at bounding box center [481, 132] width 27 height 27
checkbox input "true"
click at [236, 118] on div "Are any specialty inspections required before making a decision on this home? *…" at bounding box center [426, 169] width 388 height 173
click at [240, 128] on input "No specialty inspection required" at bounding box center [238, 132] width 27 height 27
checkbox input "false"
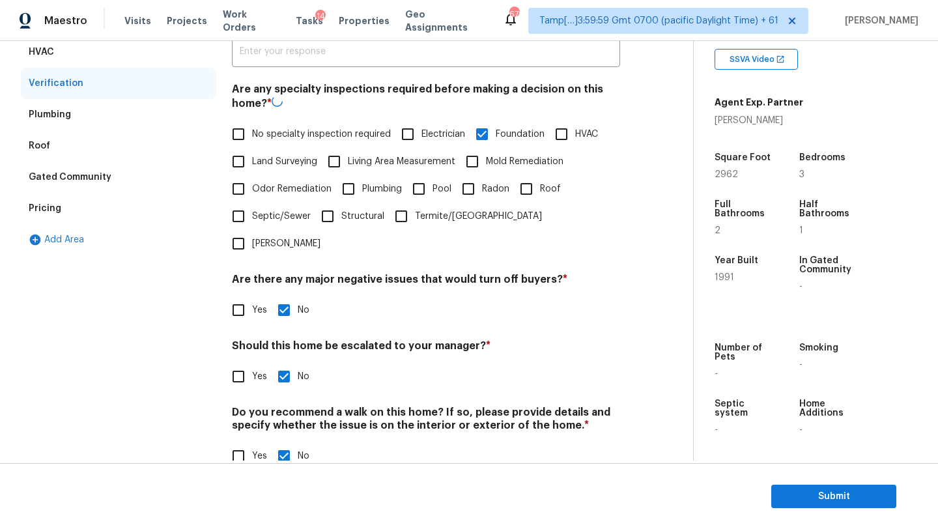
click at [240, 363] on input "Yes" at bounding box center [238, 376] width 27 height 27
checkbox input "true"
checkbox input "false"
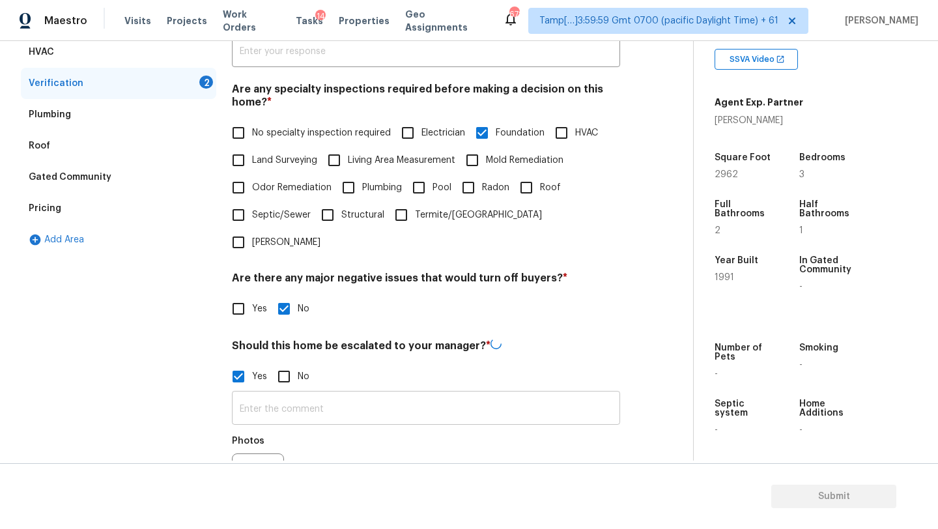
click at [246, 394] on input "text" at bounding box center [426, 409] width 388 height 31
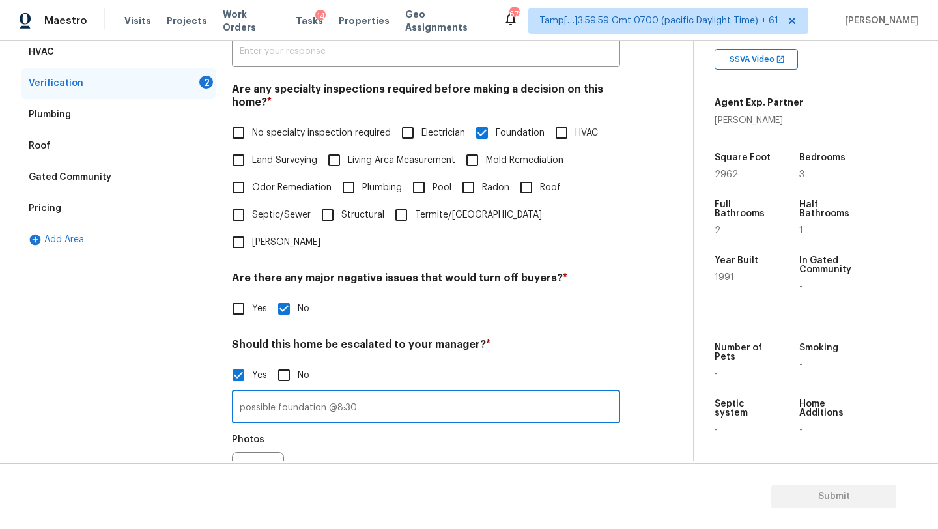
type input "possible foundation @8:30"
click at [247, 476] on circle "button" at bounding box center [248, 478] width 4 height 4
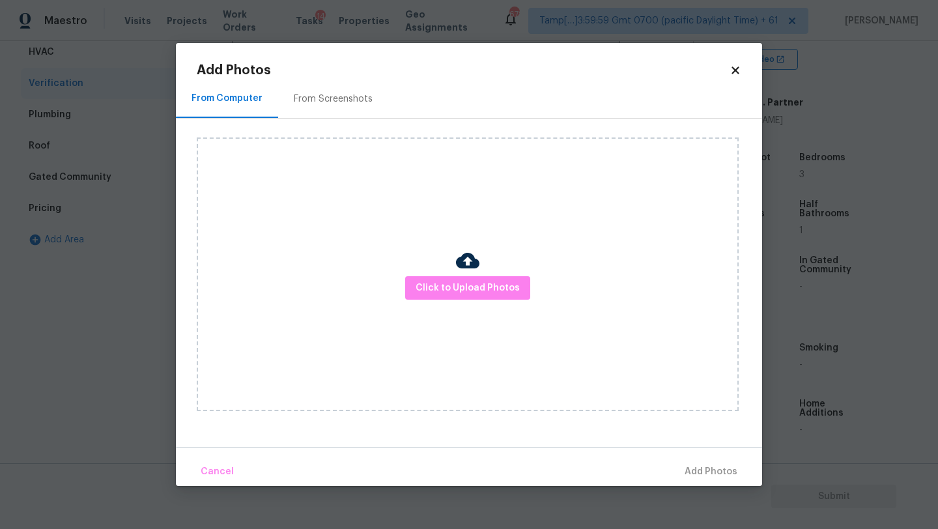
click at [455, 273] on div "Click to Upload Photos" at bounding box center [468, 273] width 542 height 273
click at [470, 255] on img at bounding box center [467, 260] width 23 height 23
click at [469, 285] on span "Click to Upload Photos" at bounding box center [467, 288] width 104 height 16
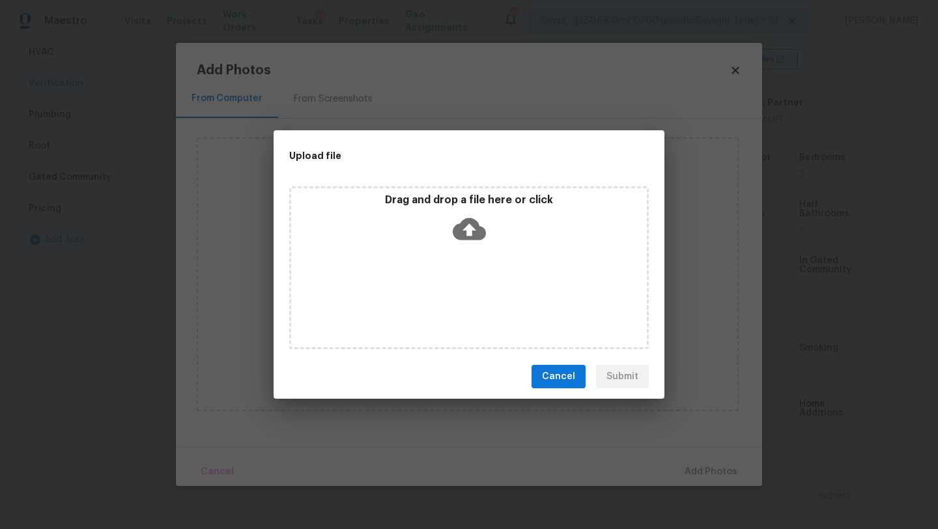
click at [469, 258] on div "Drag and drop a file here or click" at bounding box center [468, 267] width 359 height 163
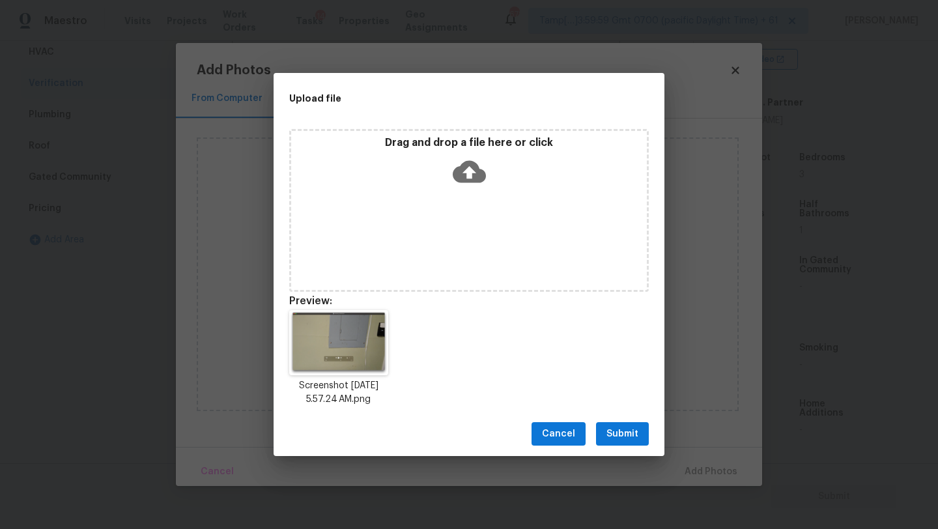
drag, startPoint x: 609, startPoint y: 425, endPoint x: 635, endPoint y: 443, distance: 31.3
click at [609, 425] on button "Submit" at bounding box center [622, 434] width 53 height 24
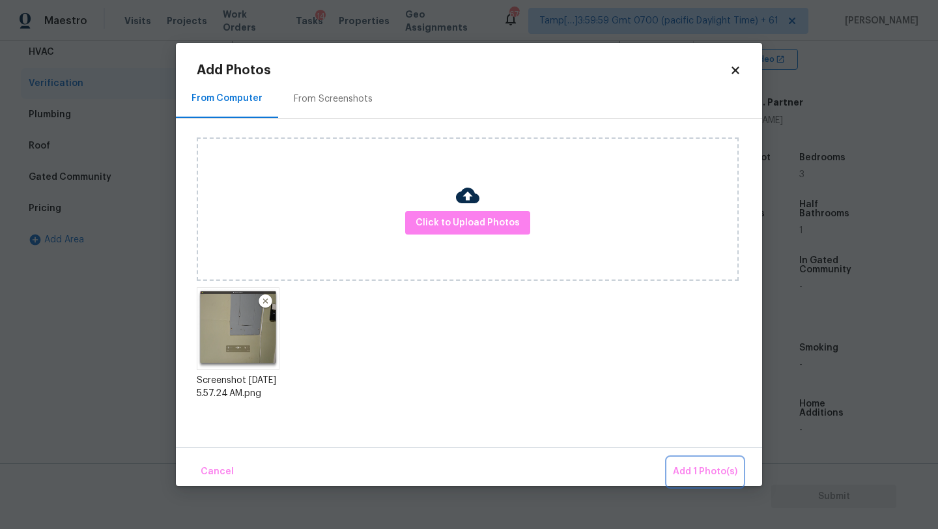
click at [690, 467] on span "Add 1 Photo(s)" at bounding box center [705, 472] width 64 height 16
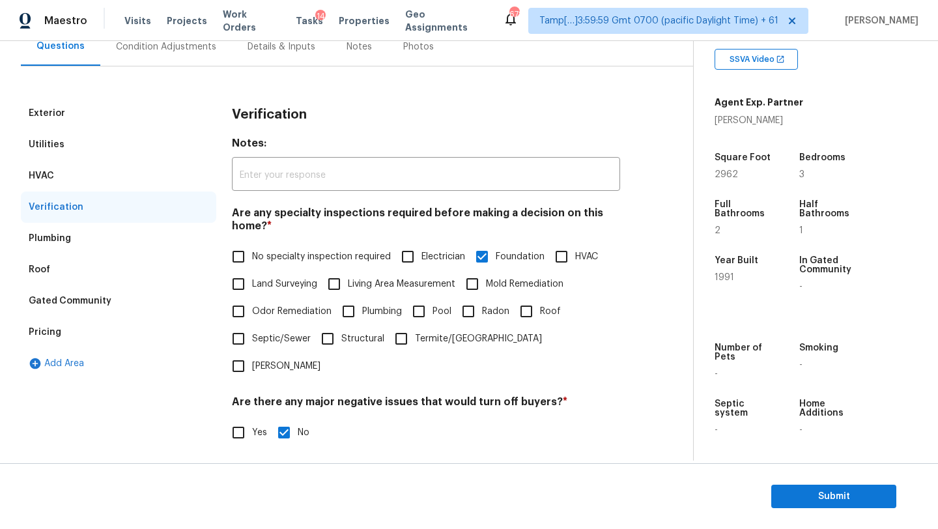
scroll to position [0, 0]
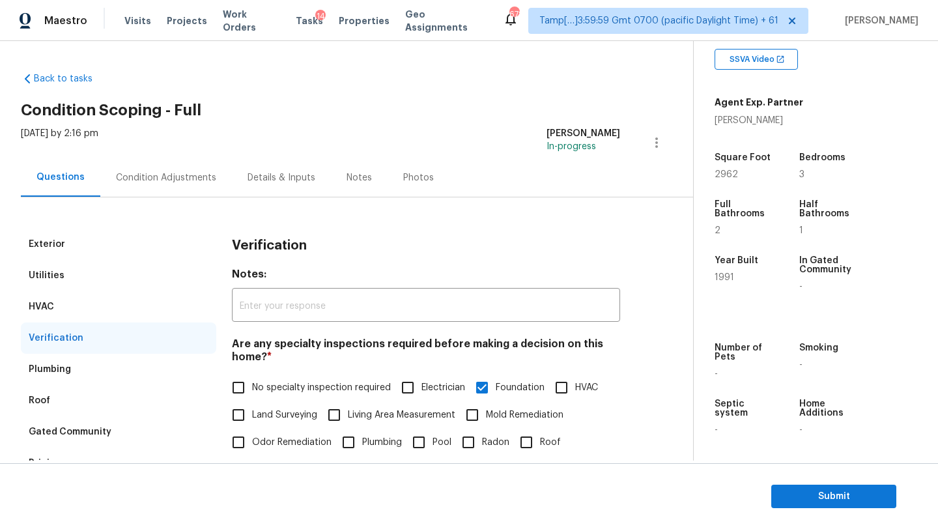
click at [124, 182] on div "Condition Adjustments" at bounding box center [166, 177] width 100 height 13
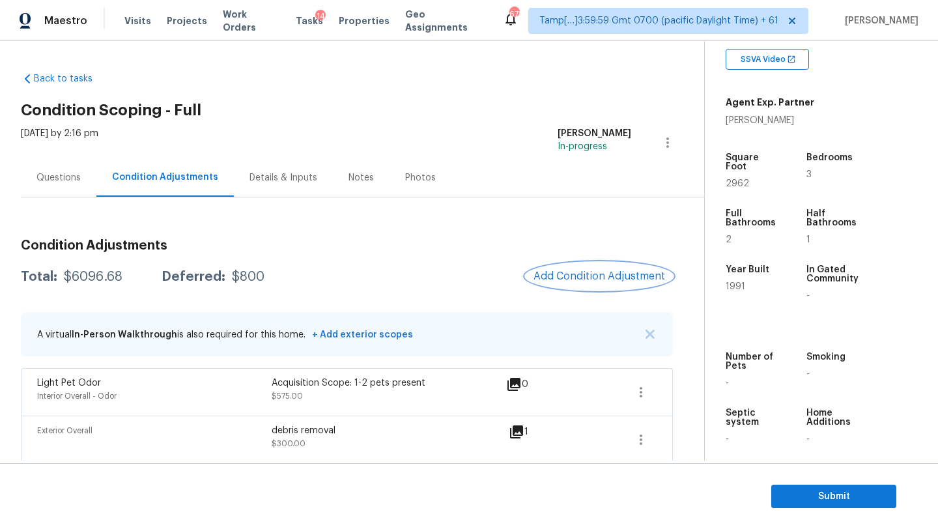
click at [550, 275] on span "Add Condition Adjustment" at bounding box center [599, 276] width 132 height 12
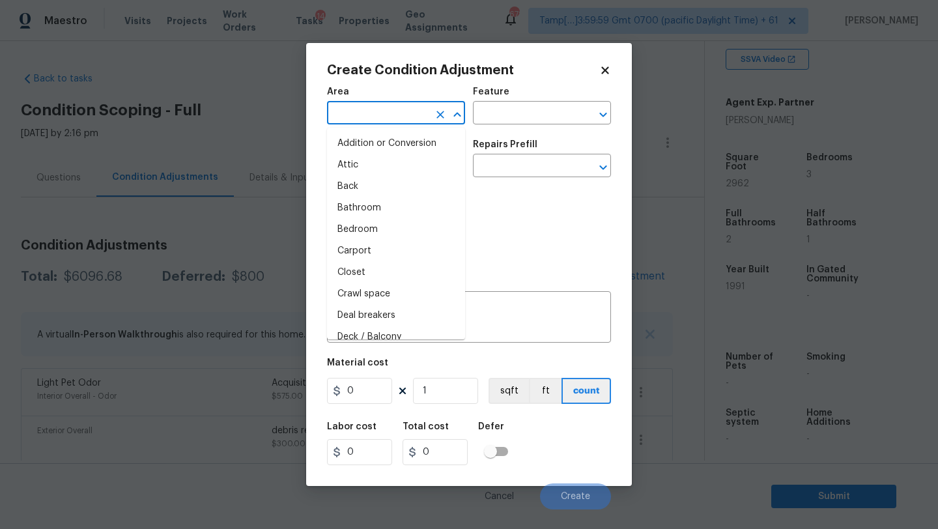
click at [366, 117] on input "text" at bounding box center [378, 114] width 102 height 20
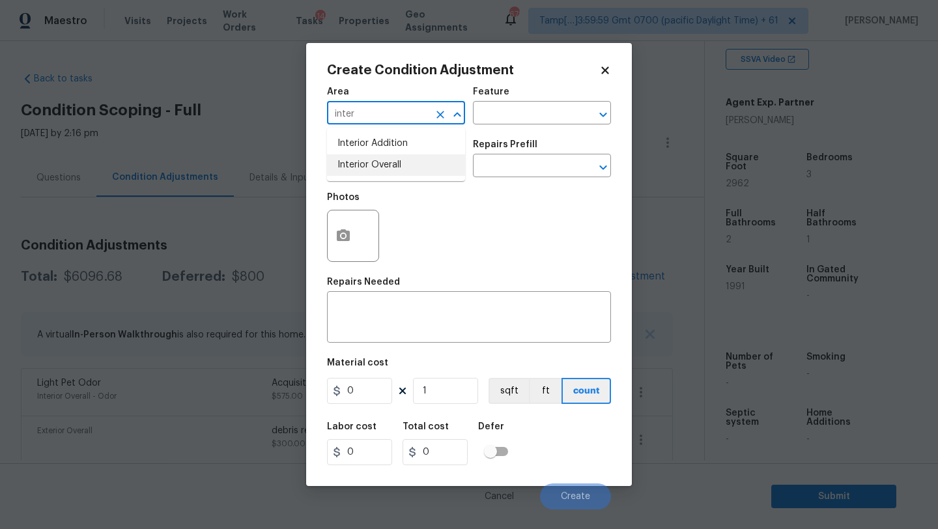
click at [392, 169] on li "Interior Overall" at bounding box center [396, 164] width 138 height 21
type input "Interior Overall"
click at [392, 170] on input "text" at bounding box center [378, 167] width 102 height 20
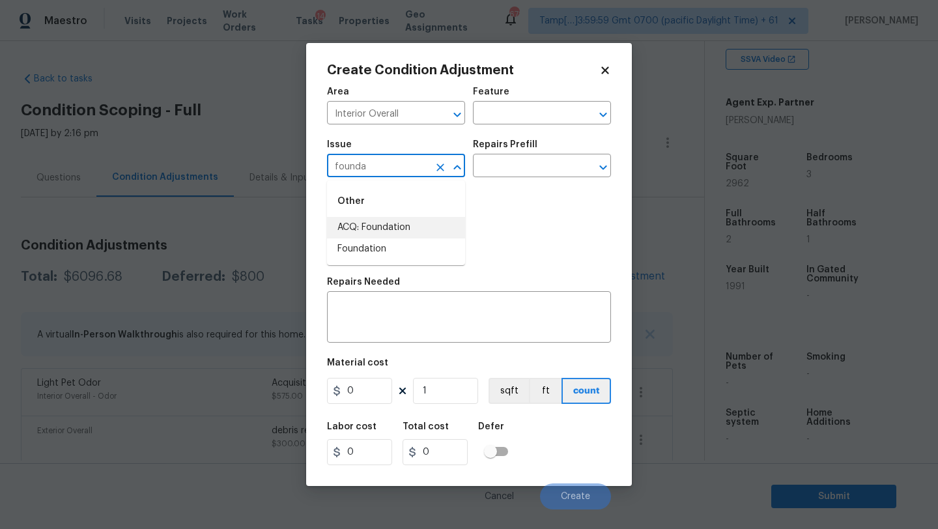
drag, startPoint x: 395, startPoint y: 226, endPoint x: 431, endPoint y: 203, distance: 43.0
click at [395, 226] on li "ACQ: Foundation" at bounding box center [396, 227] width 138 height 21
type input "ACQ: Foundation"
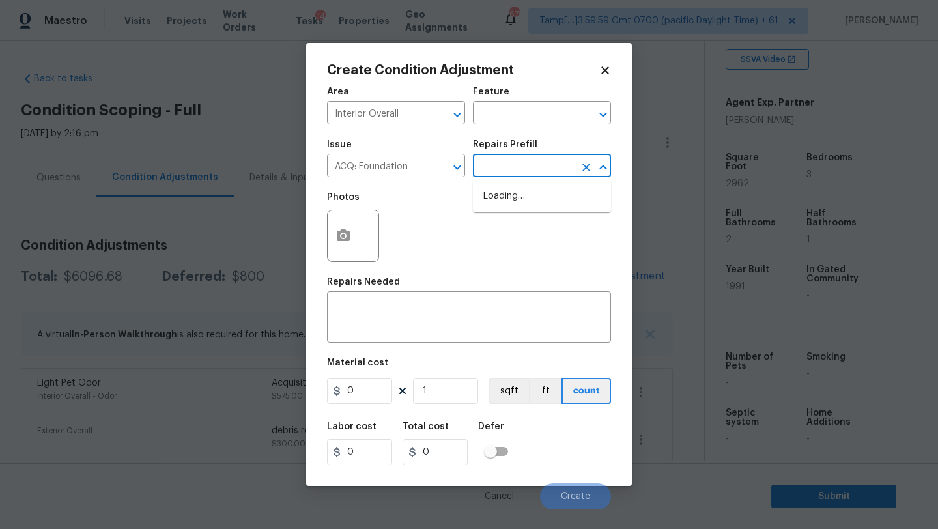
click at [502, 162] on input "text" at bounding box center [524, 167] width 102 height 20
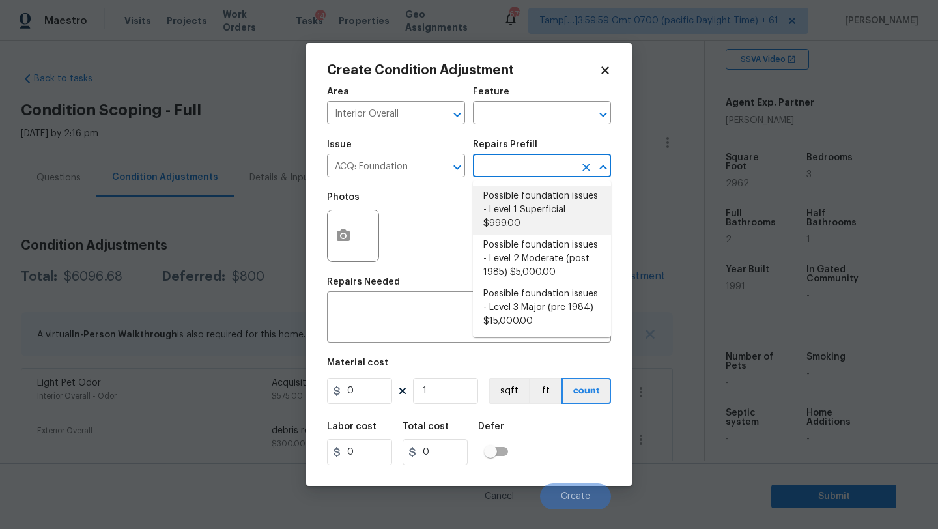
click at [538, 216] on li "Possible foundation issues - Level 1 Superficial $999.00" at bounding box center [542, 210] width 138 height 49
type input "Acquisition"
type textarea "Possible foundation issues - Level 1 - Superficial. Disclaimer: This is NOT a t…"
type input "999"
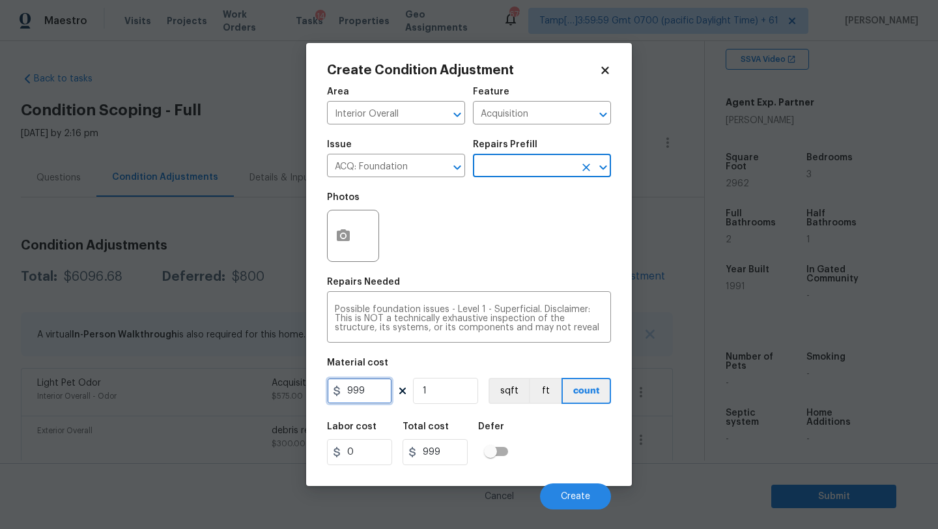
click at [365, 379] on input "999" at bounding box center [359, 391] width 65 height 26
click at [365, 400] on input "999" at bounding box center [359, 391] width 65 height 26
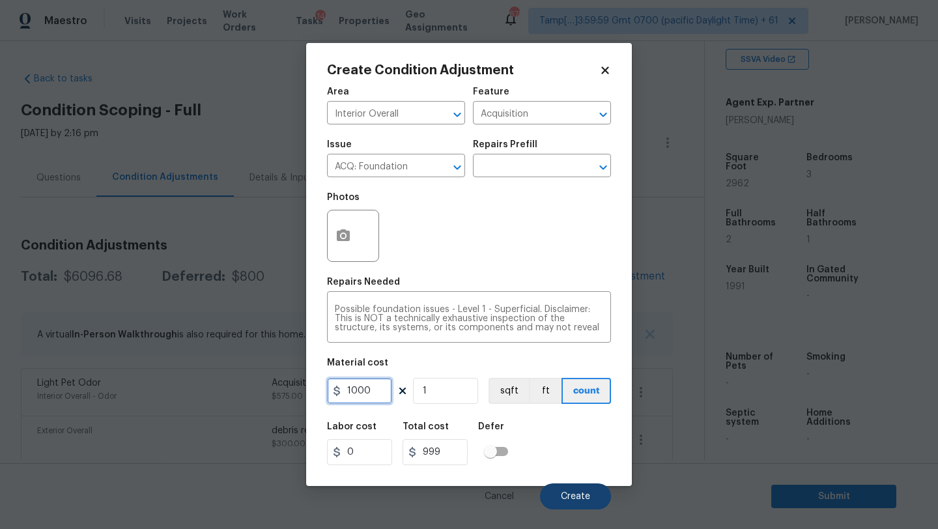
type input "1000"
click at [583, 502] on button "Create" at bounding box center [575, 496] width 71 height 26
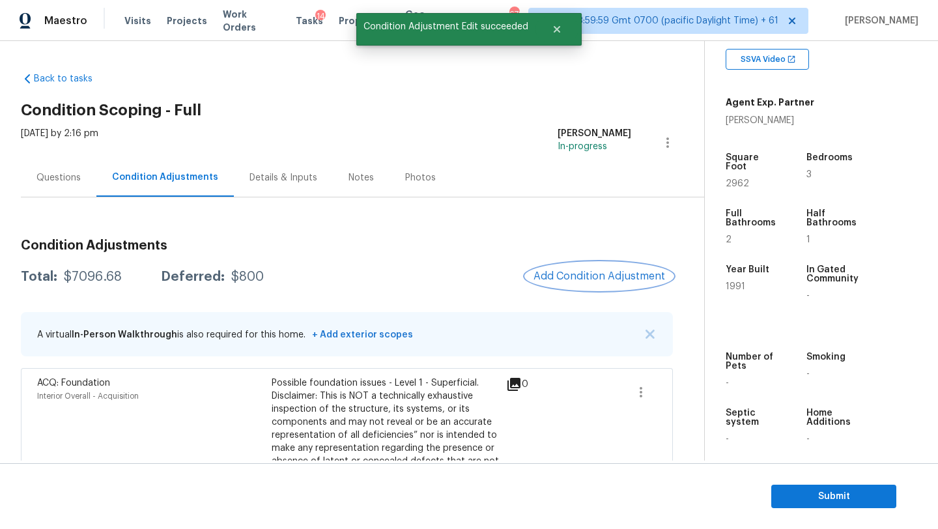
click at [566, 264] on button "Add Condition Adjustment" at bounding box center [598, 275] width 147 height 27
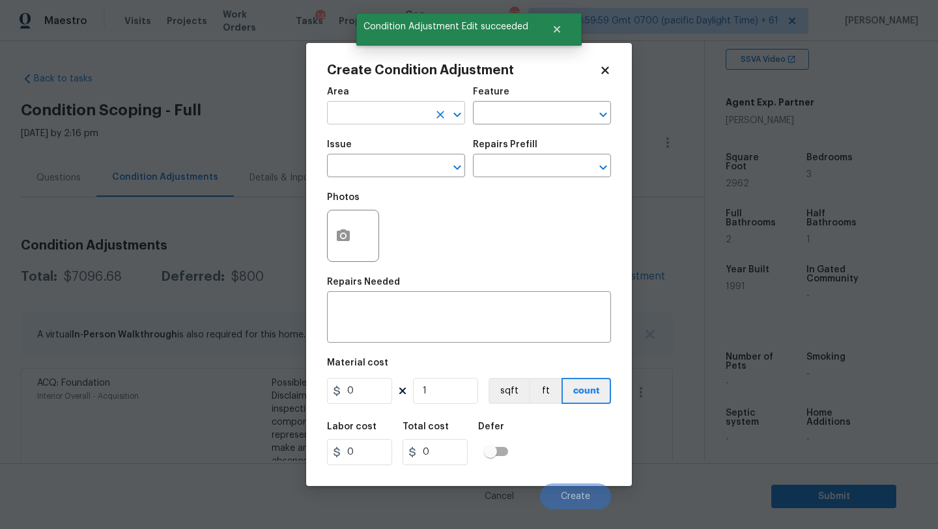
click at [341, 115] on input "text" at bounding box center [378, 114] width 102 height 20
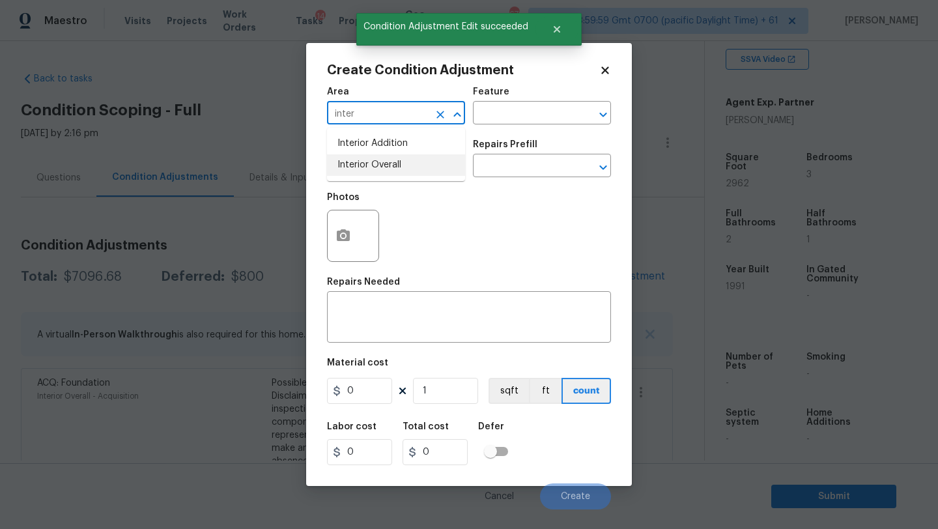
drag, startPoint x: 370, startPoint y: 160, endPoint x: 384, endPoint y: 157, distance: 13.4
click at [370, 161] on li "Interior Overall" at bounding box center [396, 164] width 138 height 21
type input "Interior Overall"
click at [513, 119] on input "text" at bounding box center [524, 114] width 102 height 20
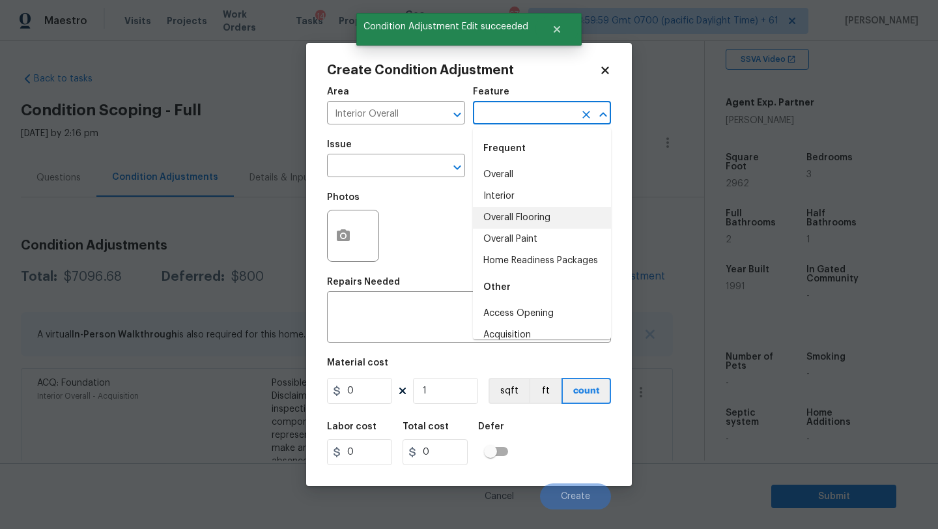
click at [514, 211] on li "Overall Flooring" at bounding box center [542, 217] width 138 height 21
type input "Overall Flooring"
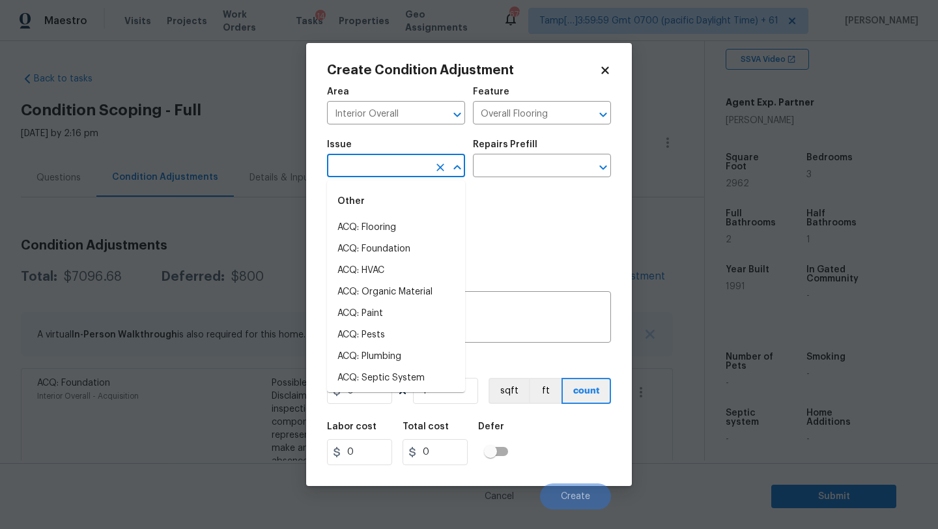
click at [409, 177] on input "text" at bounding box center [378, 167] width 102 height 20
click at [389, 230] on li "ACQ: Flooring" at bounding box center [396, 227] width 138 height 21
type input "ACQ: Flooring"
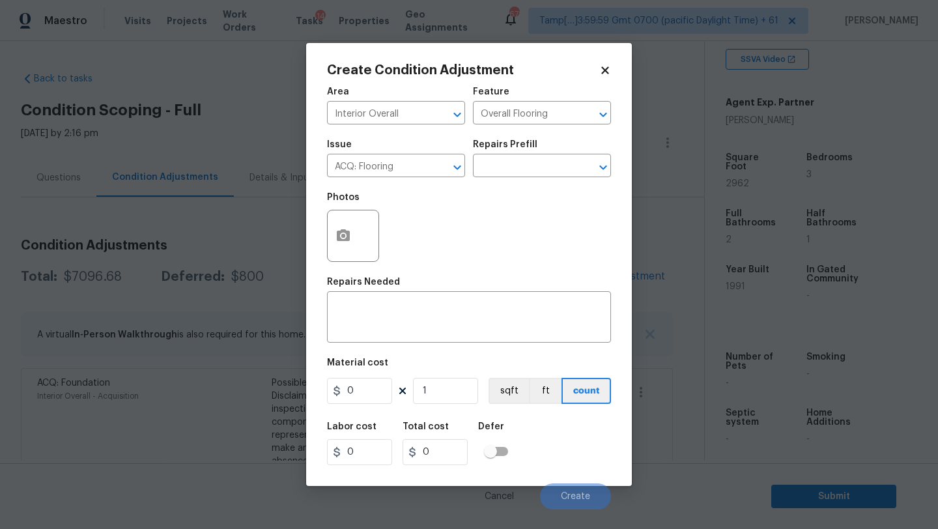
click at [548, 152] on div "Repairs Prefill" at bounding box center [542, 148] width 138 height 17
click at [548, 173] on input "text" at bounding box center [524, 167] width 102 height 20
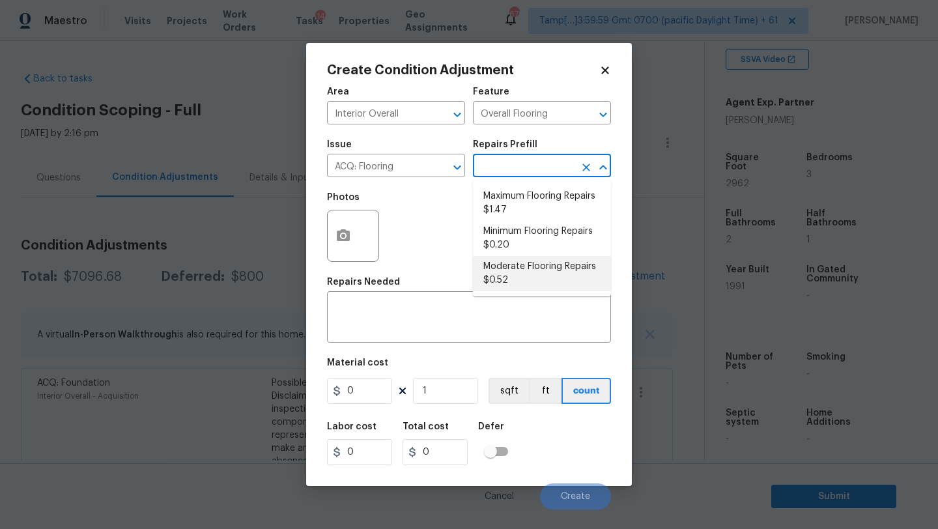
click at [524, 275] on li "Moderate Flooring Repairs $0.52" at bounding box center [542, 273] width 138 height 35
type input "Acquisition"
type textarea "Acquisition Scope: Moderate flooring repairs"
type input "0.52"
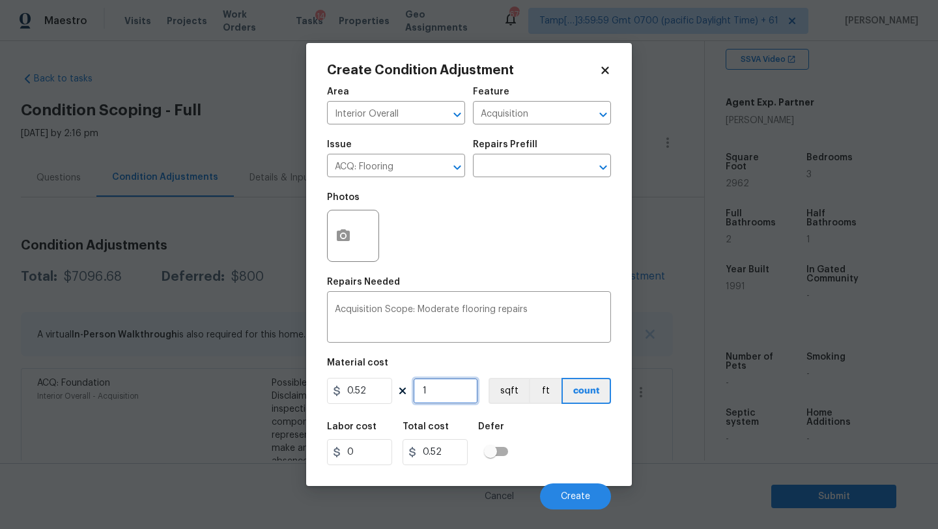
click at [440, 398] on input "1" at bounding box center [445, 391] width 65 height 26
type input "2"
type input "1.04"
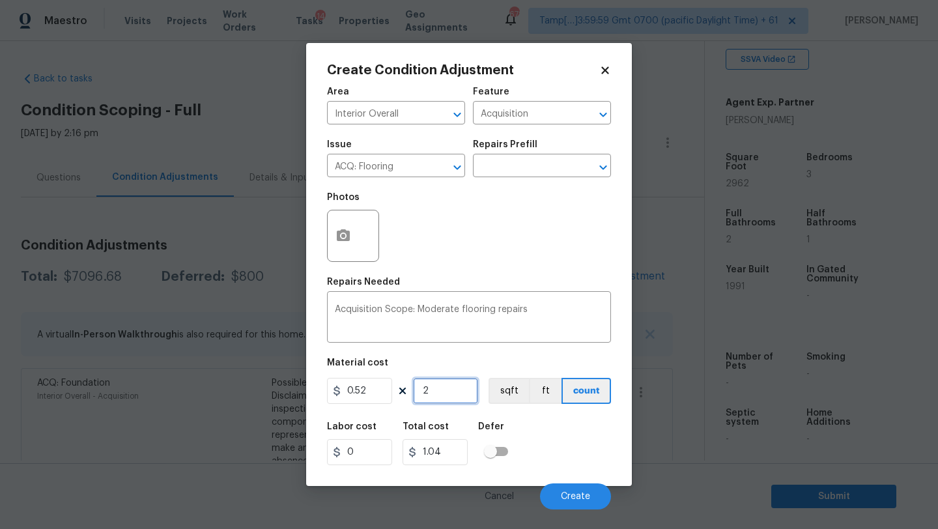
type input "29"
type input "15.08"
type input "296"
type input "153.92"
type input "2962"
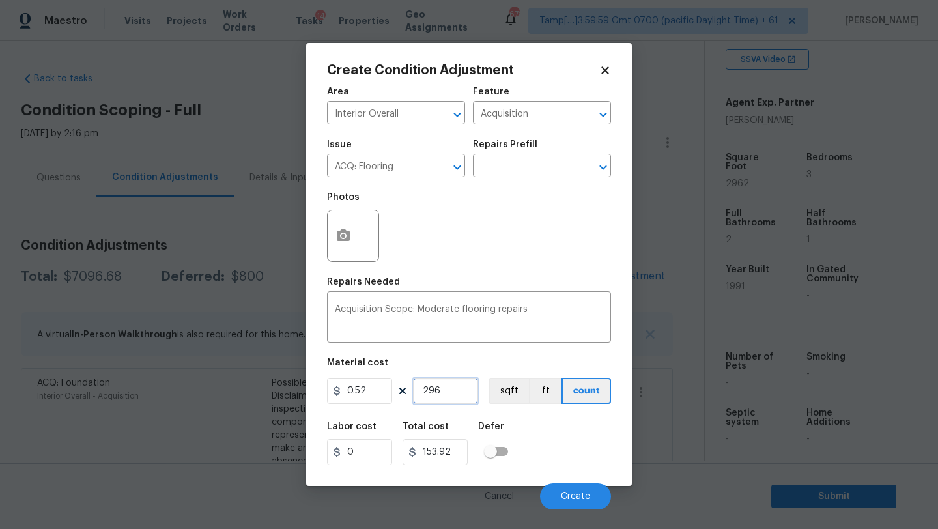
type input "1540.24"
type input "2962"
click at [347, 233] on icon "button" at bounding box center [343, 235] width 13 height 12
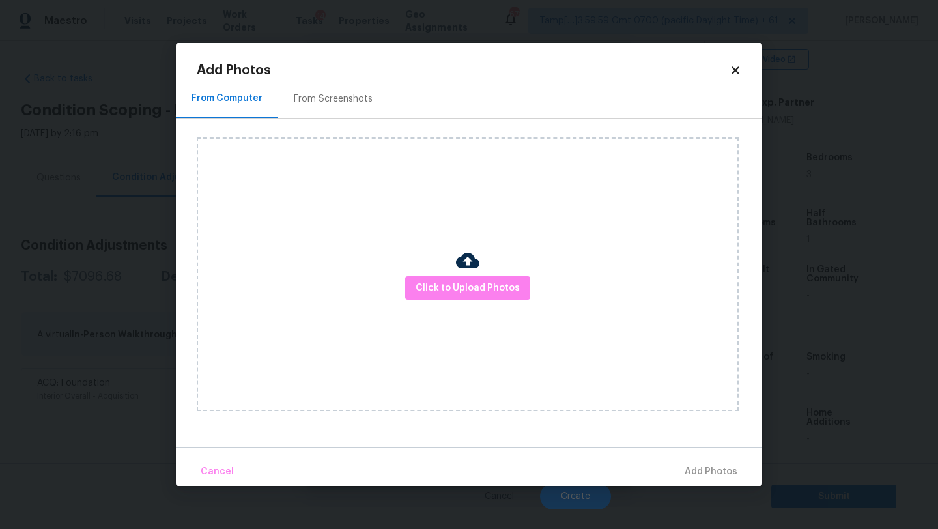
click at [335, 115] on div "From Screenshots" at bounding box center [333, 98] width 110 height 38
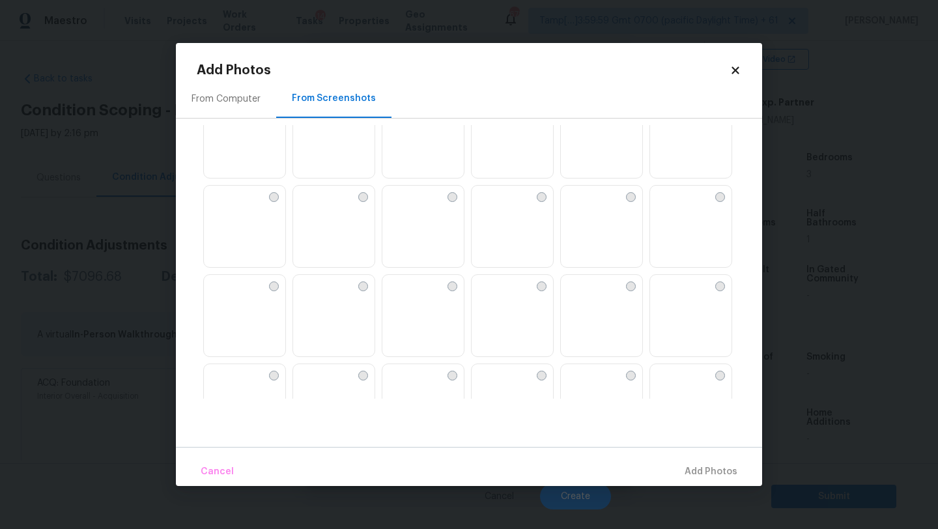
scroll to position [330, 0]
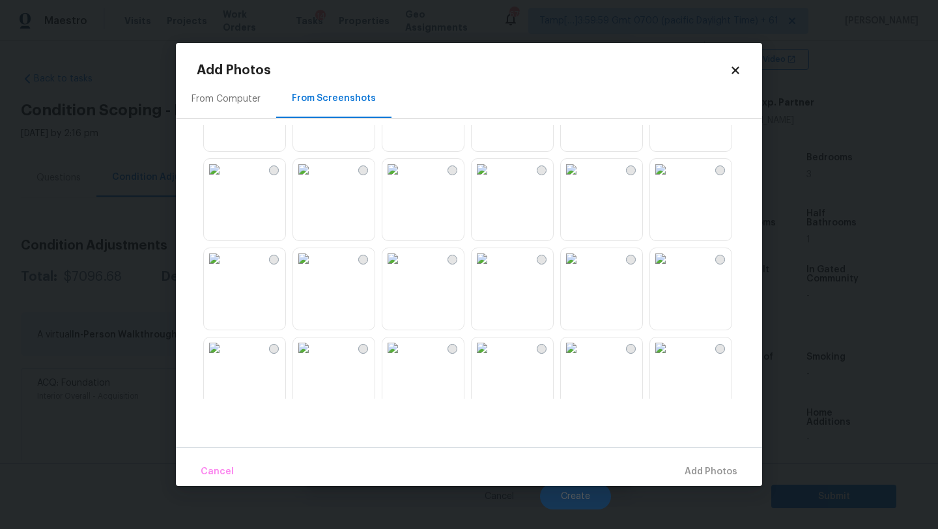
click at [403, 180] on img at bounding box center [392, 169] width 21 height 21
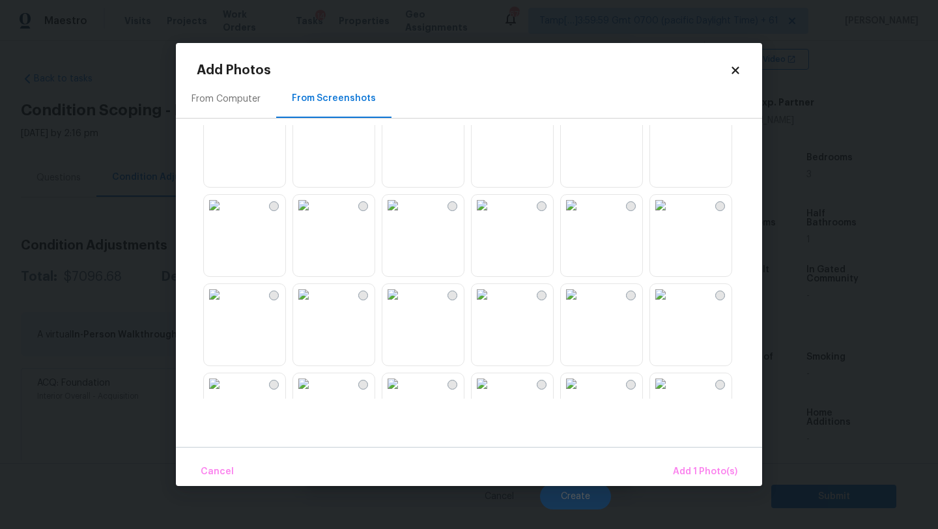
click at [671, 216] on img at bounding box center [660, 205] width 21 height 21
click at [403, 216] on img at bounding box center [392, 205] width 21 height 21
click at [314, 216] on img at bounding box center [303, 205] width 21 height 21
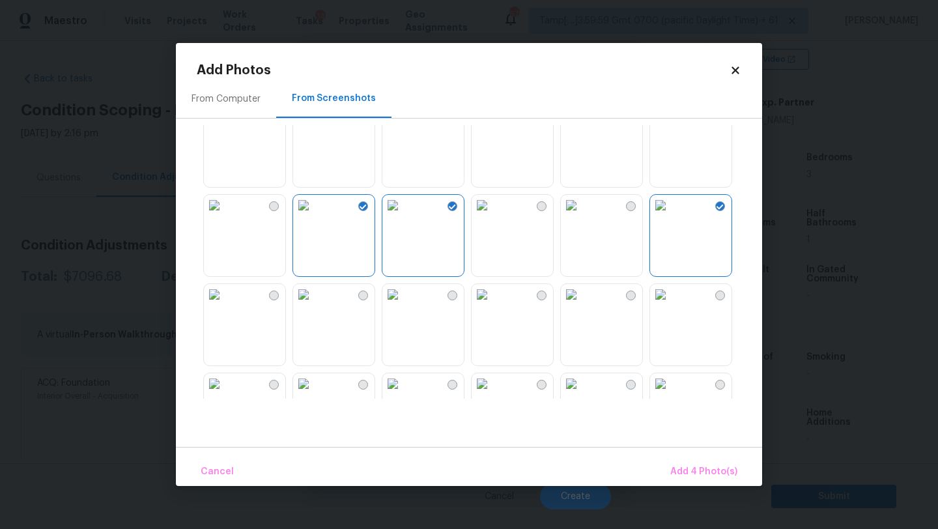
click at [314, 305] on img at bounding box center [303, 294] width 21 height 21
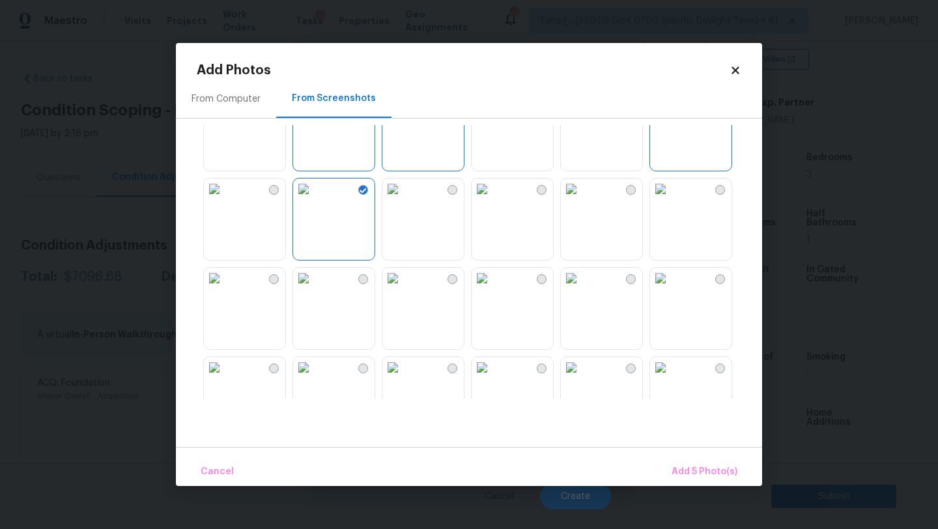
scroll to position [733, 0]
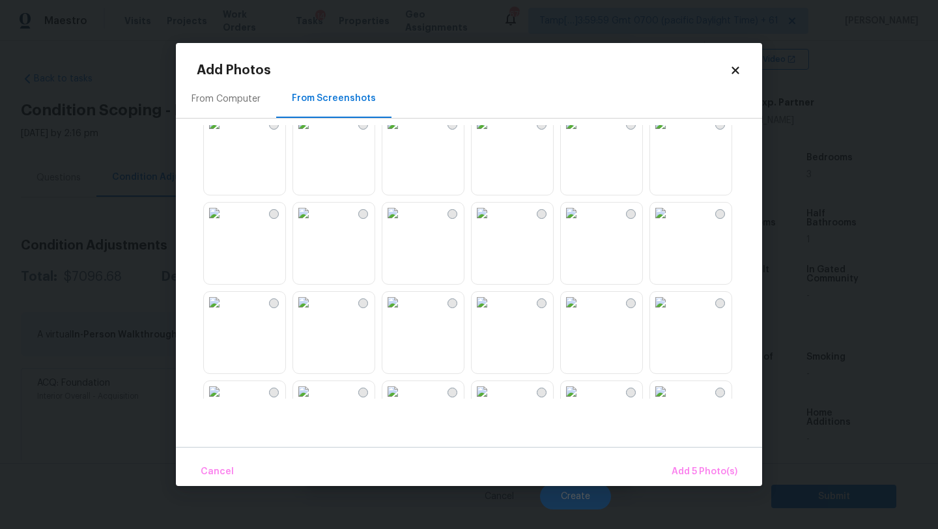
click at [403, 223] on img at bounding box center [392, 212] width 21 height 21
click at [492, 223] on img at bounding box center [481, 212] width 21 height 21
click at [314, 223] on img at bounding box center [303, 212] width 21 height 21
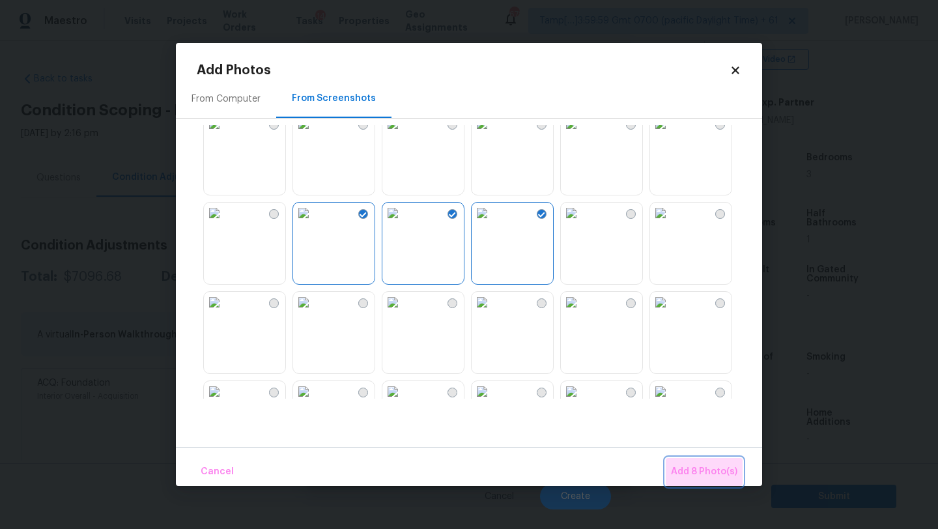
click at [718, 474] on span "Add 8 Photo(s)" at bounding box center [704, 472] width 66 height 16
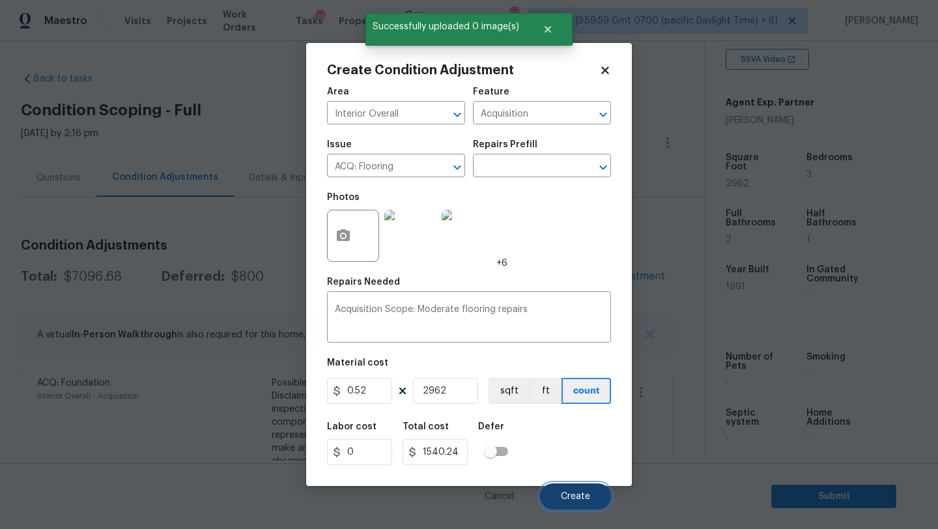
click at [572, 490] on button "Create" at bounding box center [575, 496] width 71 height 26
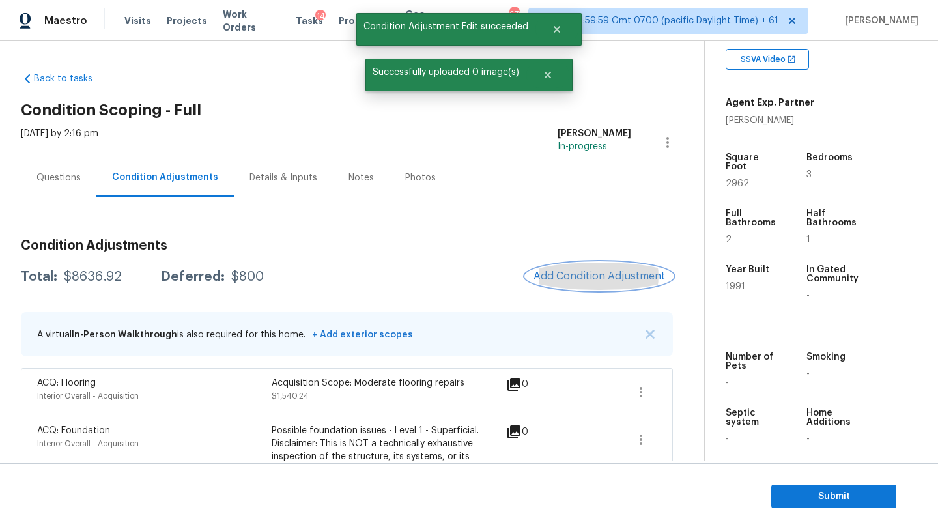
click at [607, 270] on span "Add Condition Adjustment" at bounding box center [599, 276] width 132 height 12
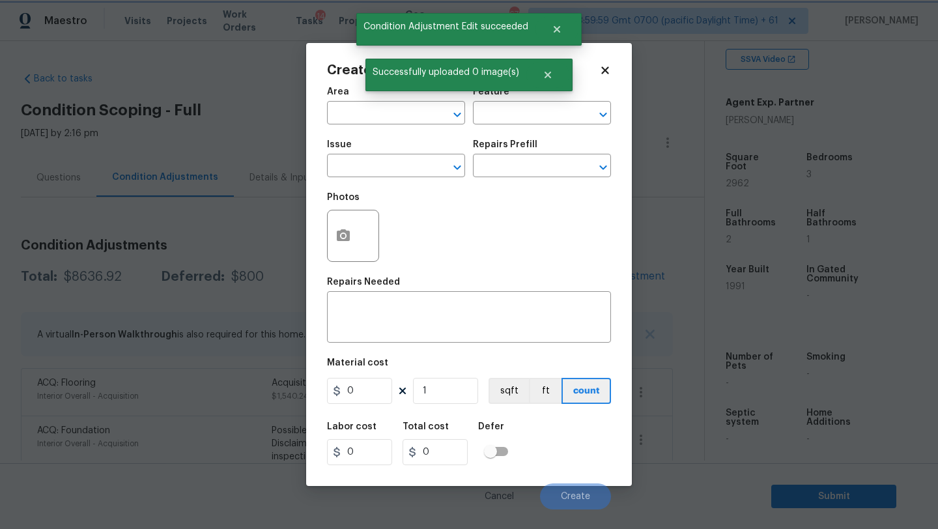
click at [367, 83] on span "Successfully uploaded 0 image(s)" at bounding box center [445, 72] width 161 height 27
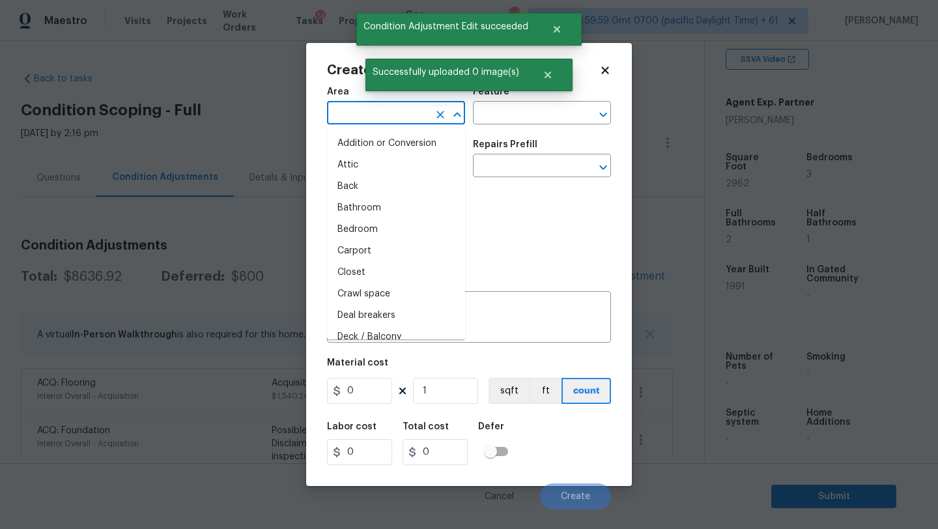
click at [367, 120] on input "text" at bounding box center [378, 114] width 102 height 20
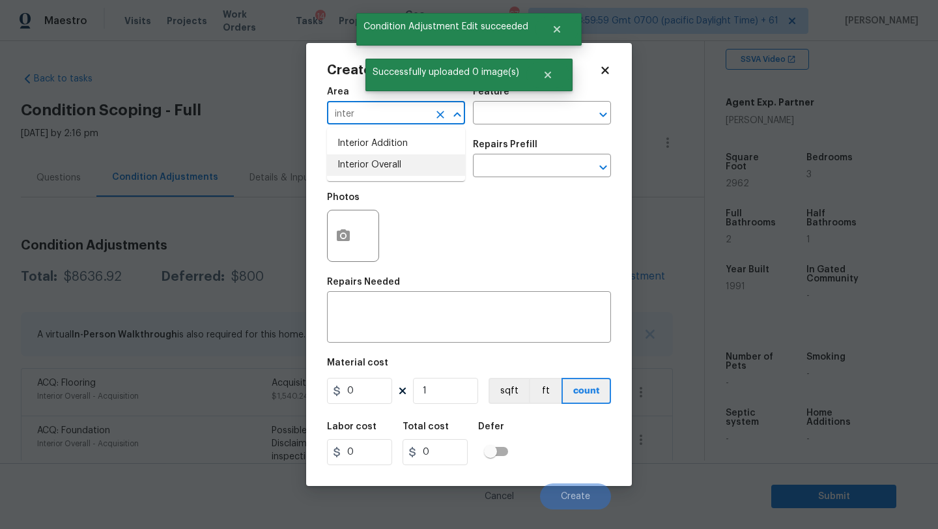
click at [381, 174] on li "Interior Overall" at bounding box center [396, 164] width 138 height 21
type input "Interior Overall"
click at [490, 119] on input "text" at bounding box center [524, 114] width 102 height 20
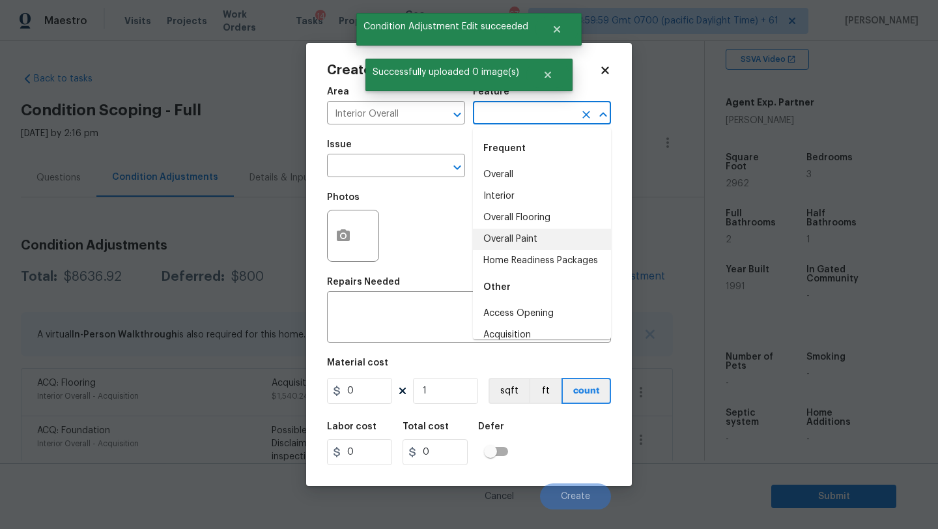
click at [504, 234] on li "Overall Paint" at bounding box center [542, 239] width 138 height 21
type input "Overall Paint"
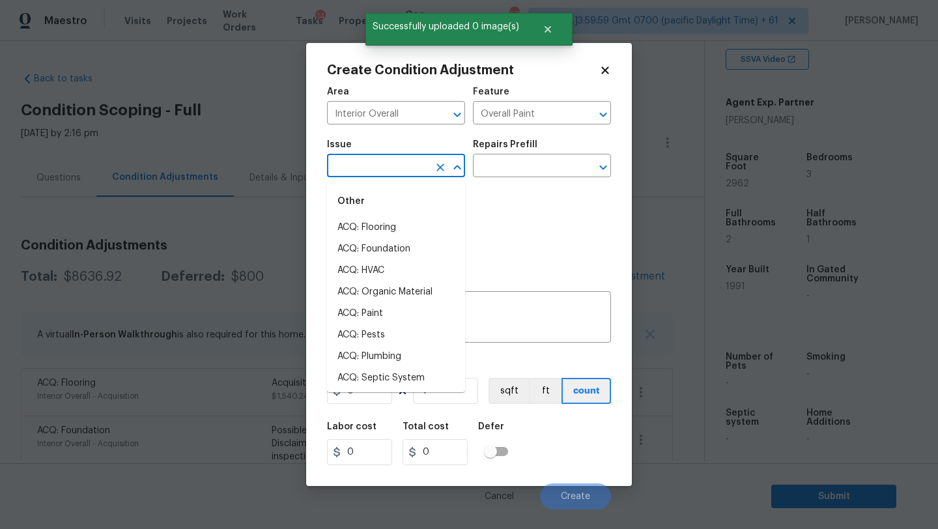
click at [350, 171] on input "text" at bounding box center [378, 167] width 102 height 20
click at [352, 308] on li "ACQ: Paint" at bounding box center [396, 313] width 138 height 21
type input "ACQ: Paint"
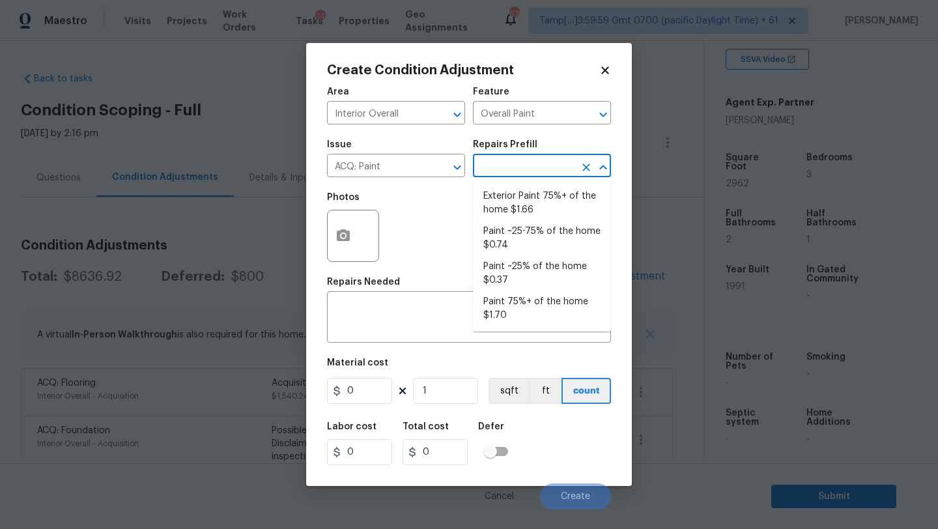
click at [522, 158] on input "text" at bounding box center [524, 167] width 102 height 20
click at [533, 236] on li "Paint ~25-75% of the home $0.74" at bounding box center [542, 238] width 138 height 35
type input "Acquisition"
type textarea "Acquisition Scope: ~25 - 75% of the home needs interior paint"
type input "0.74"
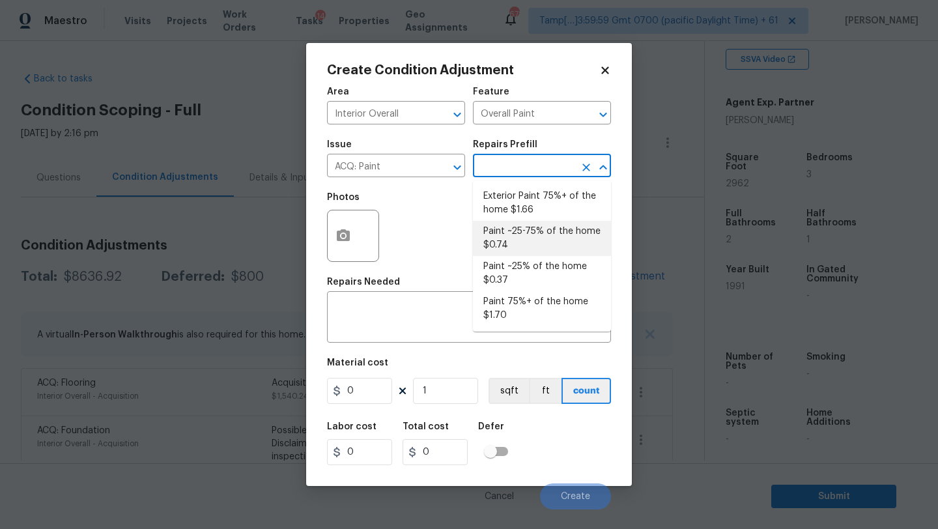
type input "0.74"
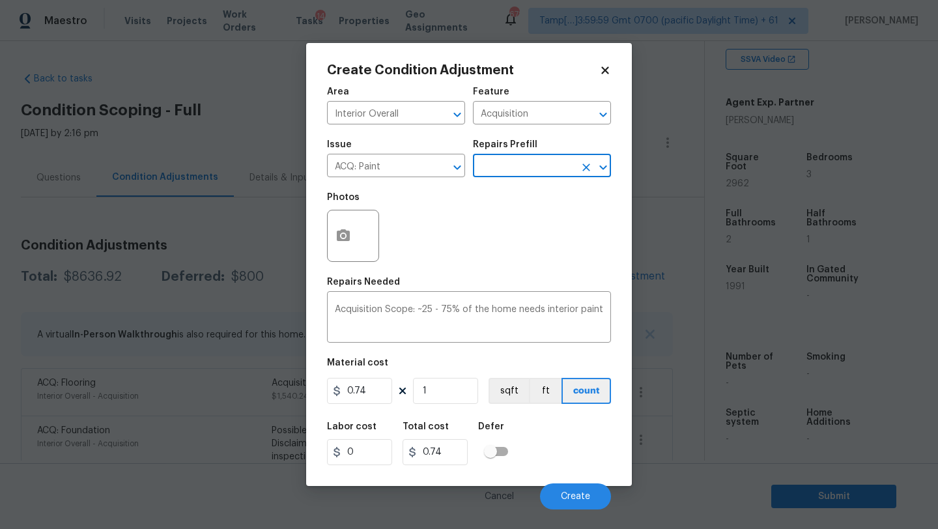
click at [532, 170] on input "text" at bounding box center [524, 167] width 102 height 20
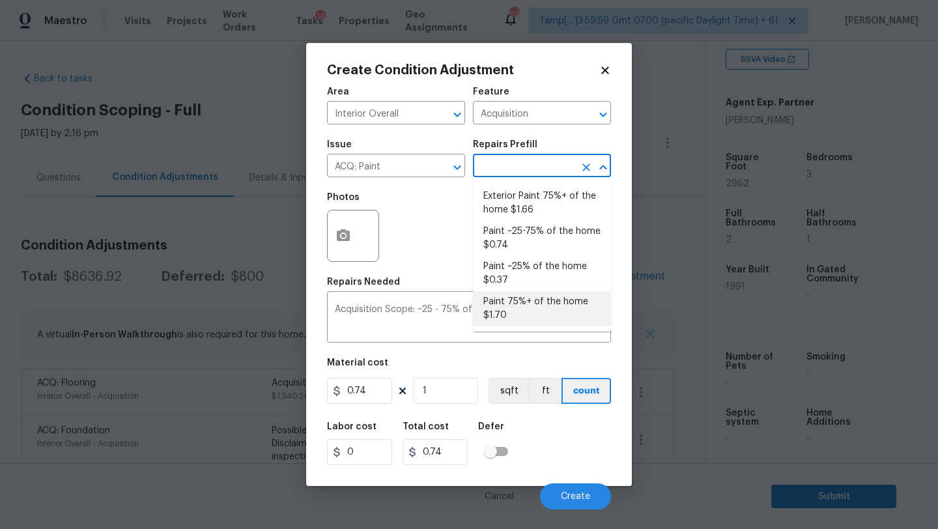
click at [514, 309] on li "Paint 75%+ of the home $1.70" at bounding box center [542, 308] width 138 height 35
type textarea "Acquisition Scope: 75%+ of the home will likely require interior paint"
type input "1.7"
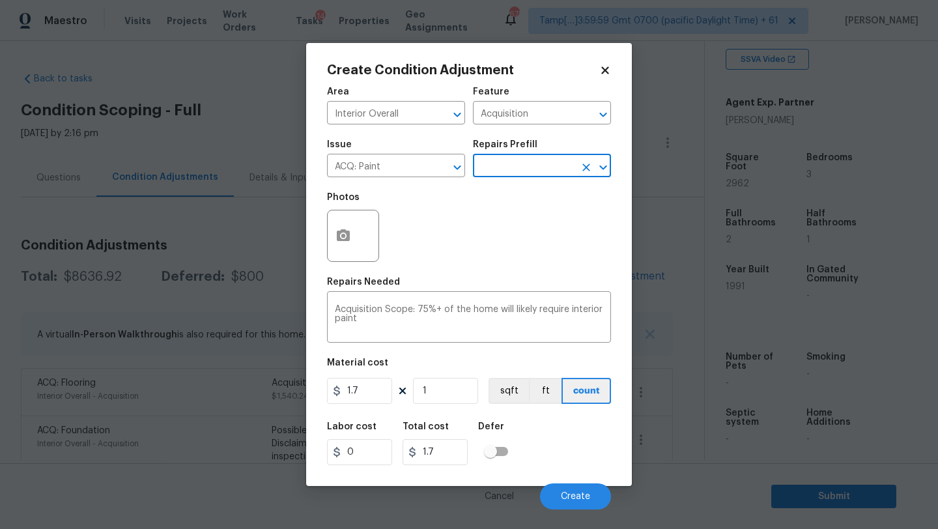
click at [445, 370] on div "Material cost" at bounding box center [469, 366] width 284 height 17
click at [445, 389] on input "1" at bounding box center [445, 391] width 65 height 26
type input "2"
type input "3.4"
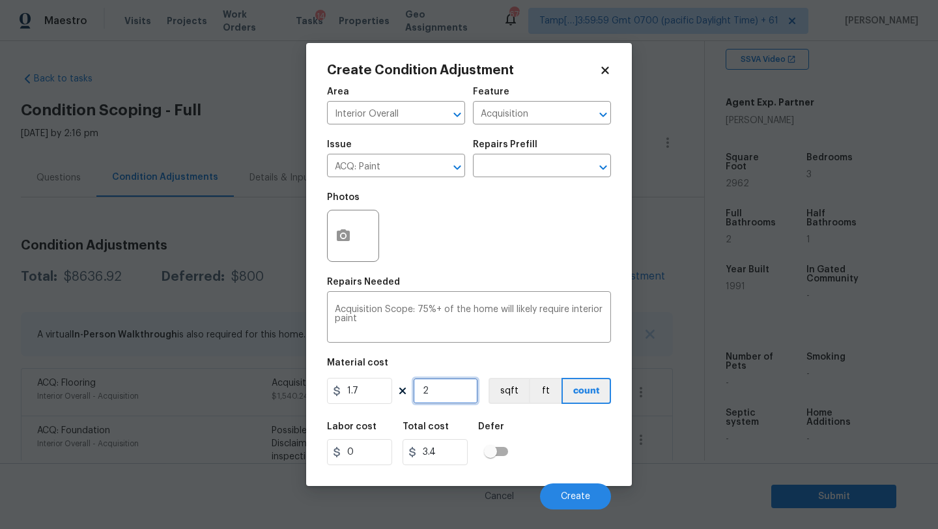
type input "29"
type input "49.3"
type input "296"
type input "503.2"
type input "2962"
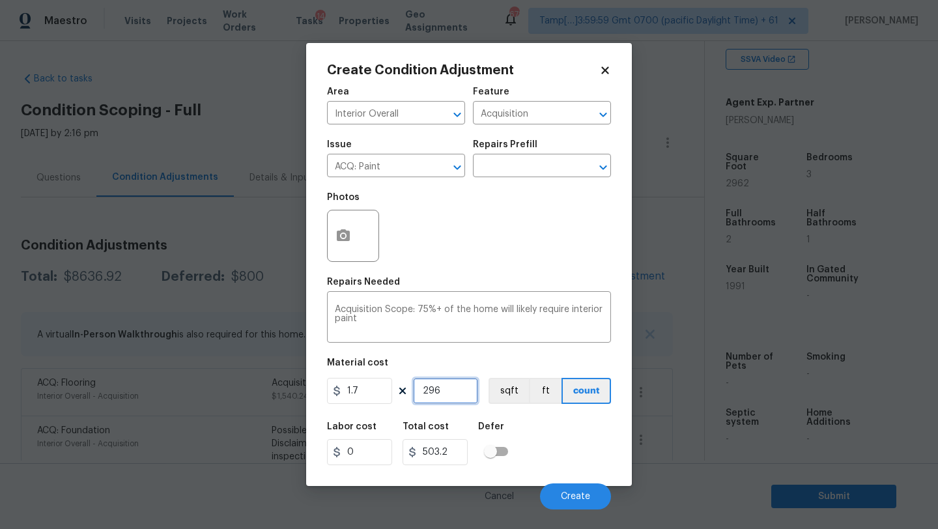
type input "5035.4"
type input "2962"
click at [344, 233] on icon "button" at bounding box center [343, 235] width 13 height 12
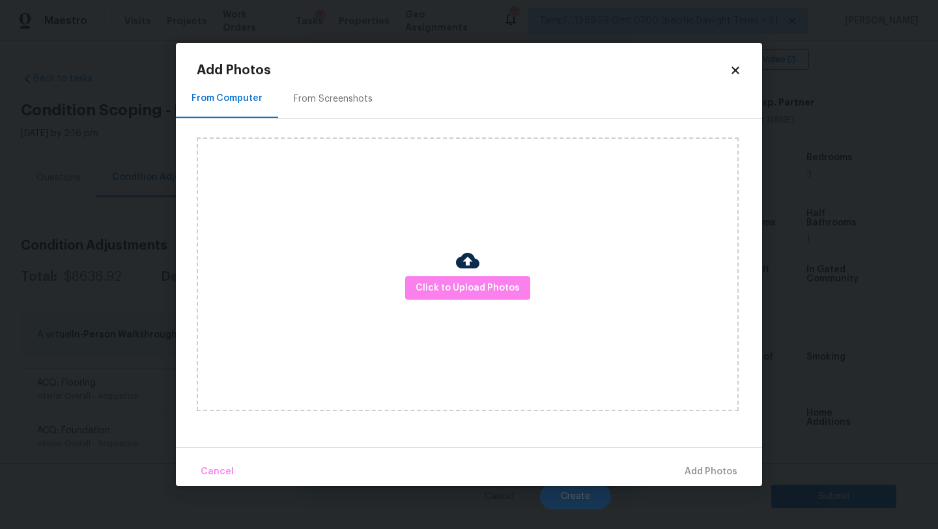
click at [417, 301] on div "Click to Upload Photos" at bounding box center [468, 273] width 542 height 273
click at [424, 297] on button "Click to Upload Photos" at bounding box center [467, 288] width 125 height 24
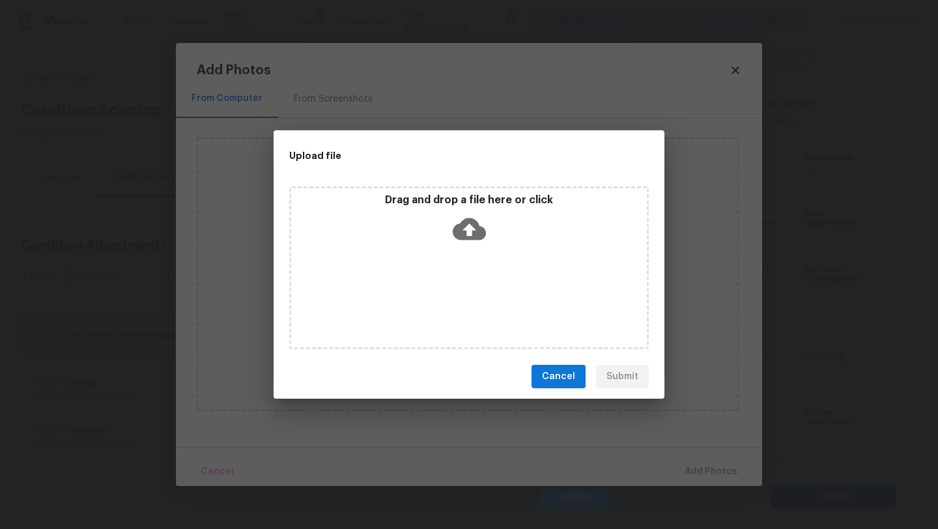
click at [488, 219] on div "Drag and drop a file here or click" at bounding box center [469, 221] width 356 height 56
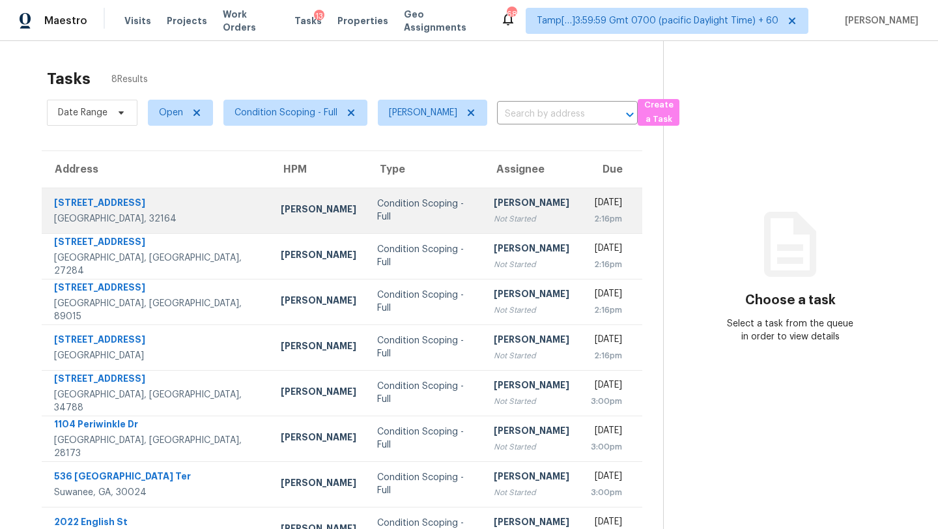
click at [490, 231] on td "[PERSON_NAME] Not Started" at bounding box center [531, 211] width 96 height 46
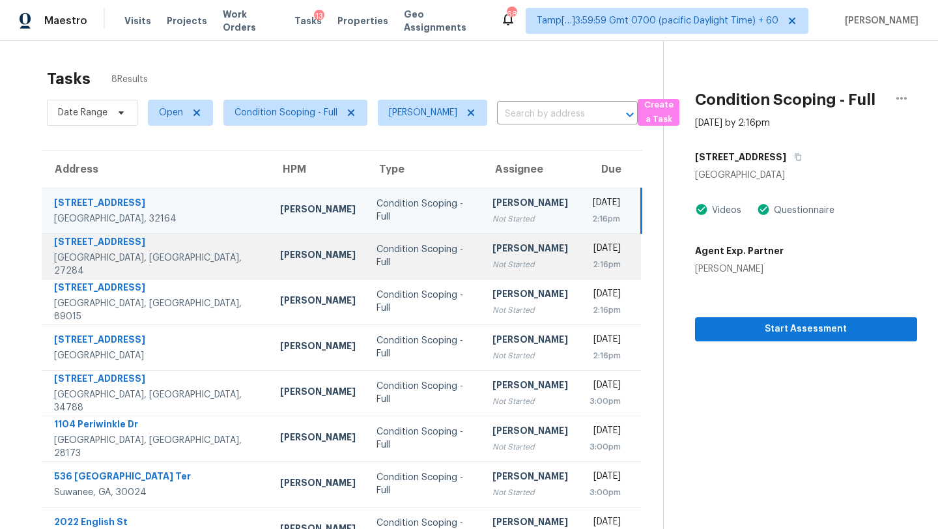
scroll to position [41, 0]
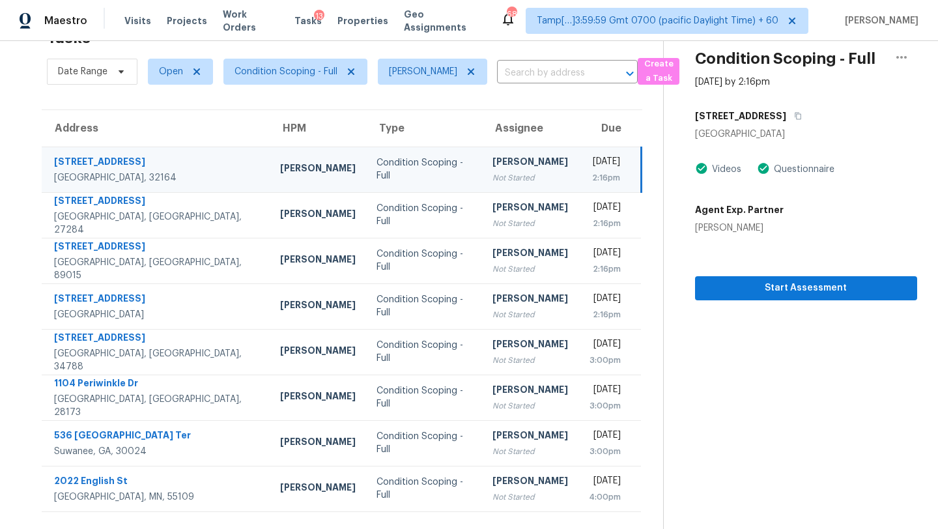
click at [425, 167] on td "Condition Scoping - Full" at bounding box center [424, 170] width 116 height 46
click at [794, 115] on icon "button" at bounding box center [798, 116] width 8 height 8
click at [786, 118] on button "button" at bounding box center [795, 115] width 18 height 23
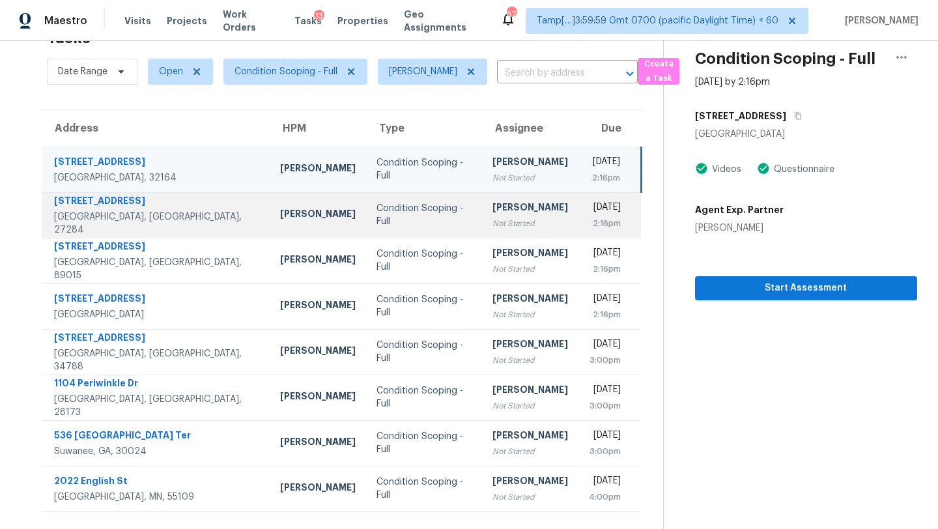
click at [281, 236] on td "Ken Romain" at bounding box center [318, 215] width 96 height 46
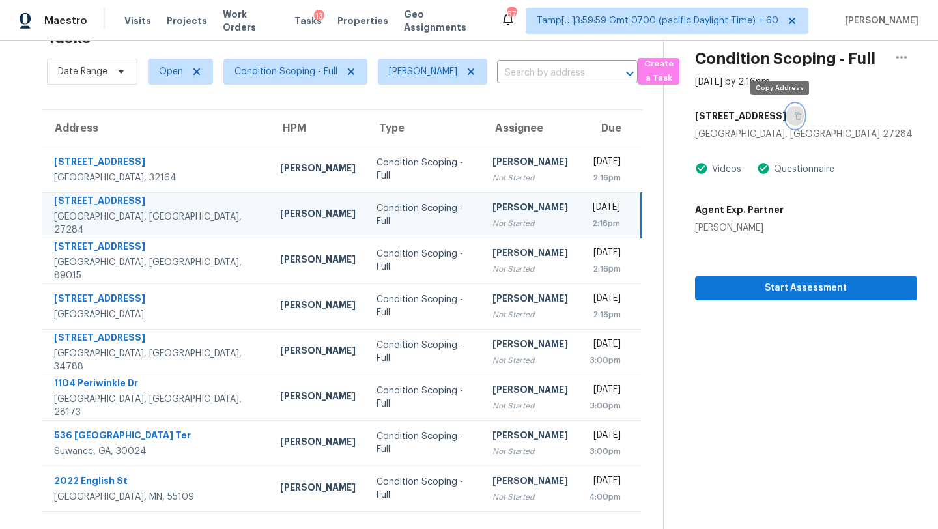
click at [786, 123] on button "button" at bounding box center [795, 115] width 18 height 23
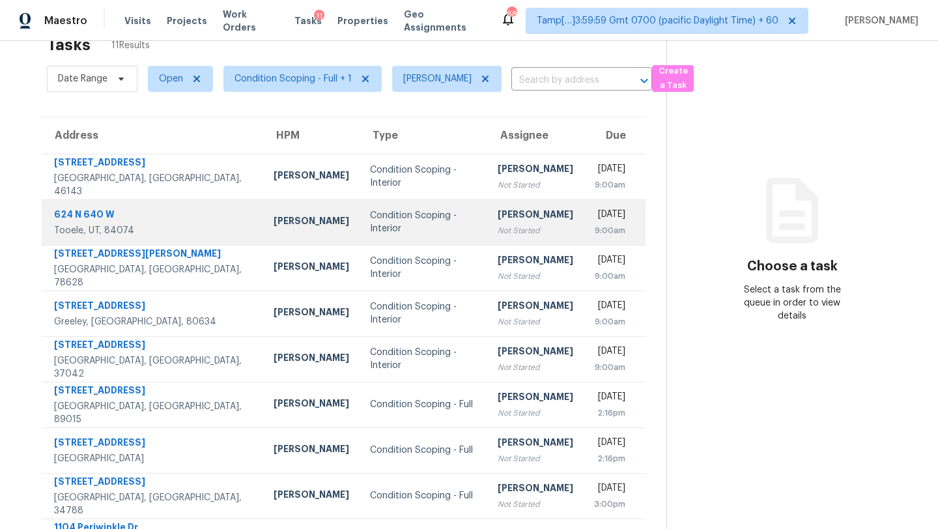
scroll to position [21, 0]
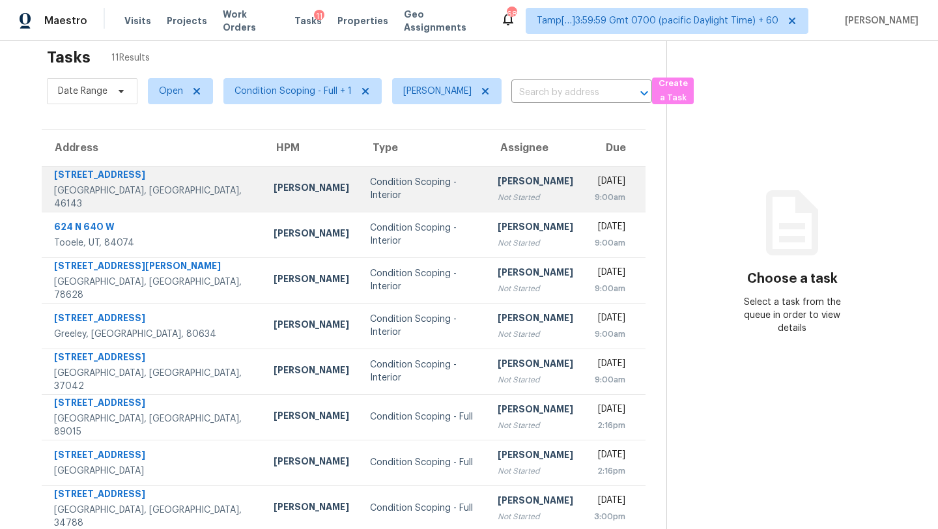
click at [434, 207] on td "Condition Scoping - Interior" at bounding box center [423, 189] width 128 height 46
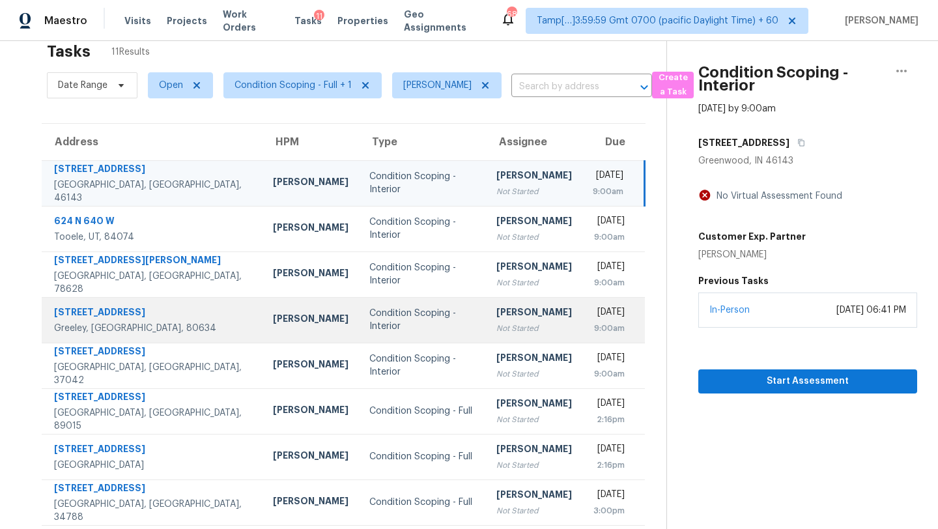
scroll to position [19, 0]
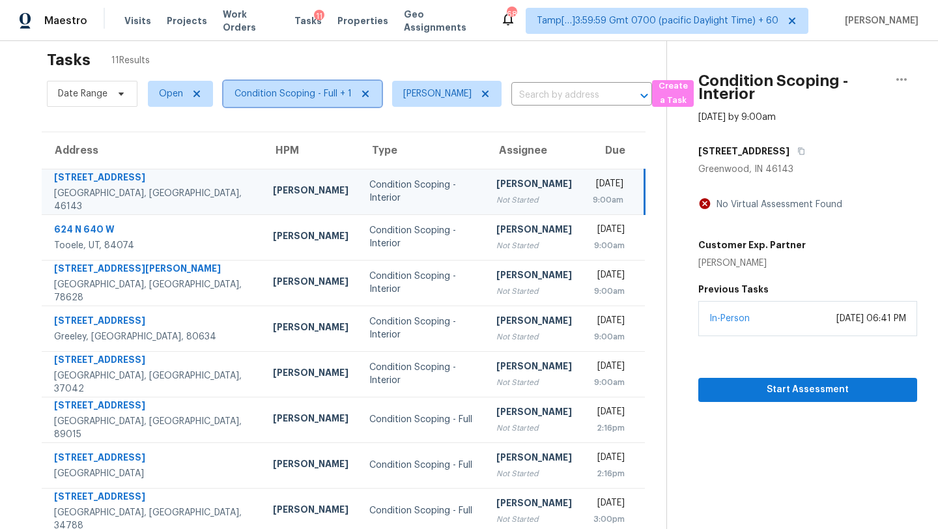
click at [291, 89] on span "Condition Scoping - Full + 1" at bounding box center [292, 93] width 117 height 13
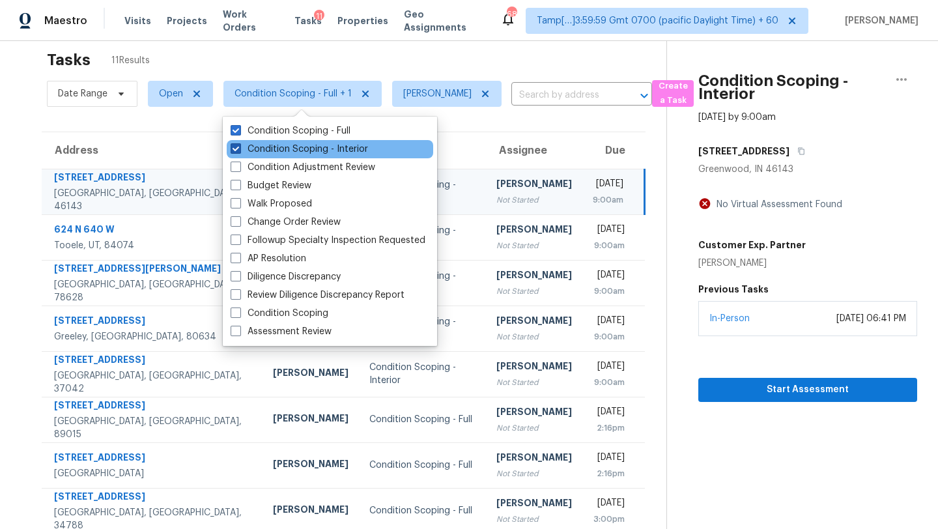
click at [295, 147] on label "Condition Scoping - Interior" at bounding box center [298, 149] width 137 height 13
click at [239, 147] on input "Condition Scoping - Interior" at bounding box center [234, 147] width 8 height 8
checkbox input "false"
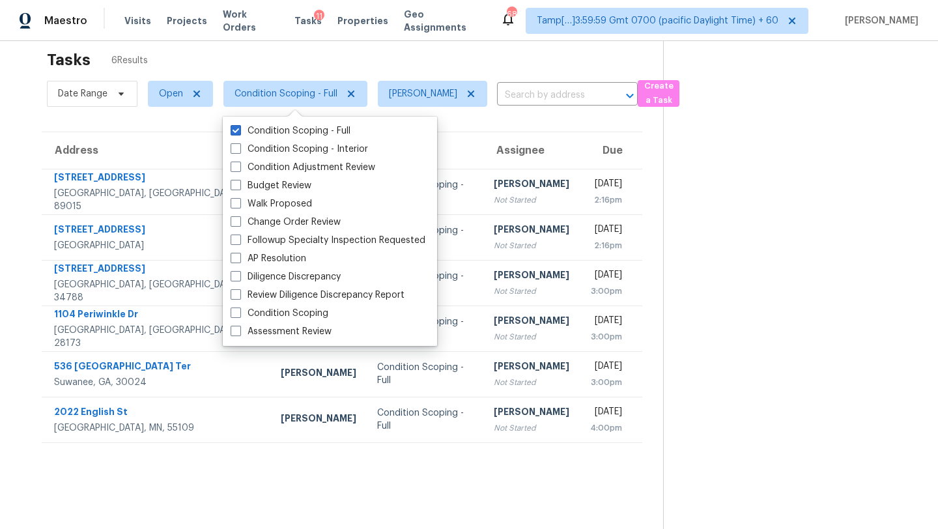
click at [369, 48] on div "Tasks 6 Results" at bounding box center [355, 60] width 616 height 34
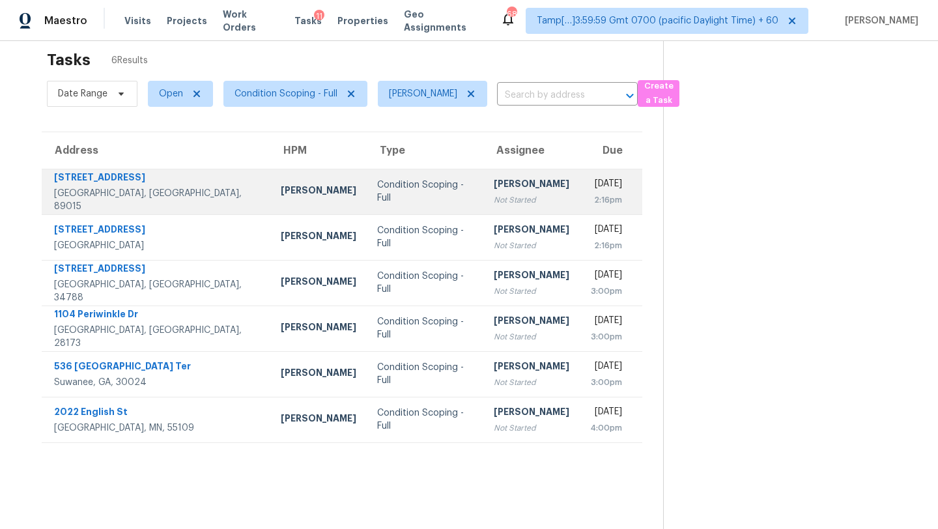
click at [494, 189] on div "[PERSON_NAME]" at bounding box center [532, 185] width 76 height 16
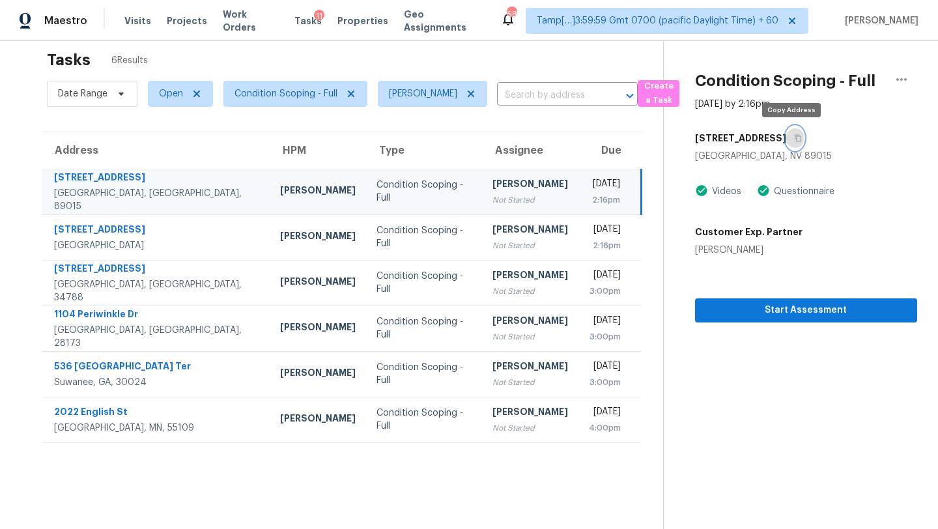
click at [793, 145] on button "button" at bounding box center [795, 137] width 18 height 23
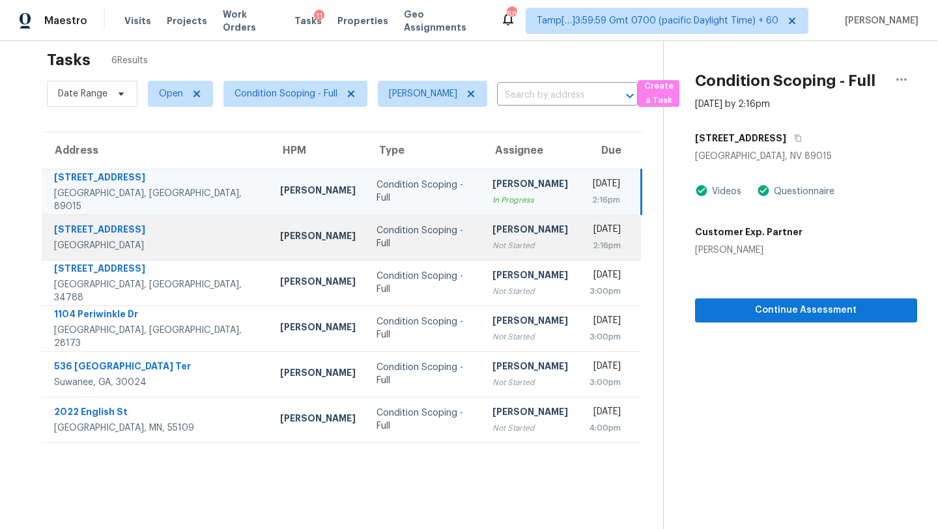
click at [366, 248] on td "Condition Scoping - Full" at bounding box center [424, 237] width 117 height 46
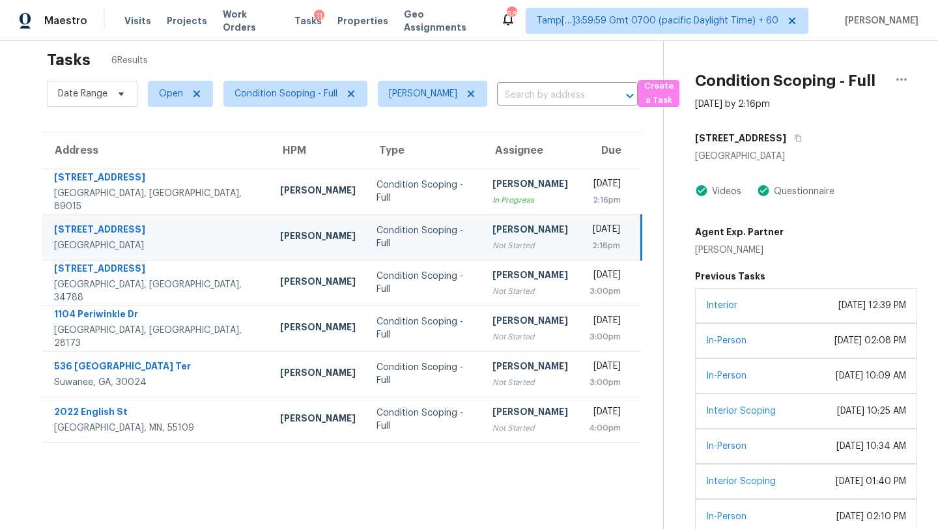
click at [366, 250] on td "Condition Scoping - Full" at bounding box center [424, 237] width 117 height 46
click at [794, 139] on icon "button" at bounding box center [798, 138] width 8 height 8
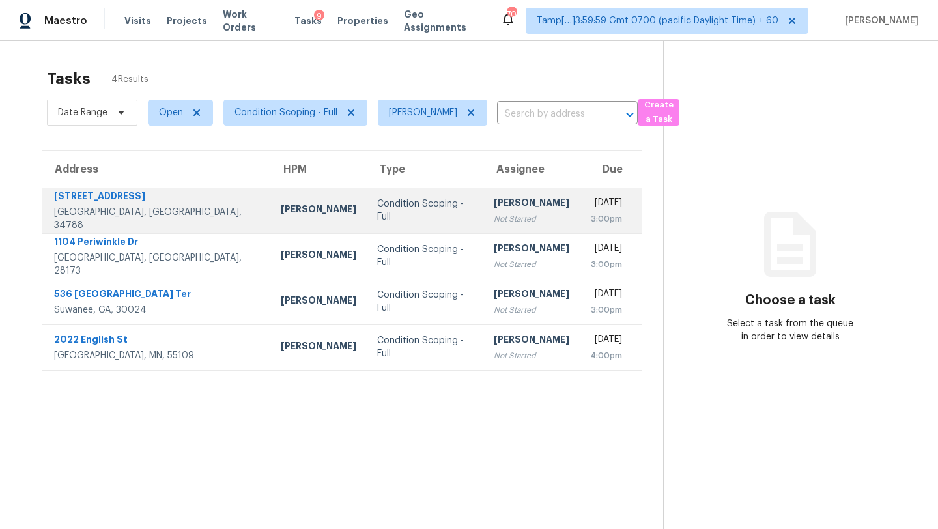
click at [494, 202] on div "[PERSON_NAME]" at bounding box center [532, 204] width 76 height 16
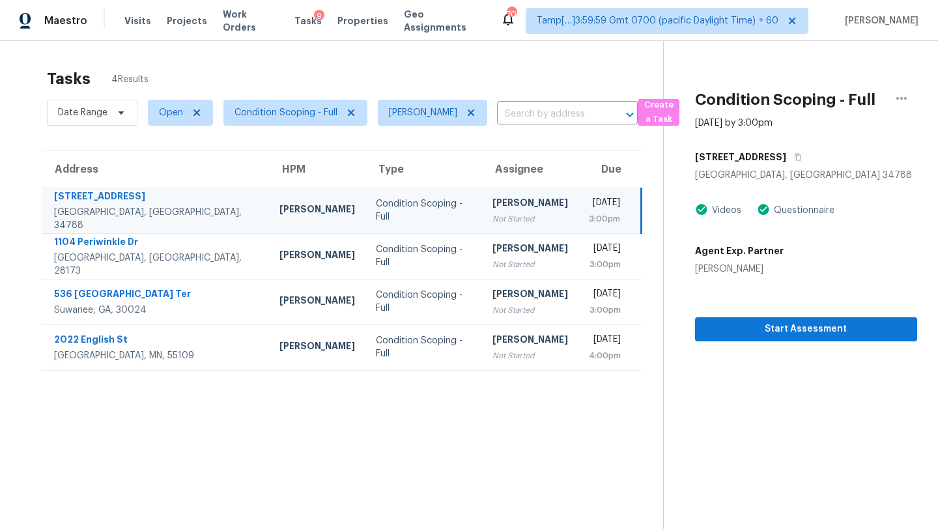
click at [798, 157] on div "[STREET_ADDRESS]" at bounding box center [806, 156] width 222 height 23
click at [798, 158] on div "[STREET_ADDRESS]" at bounding box center [806, 156] width 222 height 23
click at [794, 158] on icon "button" at bounding box center [797, 157] width 7 height 7
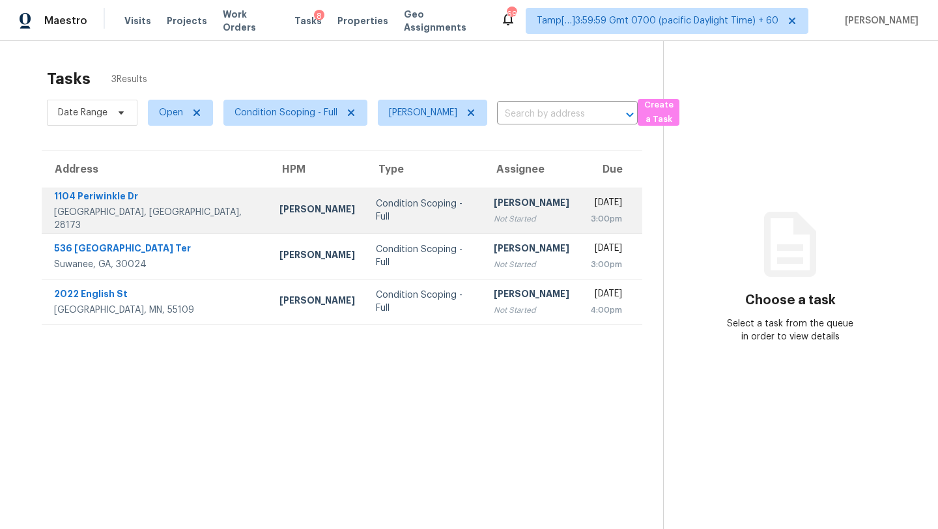
click at [579, 214] on td "[DATE] 3:00pm" at bounding box center [610, 211] width 63 height 46
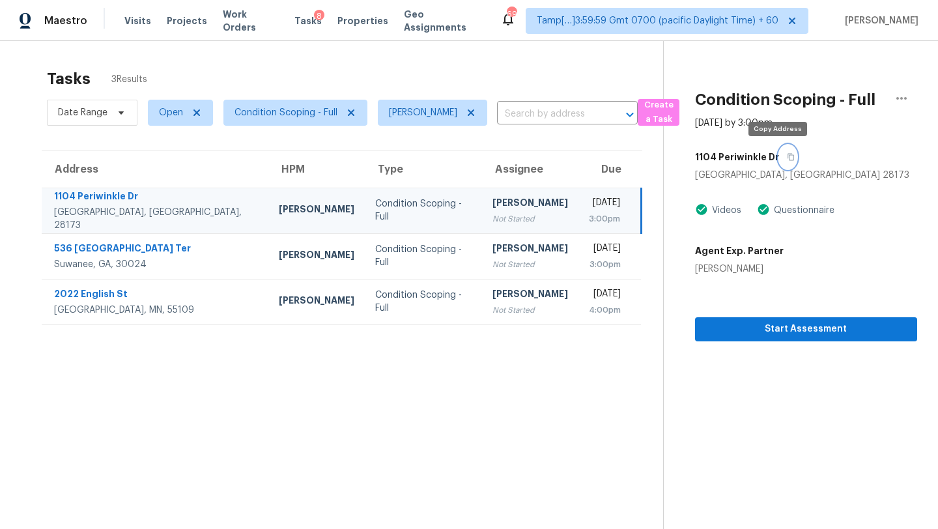
click at [787, 158] on icon "button" at bounding box center [791, 157] width 8 height 8
